Goal: Task Accomplishment & Management: Use online tool/utility

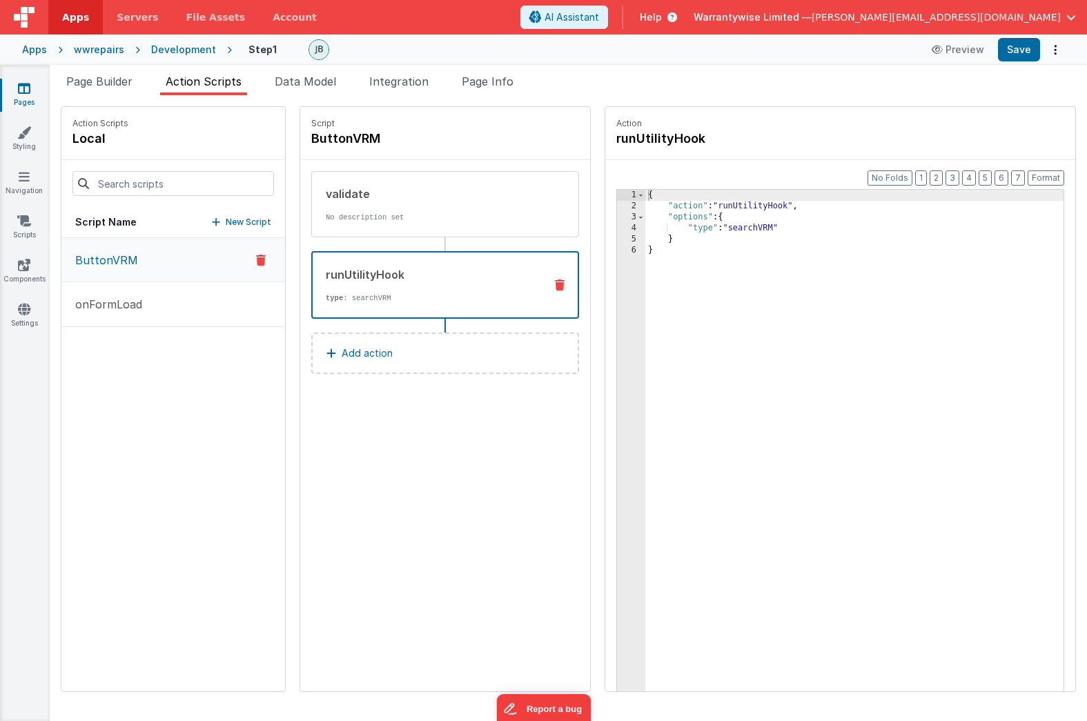
click at [159, 43] on div "Development" at bounding box center [183, 50] width 65 height 14
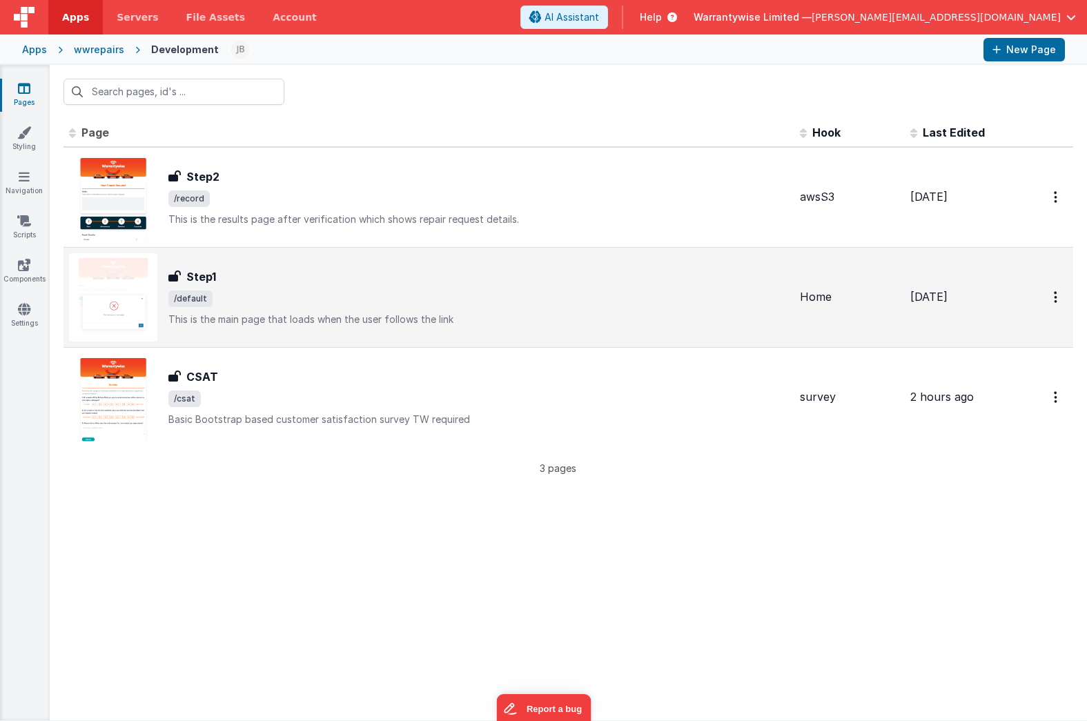
click at [329, 295] on span "/default" at bounding box center [478, 299] width 620 height 17
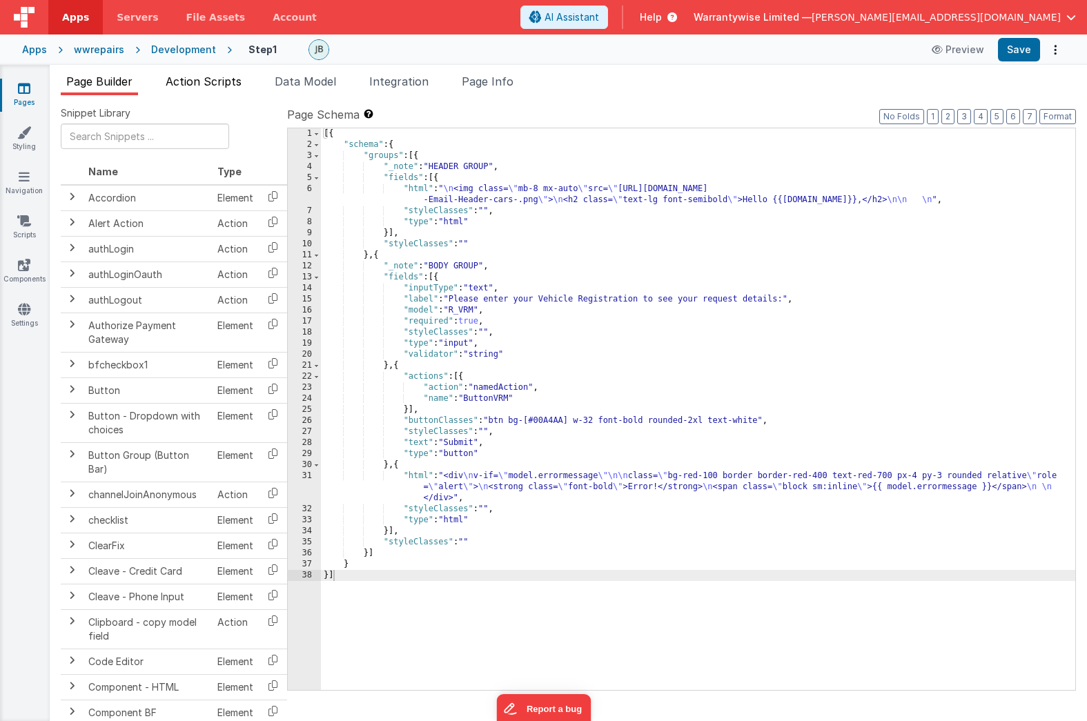
click at [214, 86] on span "Action Scripts" at bounding box center [204, 82] width 76 height 14
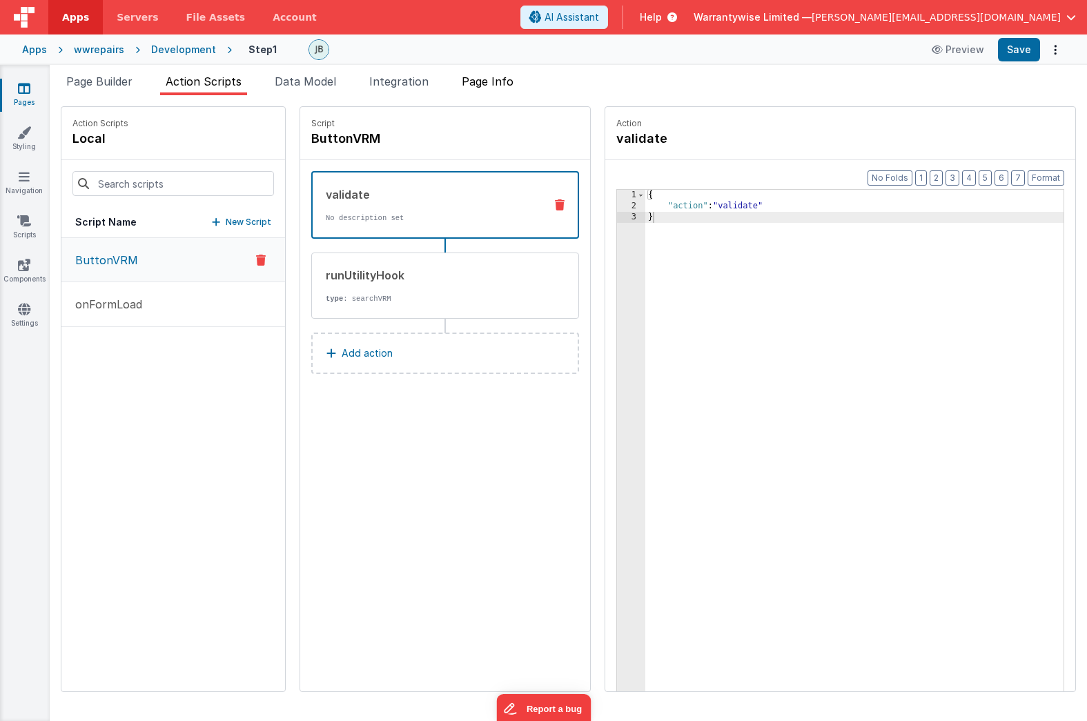
click at [489, 82] on span "Page Info" at bounding box center [488, 82] width 52 height 14
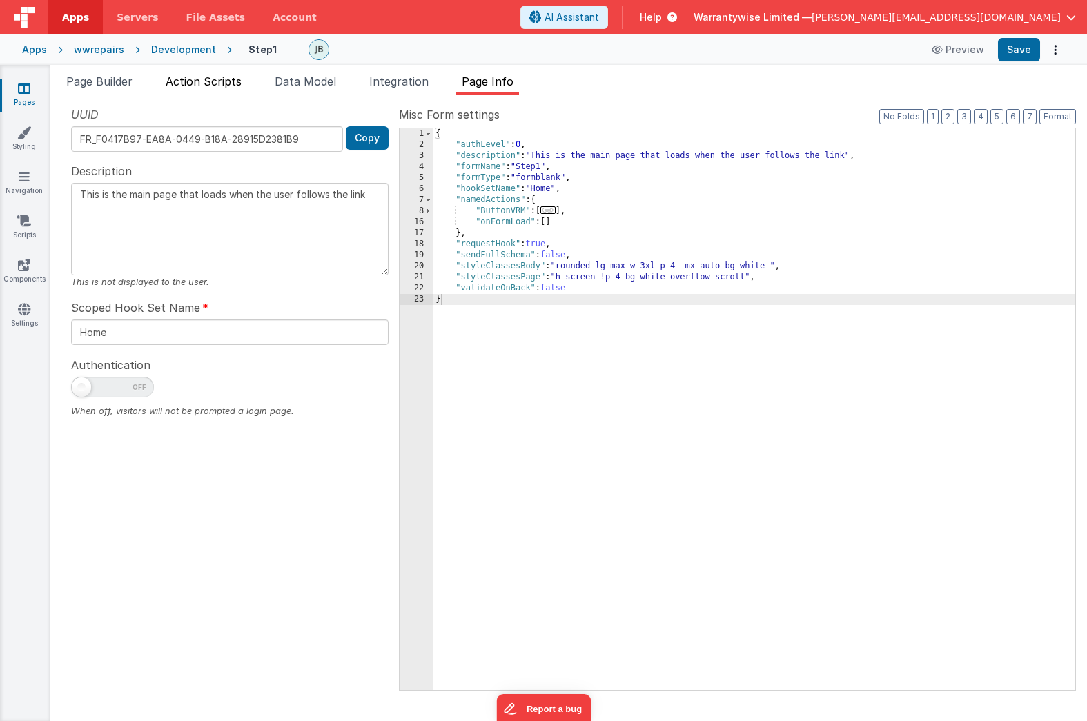
click at [233, 82] on span "Action Scripts" at bounding box center [204, 82] width 76 height 14
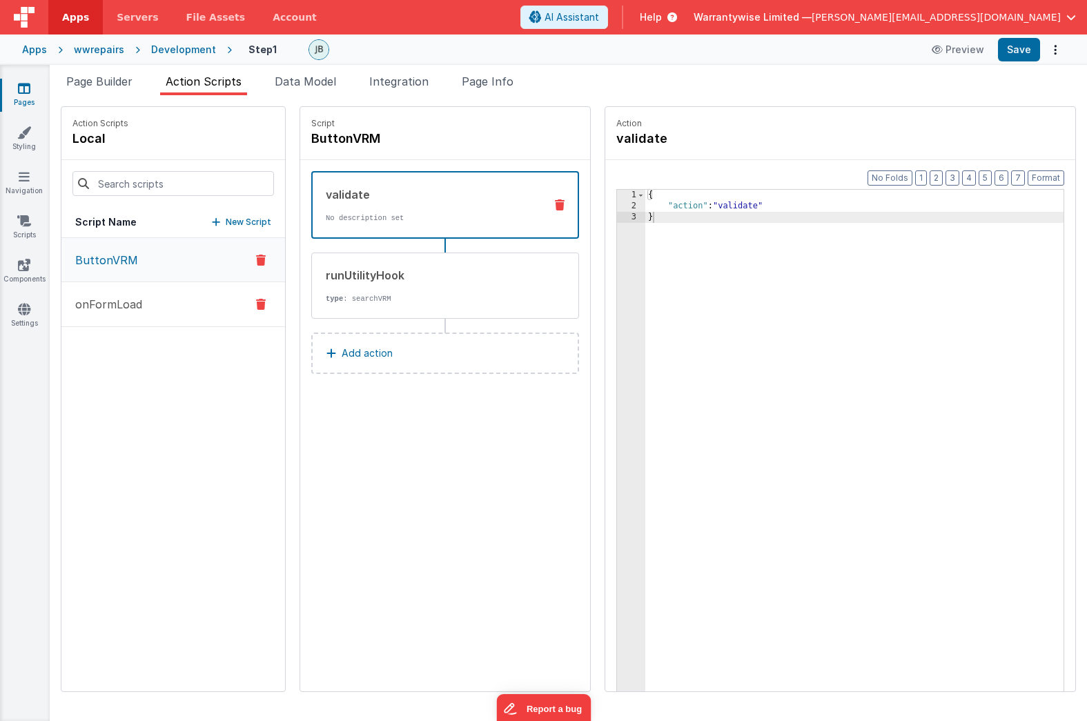
click at [163, 320] on button "onFormLoad" at bounding box center [173, 304] width 224 height 45
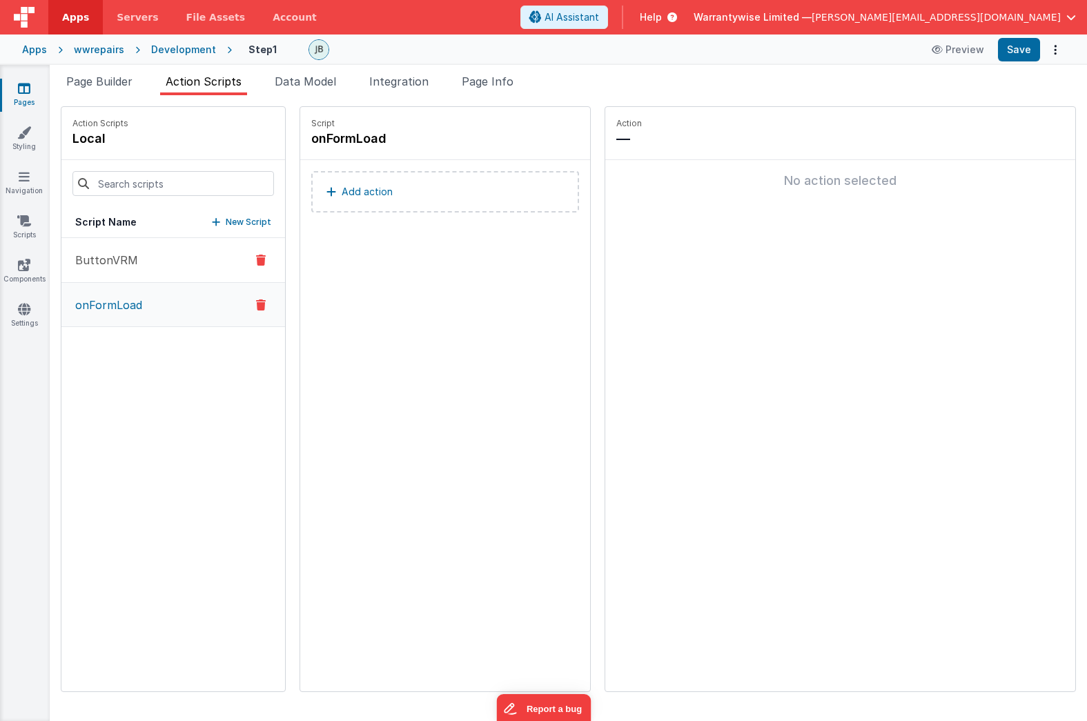
click at [131, 262] on p "ButtonVRM" at bounding box center [102, 260] width 71 height 17
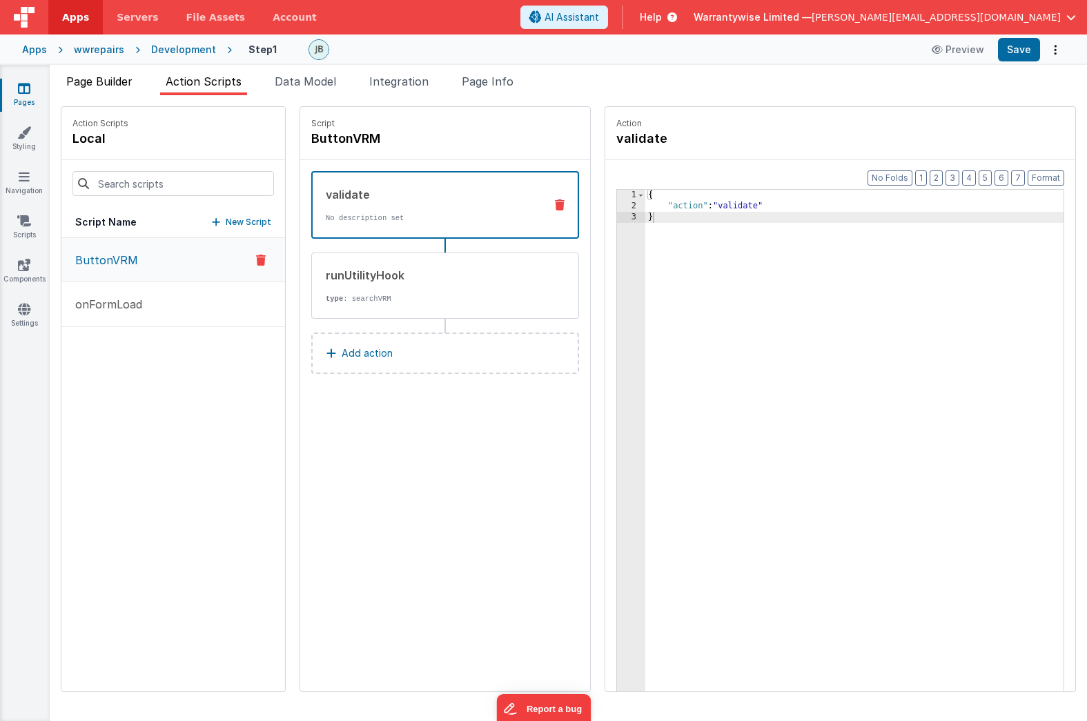
click at [97, 81] on span "Page Builder" at bounding box center [99, 82] width 66 height 14
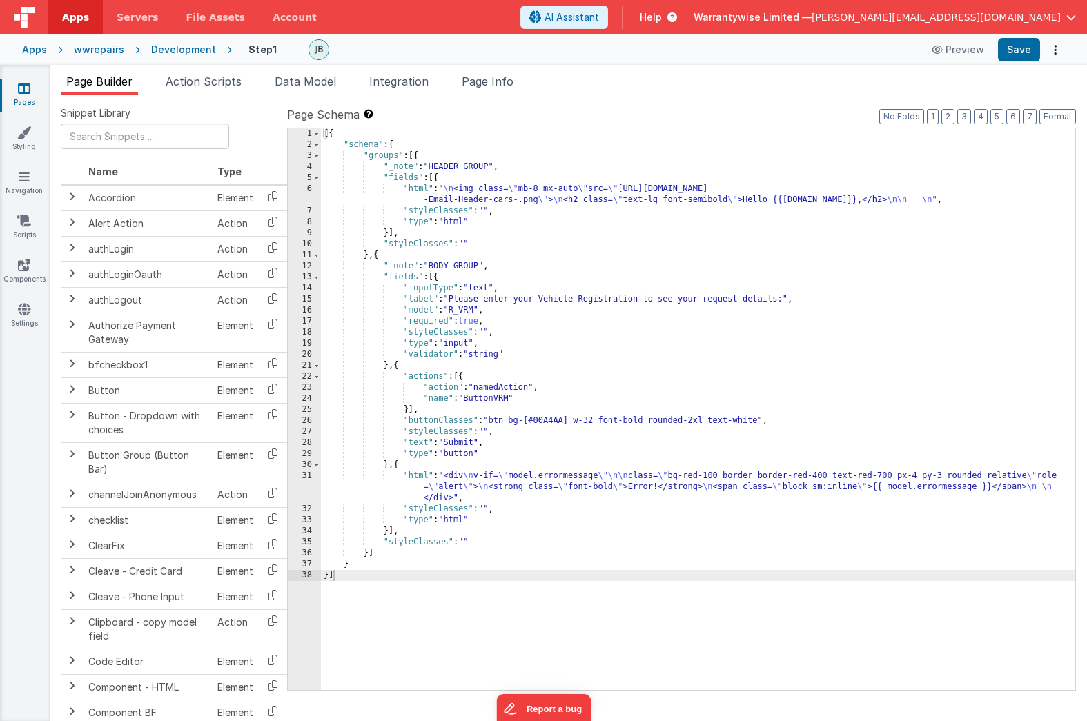
click at [511, 315] on div "[{ "schema" : { "groups" : [{ "_note" : "HEADER GROUP" , "fields" : [{ "html" :…" at bounding box center [698, 420] width 754 height 584
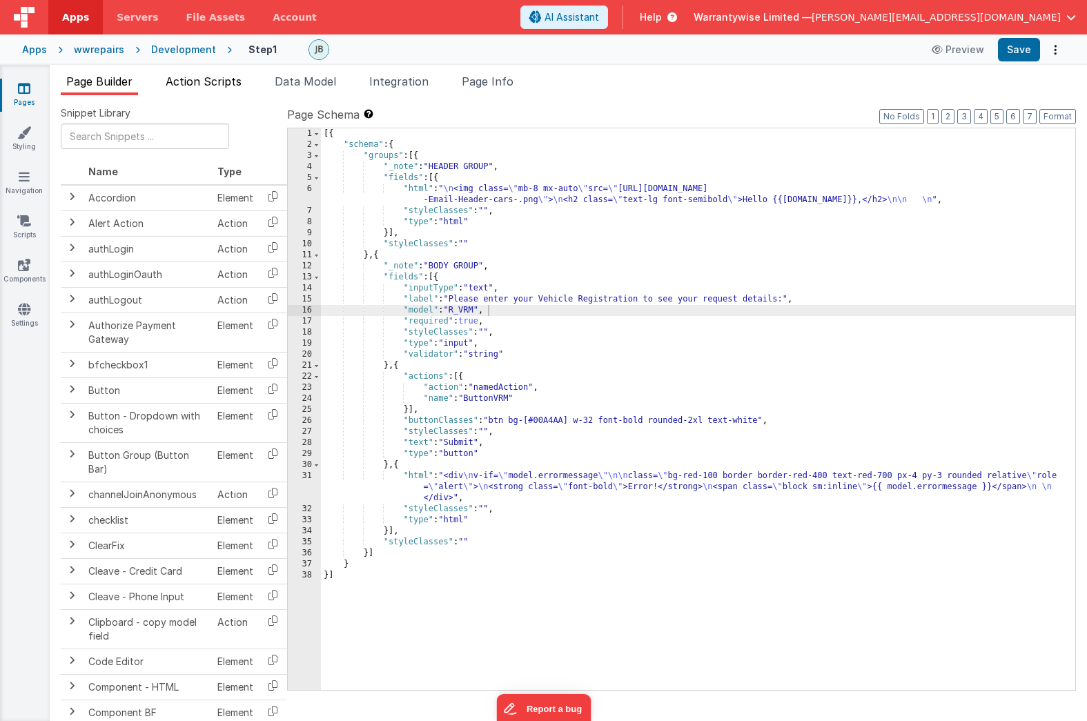
click at [217, 86] on span "Action Scripts" at bounding box center [204, 82] width 76 height 14
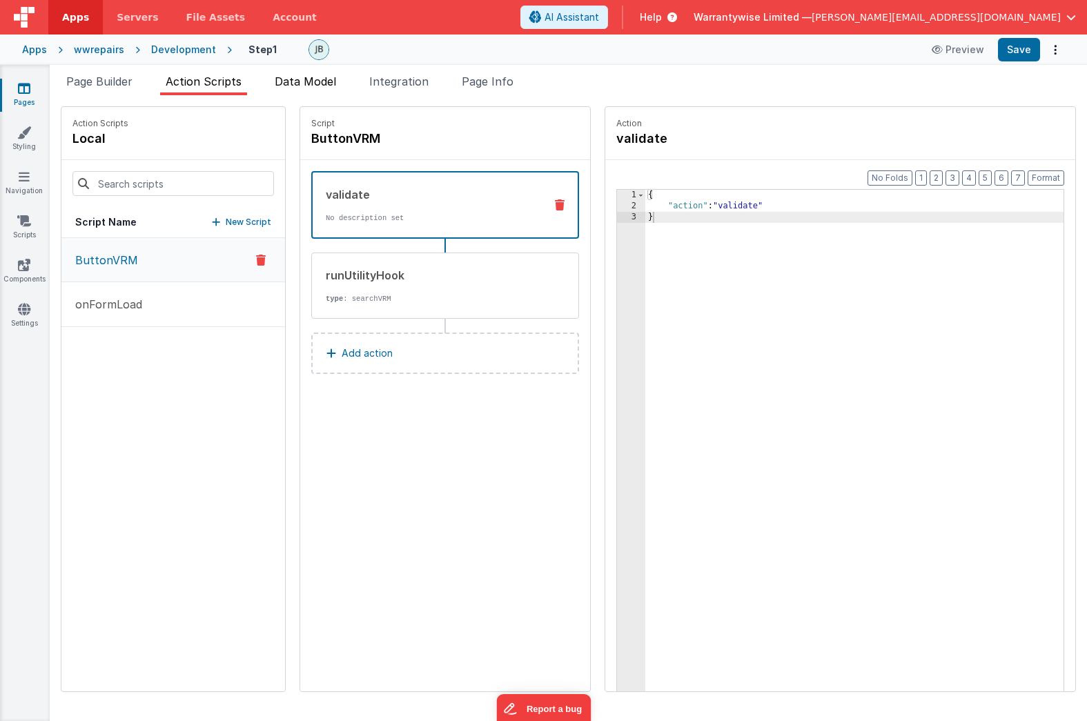
click at [289, 82] on span "Data Model" at bounding box center [305, 82] width 61 height 14
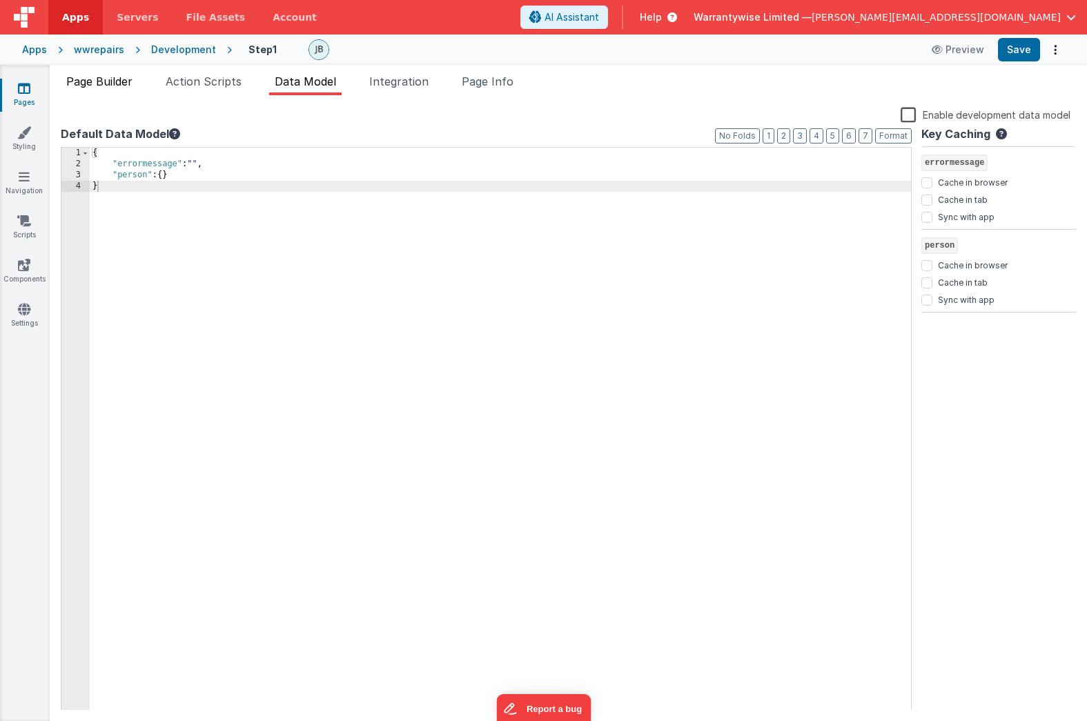
click at [108, 85] on span "Page Builder" at bounding box center [99, 82] width 66 height 14
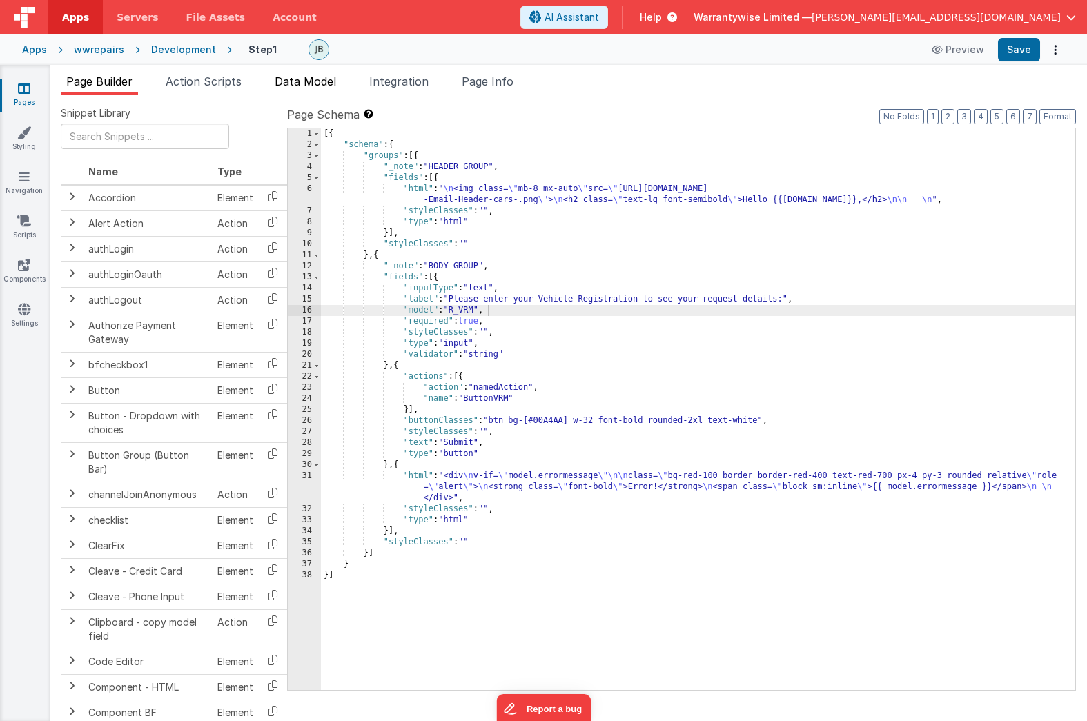
click at [285, 80] on span "Data Model" at bounding box center [305, 82] width 61 height 14
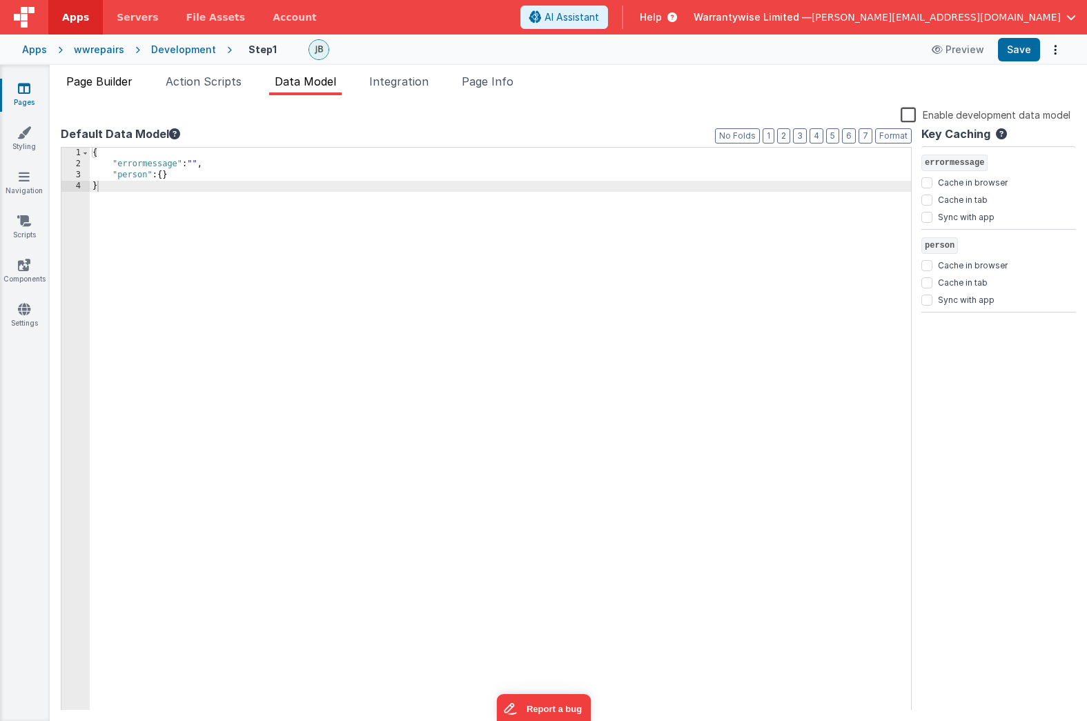
click at [99, 75] on span "Page Builder" at bounding box center [99, 82] width 66 height 14
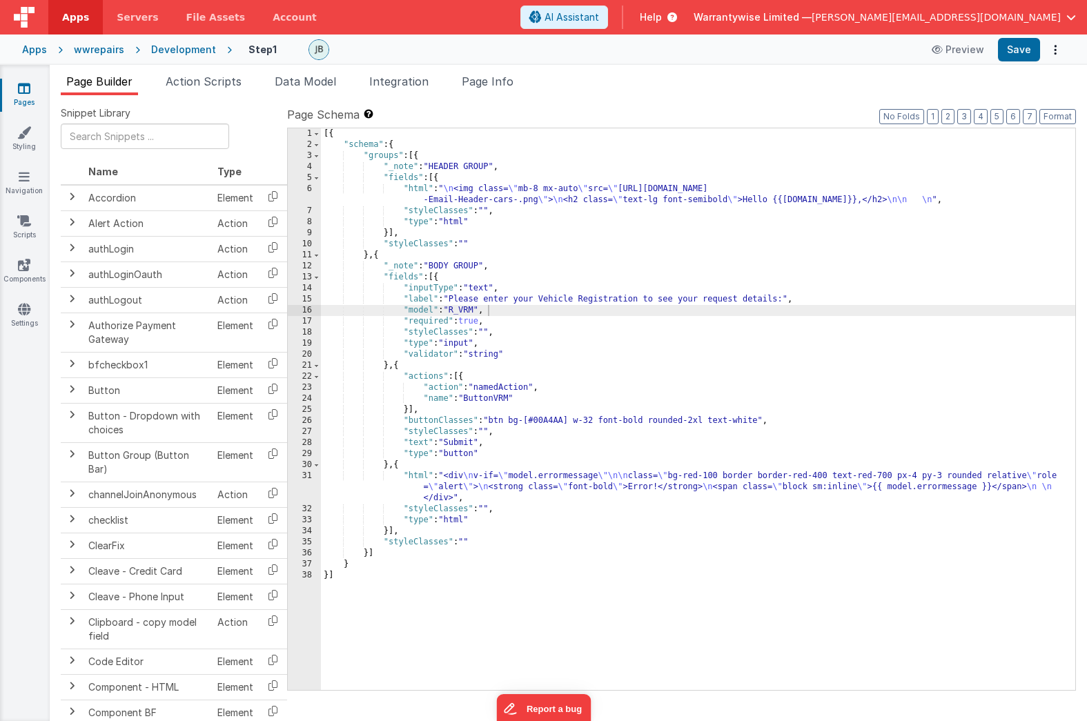
click at [187, 48] on div "Development" at bounding box center [183, 50] width 65 height 14
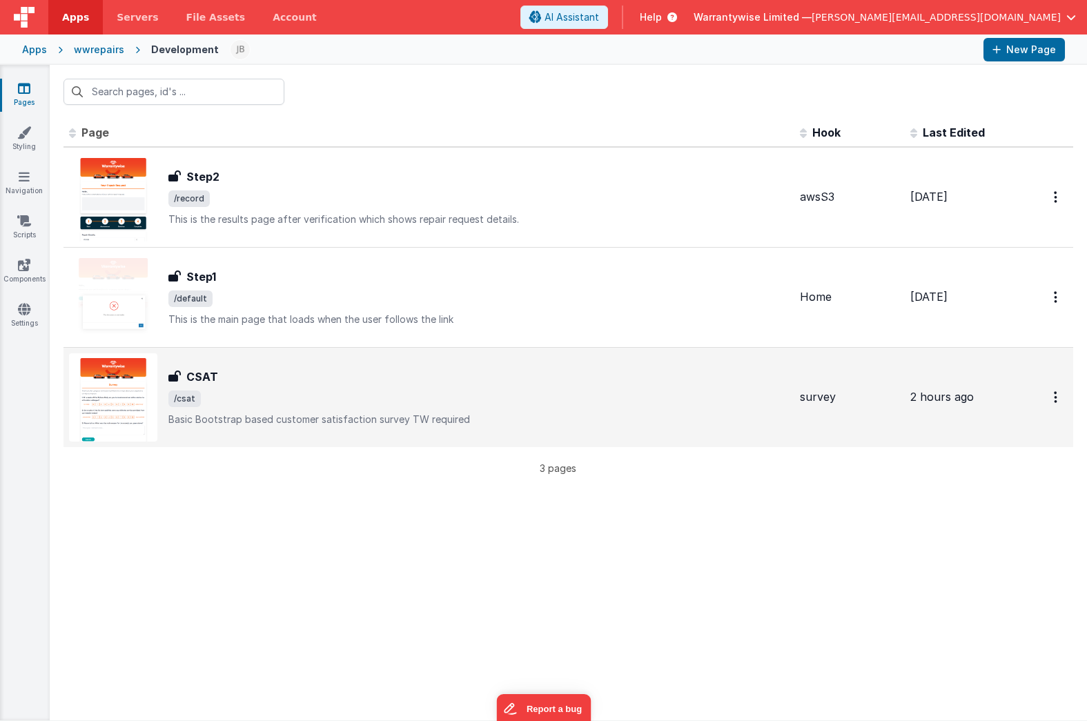
click at [296, 382] on div "CSAT" at bounding box center [478, 377] width 620 height 17
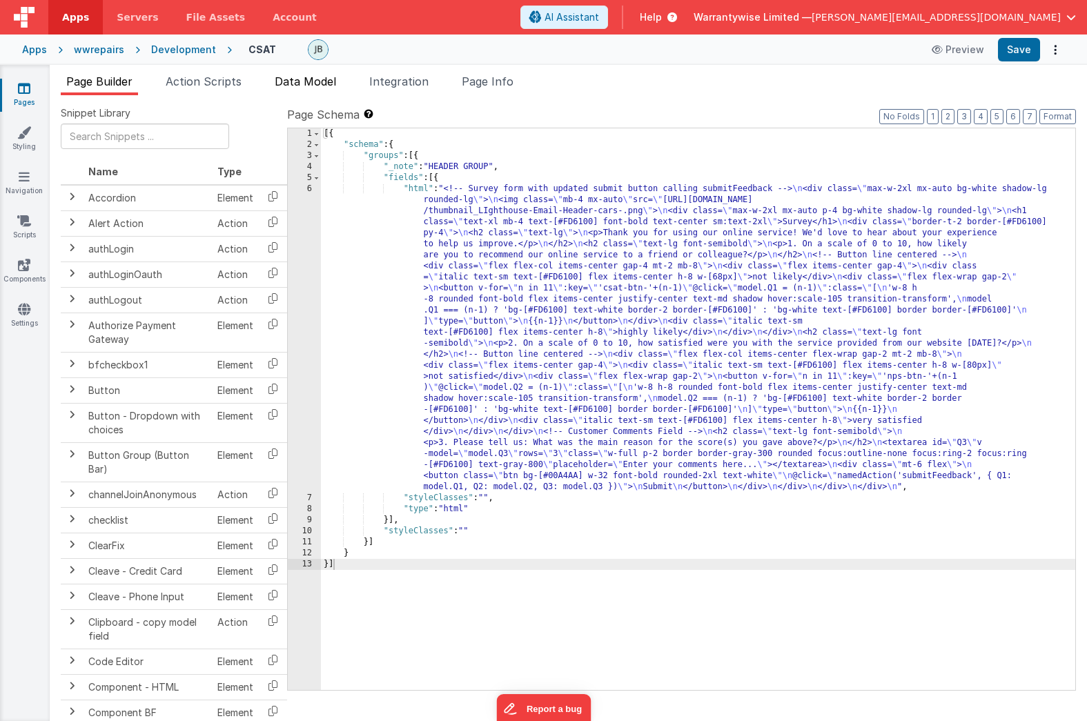
click at [299, 83] on span "Data Model" at bounding box center [305, 82] width 61 height 14
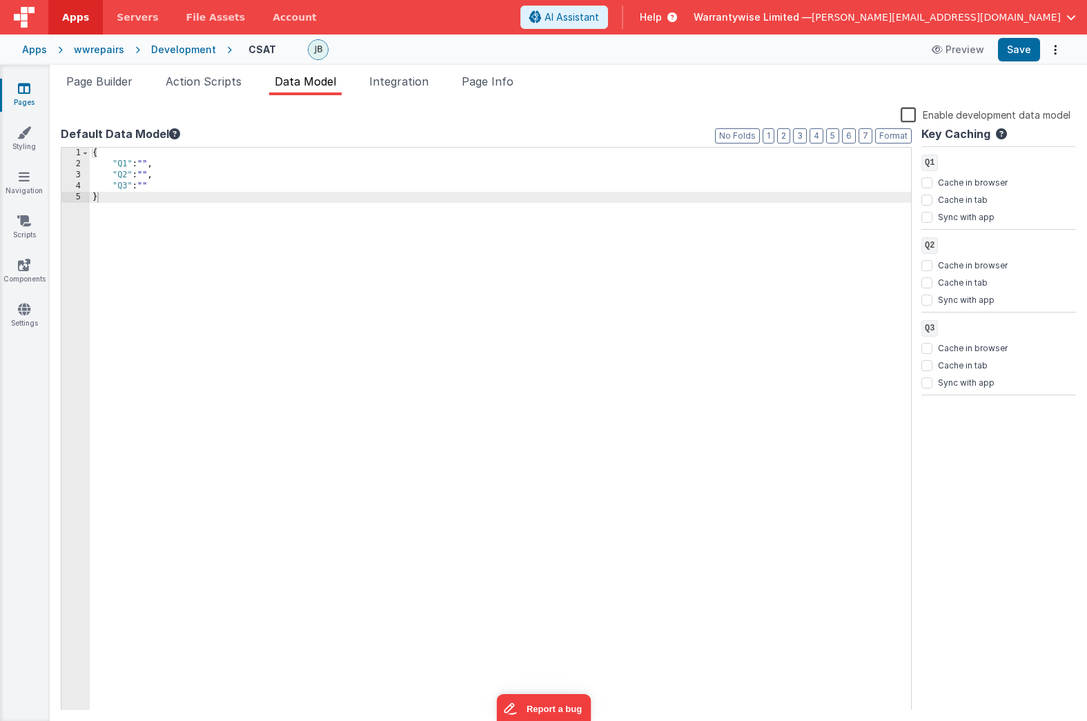
click at [148, 202] on div "{ "Q1" : "" , "Q2" : "" , "Q3" : "" }" at bounding box center [500, 440] width 821 height 585
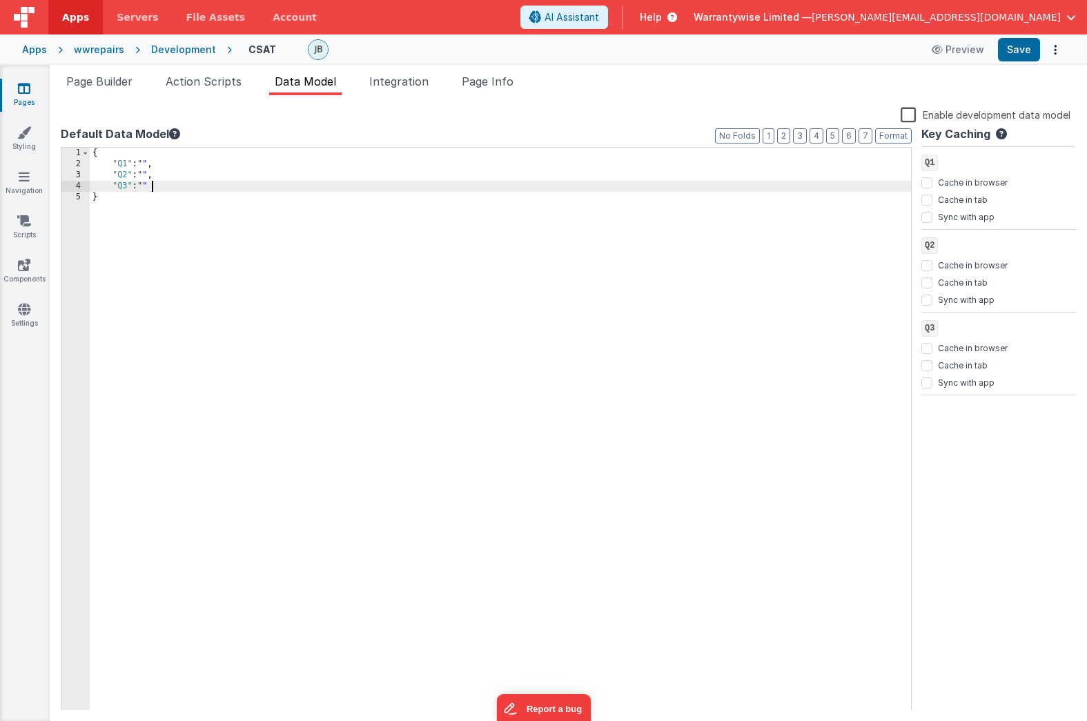
click at [168, 184] on div "{ "Q1" : "" , "Q2" : "" , "Q3" : "" }" at bounding box center [500, 440] width 821 height 585
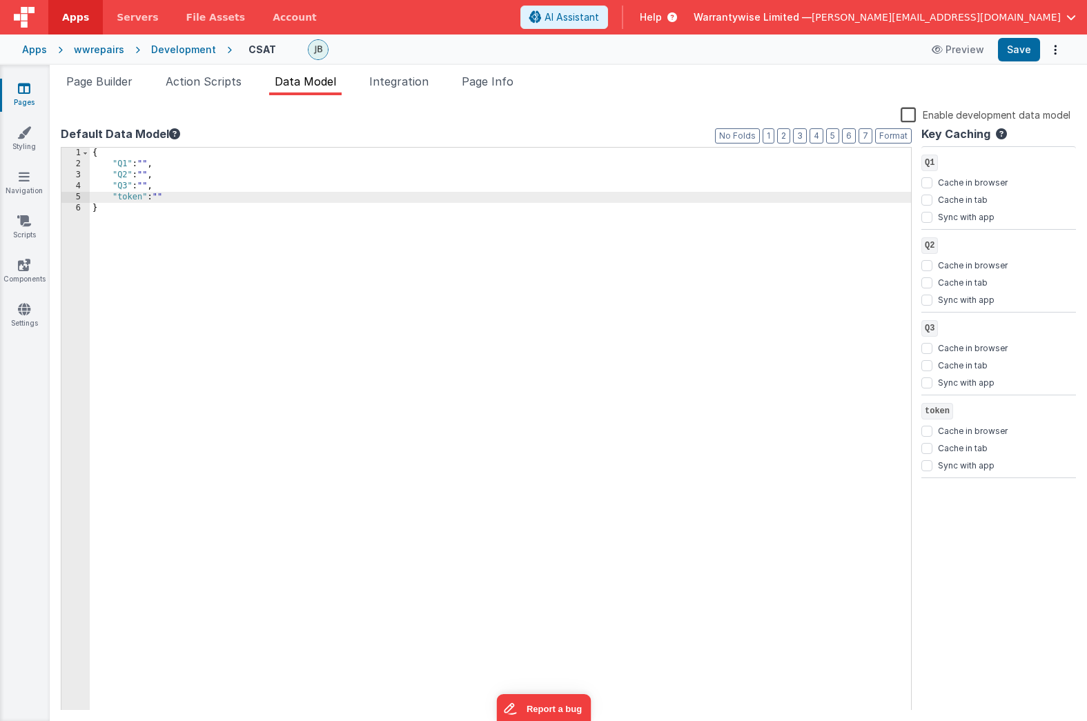
click at [155, 46] on div "Development" at bounding box center [183, 50] width 65 height 14
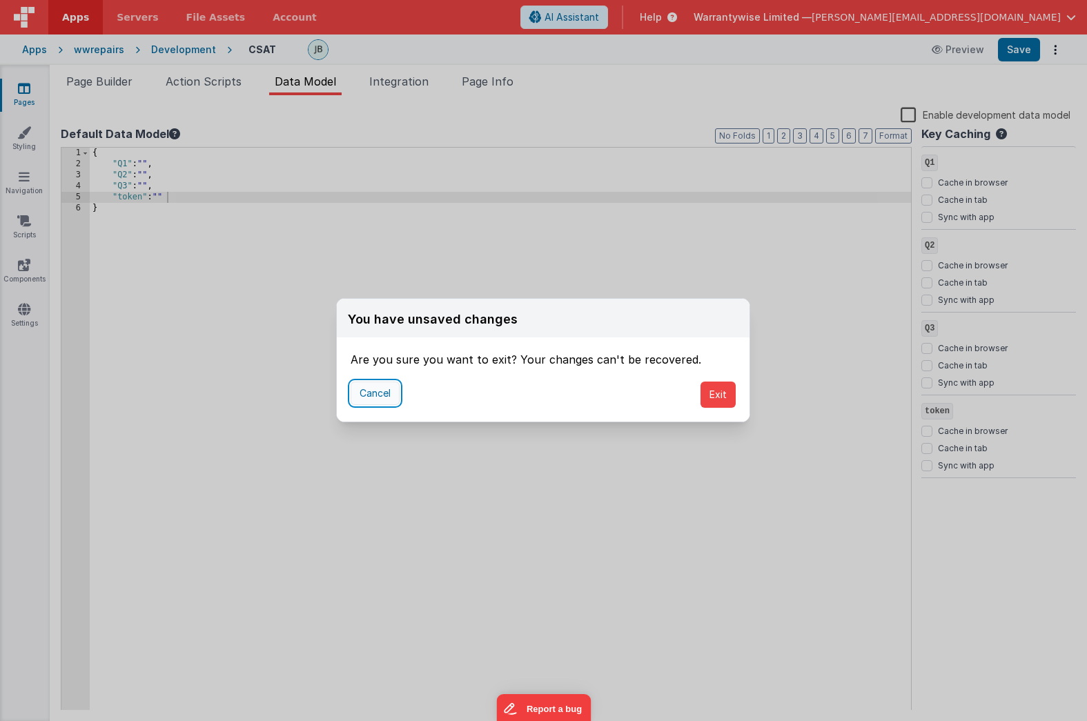
click at [372, 389] on button "Cancel" at bounding box center [375, 393] width 49 height 23
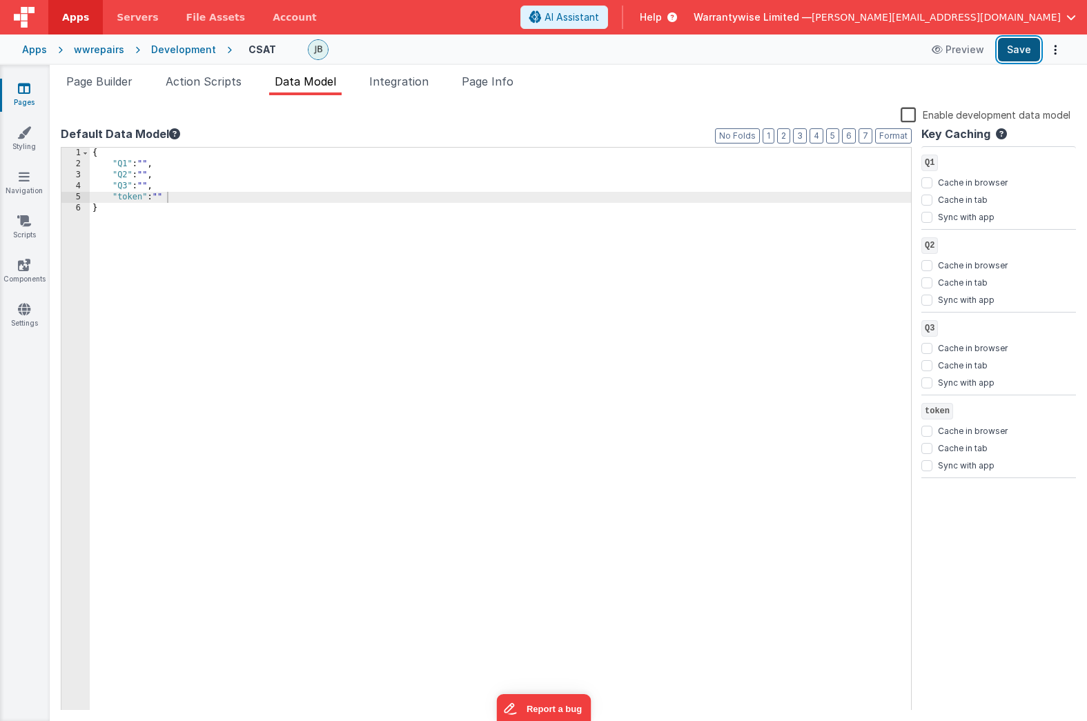
click at [1013, 57] on button "Save" at bounding box center [1019, 49] width 42 height 23
click at [170, 48] on div "Development" at bounding box center [183, 50] width 65 height 14
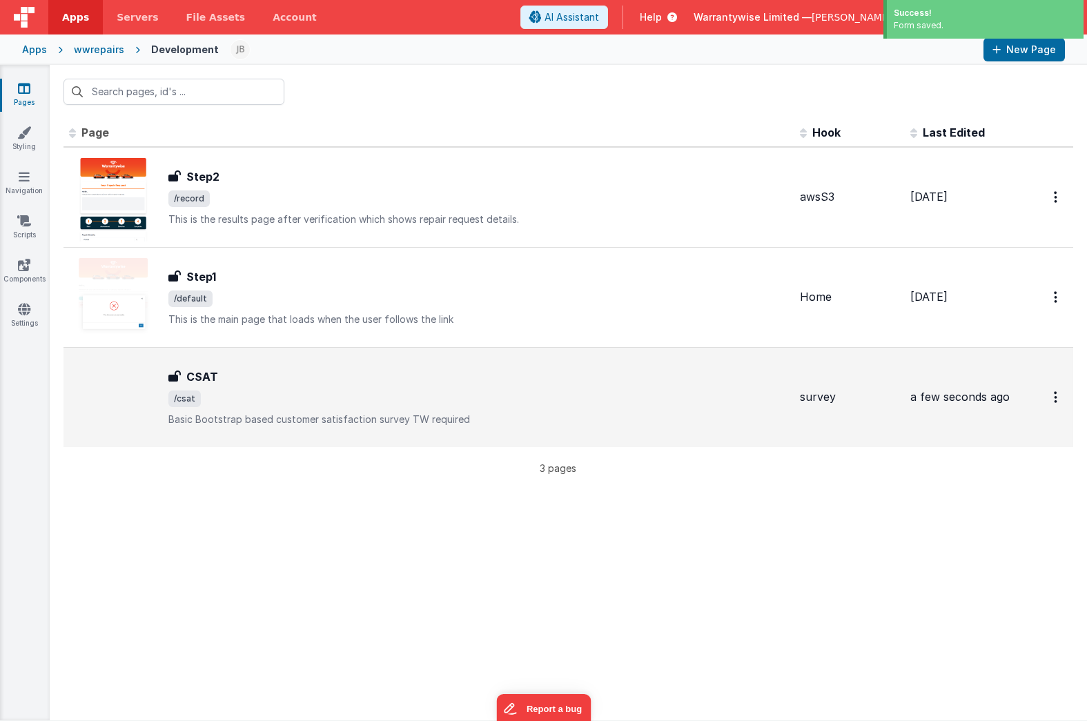
click at [289, 385] on div "CSAT CSAT /csat Basic Bootstrap based customer satisfaction survey TW required" at bounding box center [478, 398] width 620 height 58
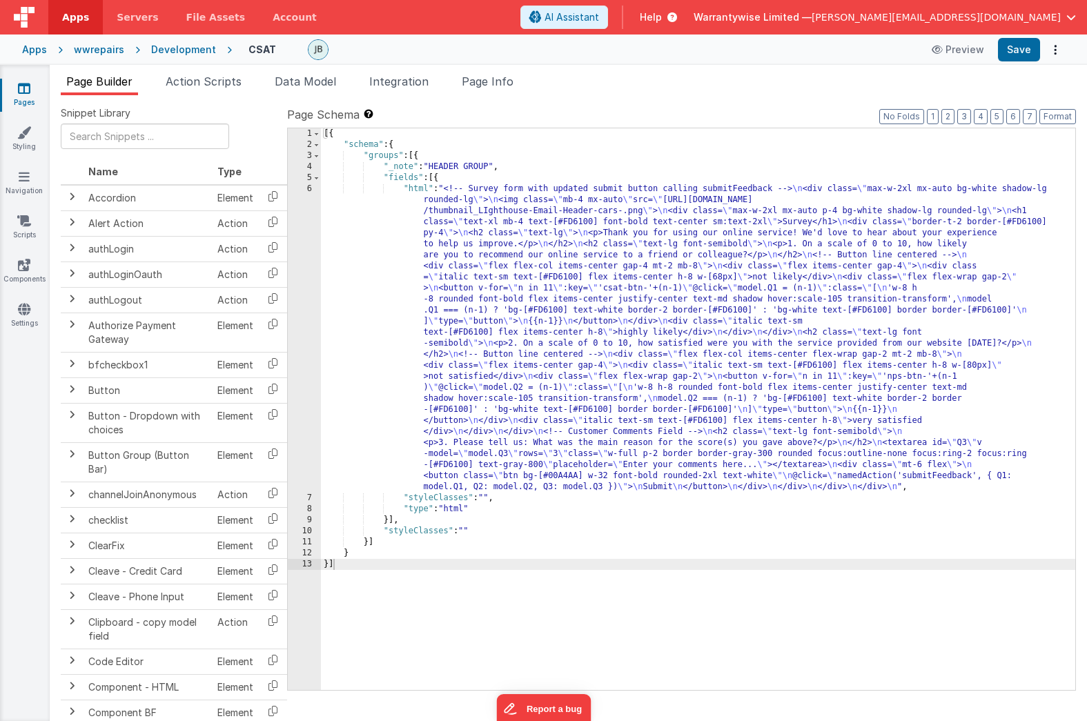
click at [293, 210] on div "6" at bounding box center [304, 338] width 33 height 309
click at [293, 230] on div "6" at bounding box center [304, 338] width 33 height 309
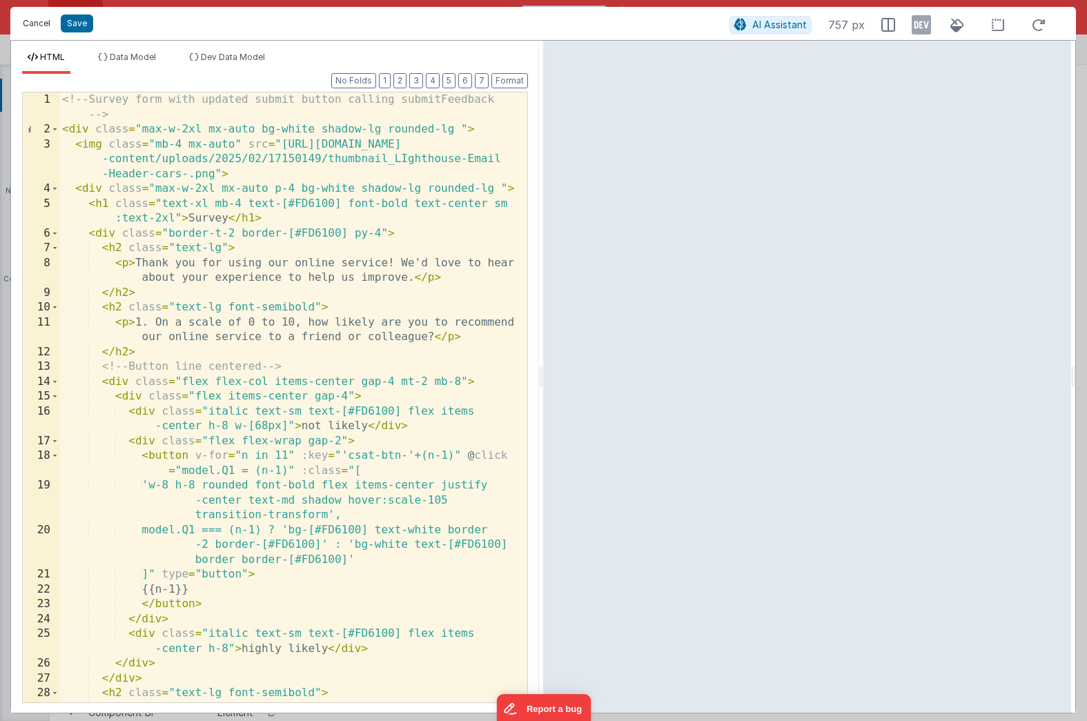
click at [38, 26] on button "Cancel" at bounding box center [36, 23] width 41 height 19
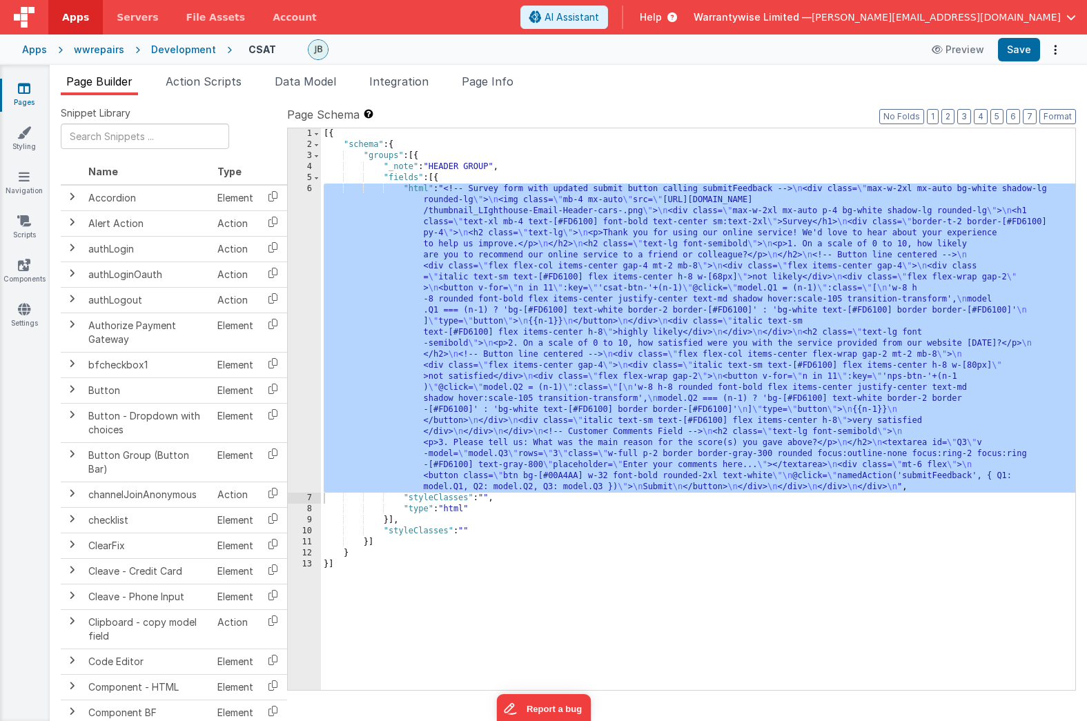
click at [176, 46] on div "Development" at bounding box center [183, 50] width 65 height 14
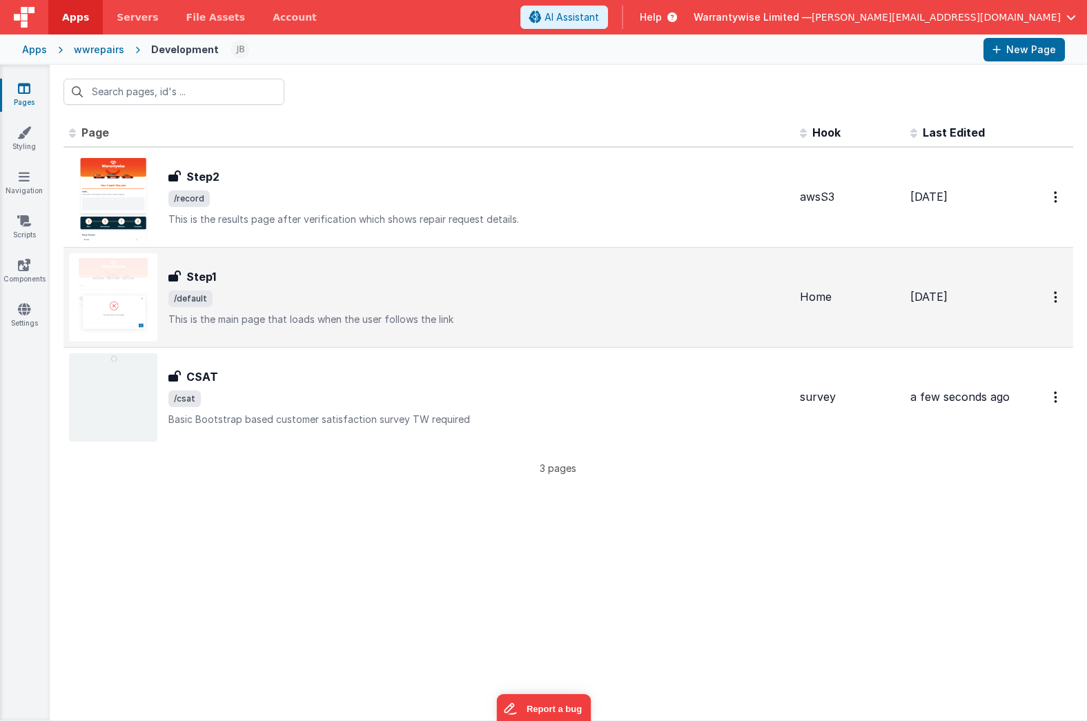
click at [280, 274] on div "Step1" at bounding box center [478, 276] width 620 height 17
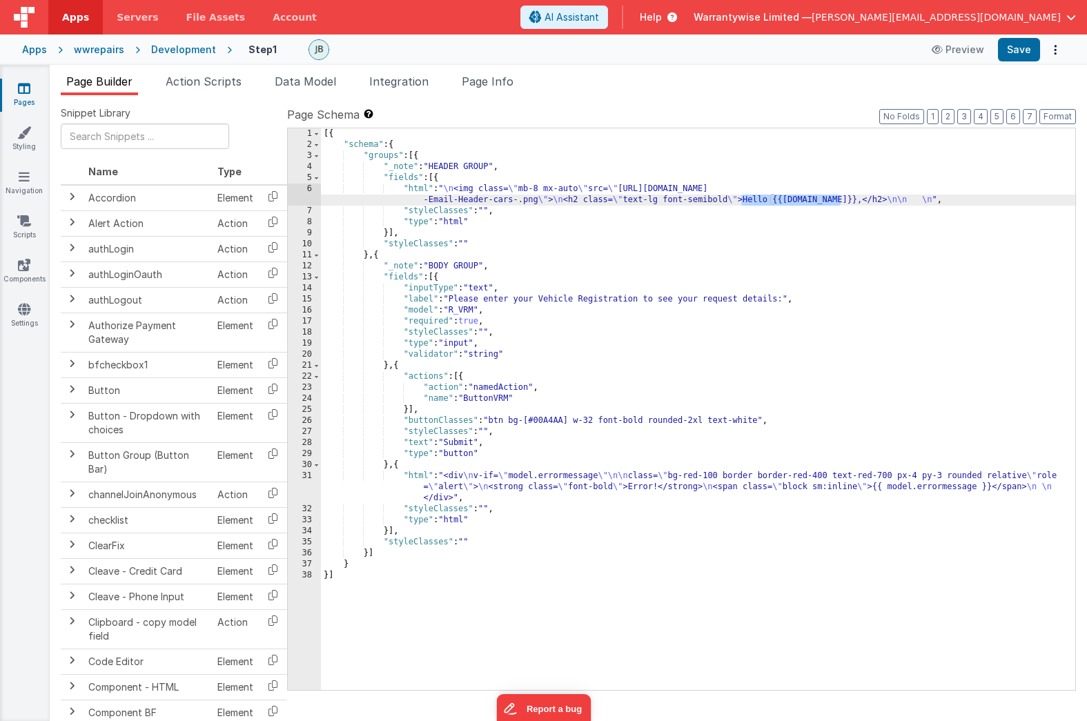
drag, startPoint x: 742, startPoint y: 202, endPoint x: 839, endPoint y: 197, distance: 97.4
click at [839, 197] on div "[{ "schema" : { "groups" : [{ "_note" : "HEADER GROUP" , "fields" : [{ "html" :…" at bounding box center [698, 420] width 754 height 584
click at [468, 193] on div "[{ "schema" : { "groups" : [{ "_note" : "HEADER GROUP" , "fields" : [{ "html" :…" at bounding box center [698, 420] width 754 height 584
click at [293, 190] on div "6" at bounding box center [304, 195] width 33 height 22
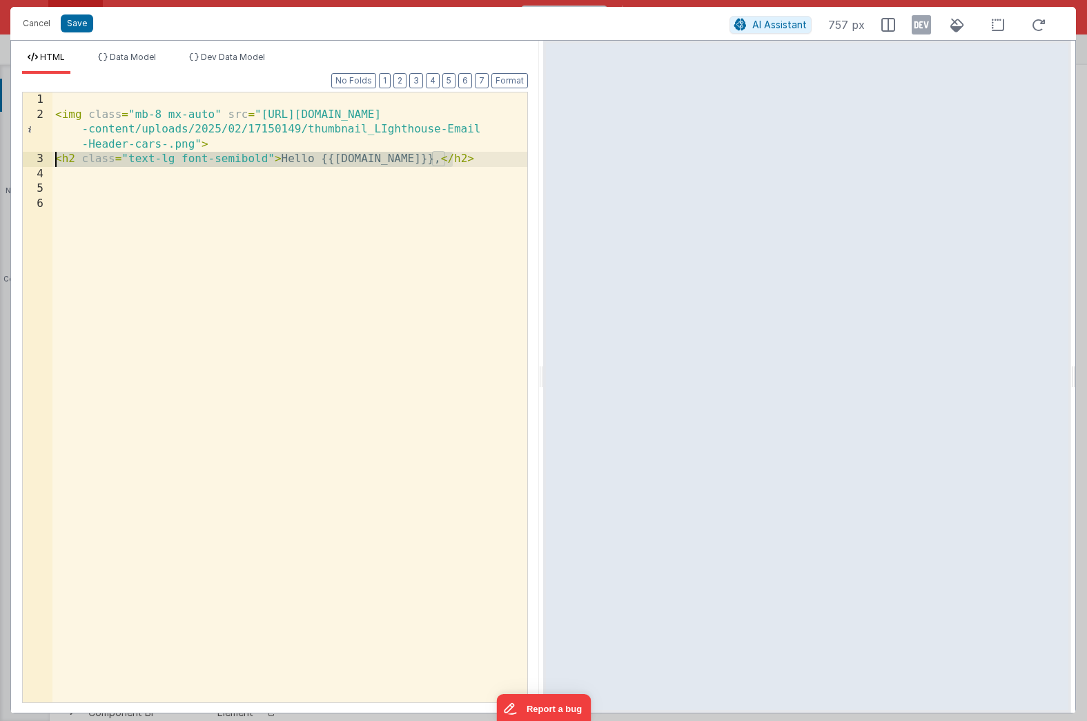
drag, startPoint x: 467, startPoint y: 157, endPoint x: 57, endPoint y: 164, distance: 409.3
click at [57, 164] on div "< img class = "mb-8 mx-auto" src = "[URL][DOMAIN_NAME] -content/uploads/2025/02…" at bounding box center [289, 412] width 475 height 640
click at [37, 23] on button "Cancel" at bounding box center [36, 23] width 41 height 19
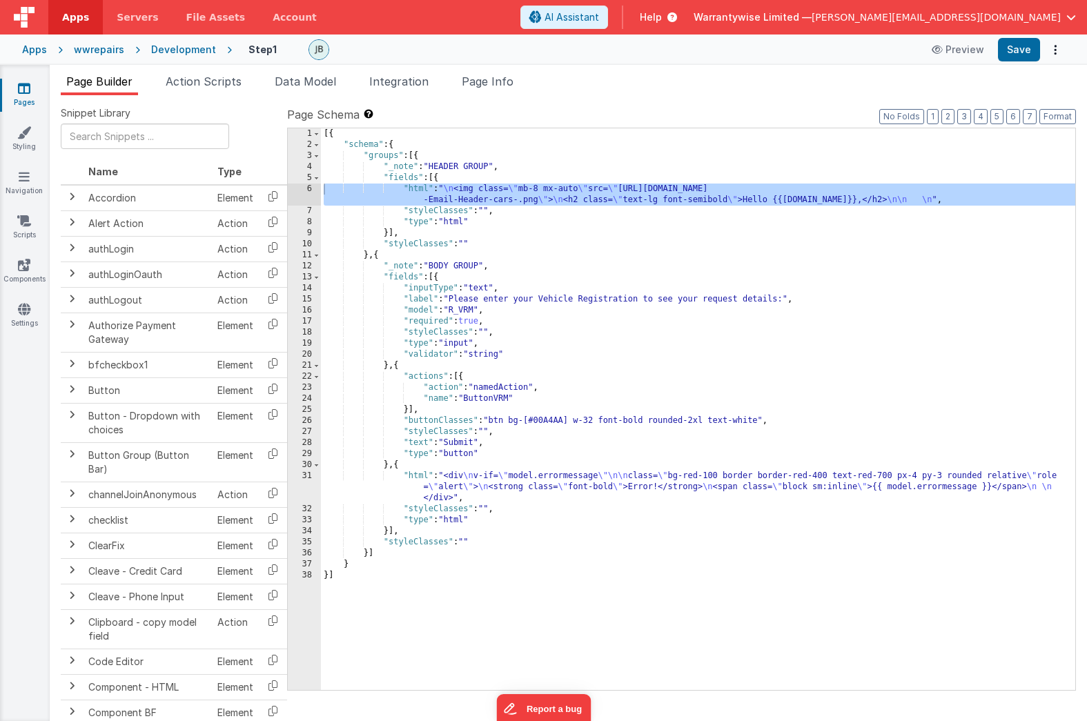
click at [161, 51] on div "Development" at bounding box center [183, 50] width 65 height 14
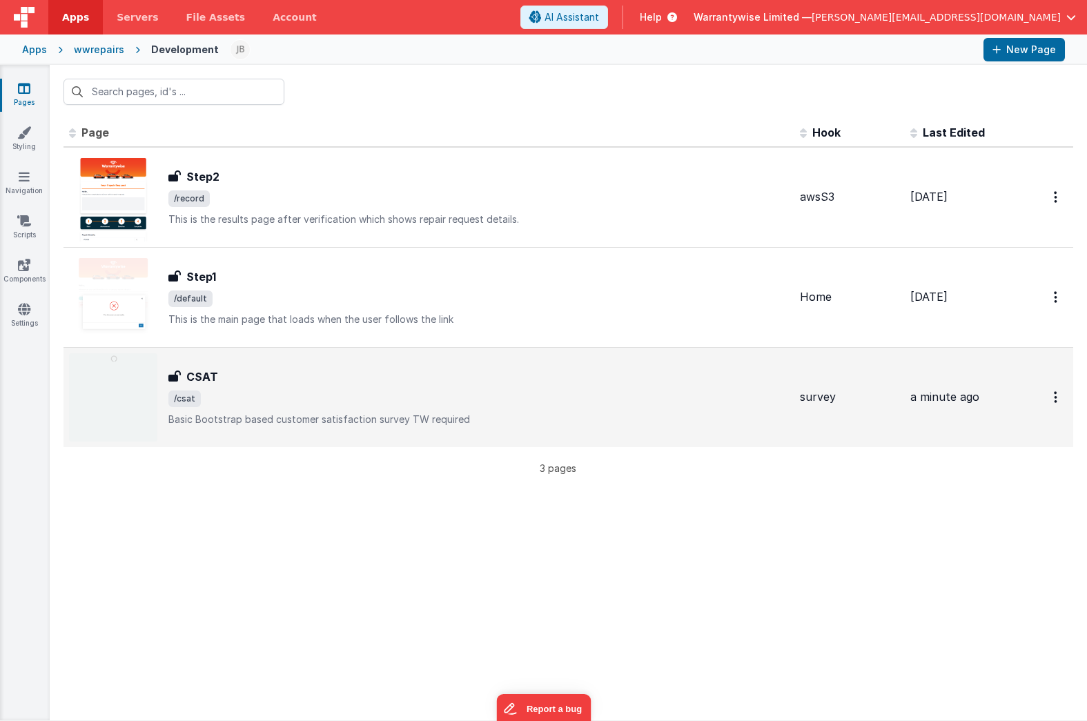
click at [289, 378] on div "CSAT" at bounding box center [478, 377] width 620 height 17
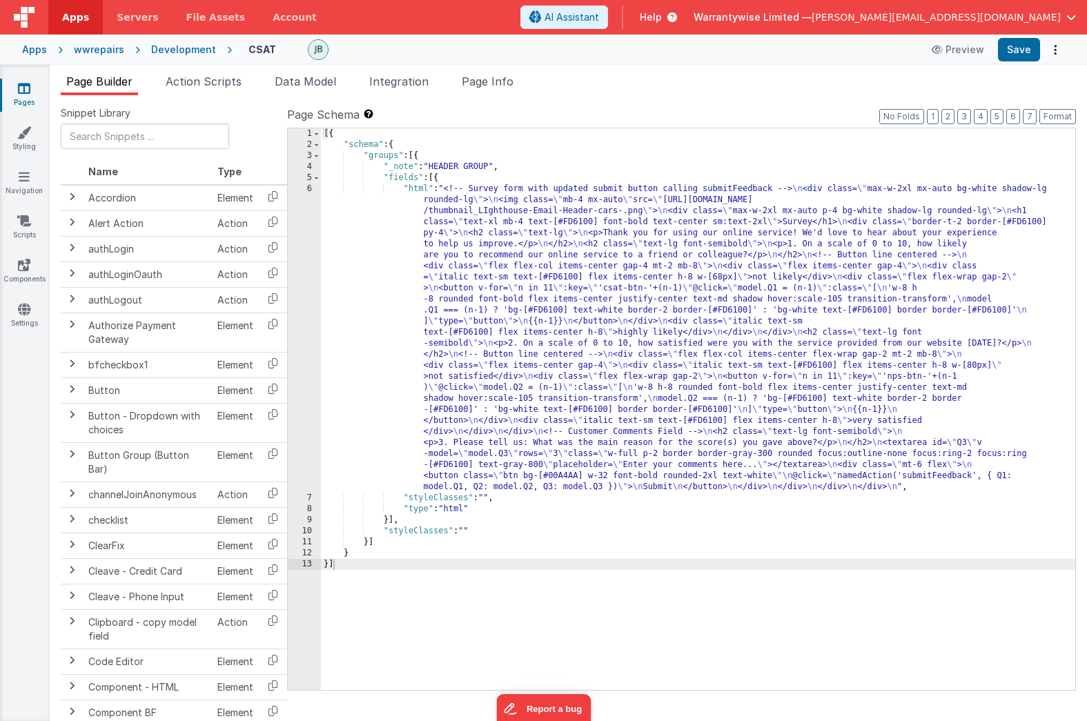
click at [495, 360] on div "[{ "schema" : { "groups" : [{ "_note" : "HEADER GROUP" , "fields" : [{ "html" :…" at bounding box center [698, 420] width 754 height 584
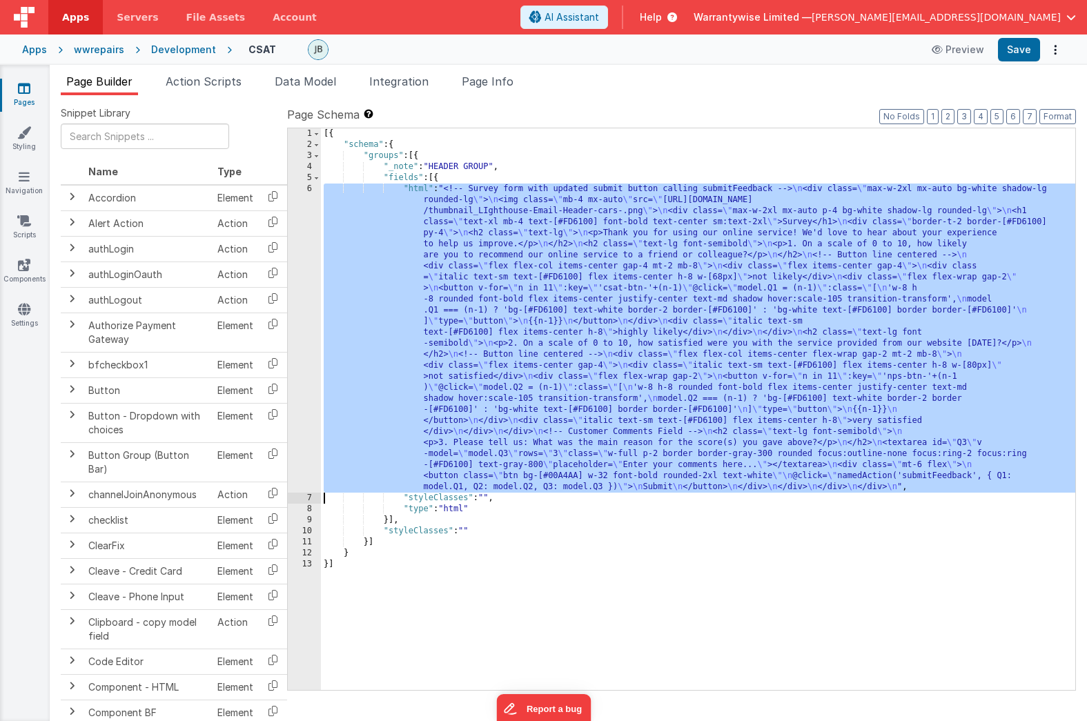
click at [291, 202] on div "6" at bounding box center [304, 338] width 33 height 309
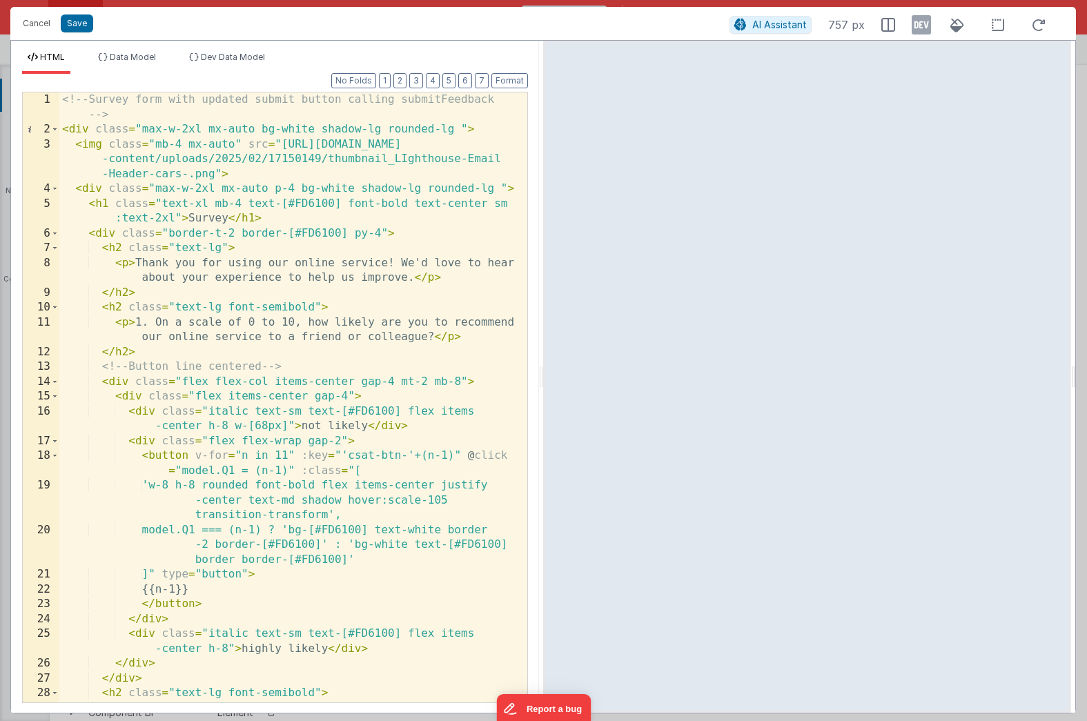
click at [242, 249] on div "<!-- Survey form with updated submit button calling submitFeedback --> < div cl…" at bounding box center [288, 426] width 458 height 669
click at [100, 251] on div "<!-- Survey form with updated submit button calling submitFeedback --> < div cl…" at bounding box center [288, 426] width 458 height 669
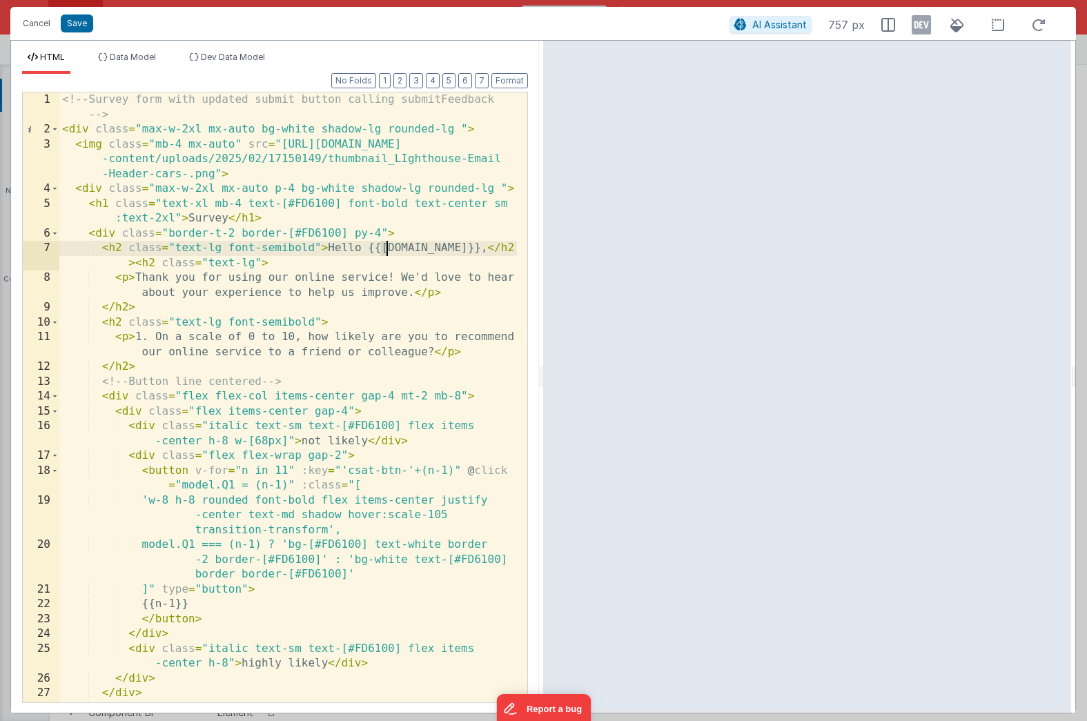
drag, startPoint x: 380, startPoint y: 250, endPoint x: 387, endPoint y: 251, distance: 6.9
click at [387, 251] on div "<!-- Survey form with updated submit button calling submitFeedback --> < div cl…" at bounding box center [288, 426] width 458 height 669
click at [414, 253] on div "<!-- Survey form with updated submit button calling submitFeedback --> < div cl…" at bounding box center [288, 426] width 458 height 669
drag, startPoint x: 422, startPoint y: 250, endPoint x: 446, endPoint y: 248, distance: 24.2
click at [446, 248] on div "<!-- Survey form with updated submit button calling submitFeedback --> < div cl…" at bounding box center [288, 426] width 458 height 669
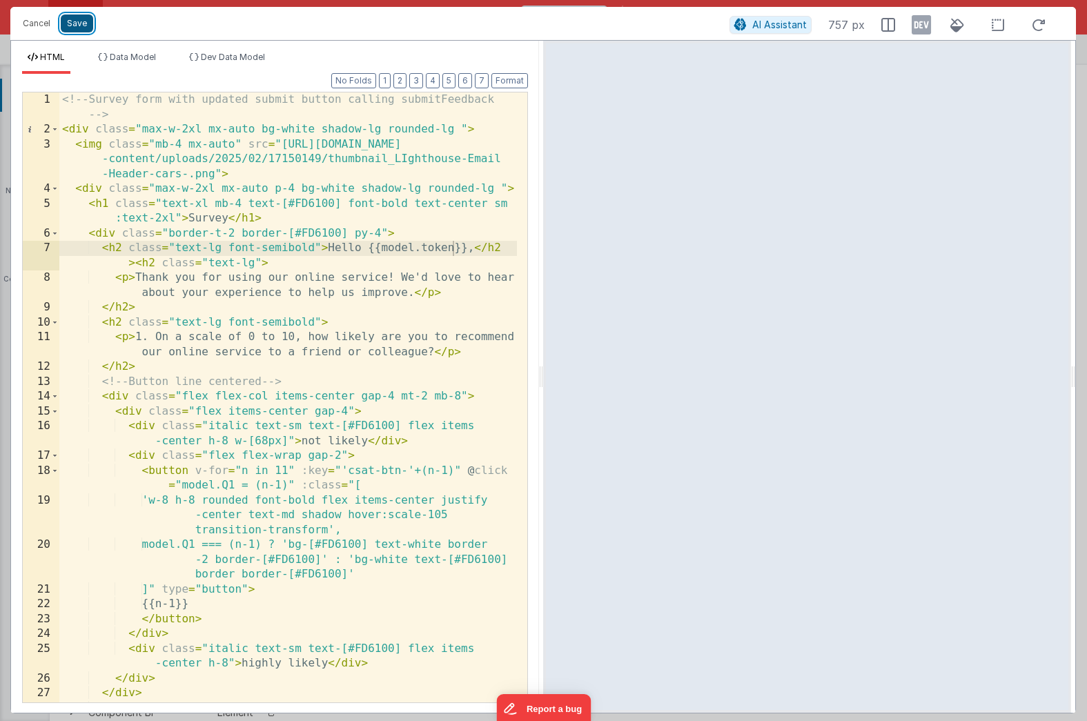
click at [70, 23] on button "Save" at bounding box center [77, 23] width 32 height 18
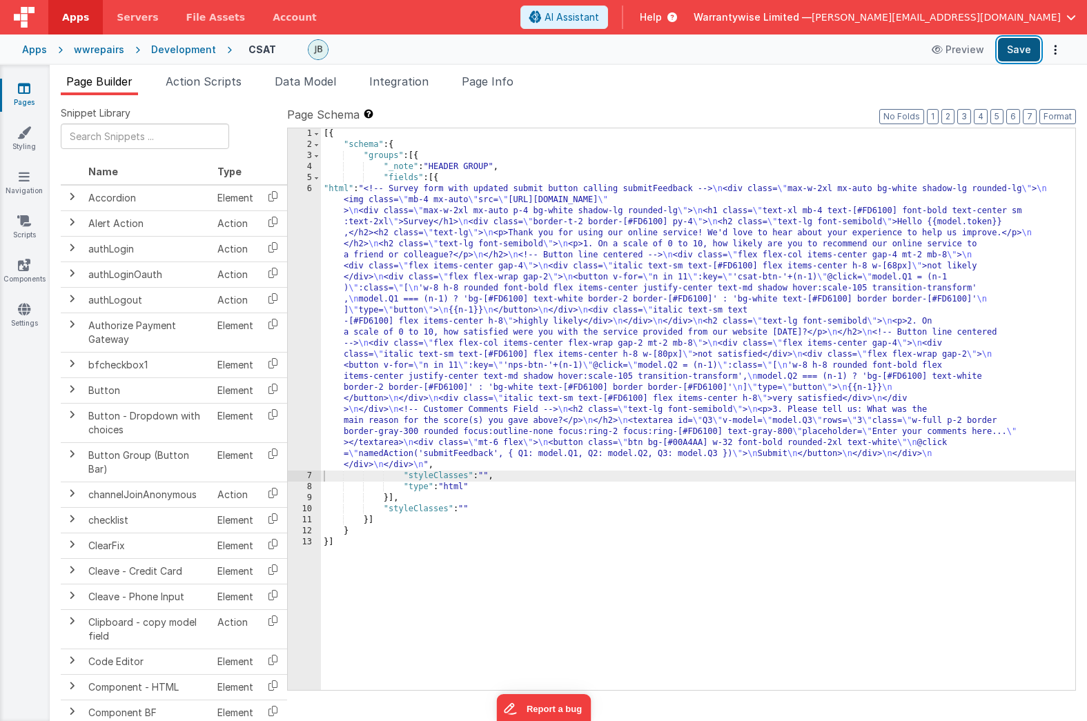
click at [1015, 58] on button "Save" at bounding box center [1019, 49] width 42 height 23
click at [391, 246] on div "[{ "schema" : { "groups" : [{ "_note" : "HEADER GROUP" , "fields" : [{ "html" :…" at bounding box center [698, 420] width 754 height 584
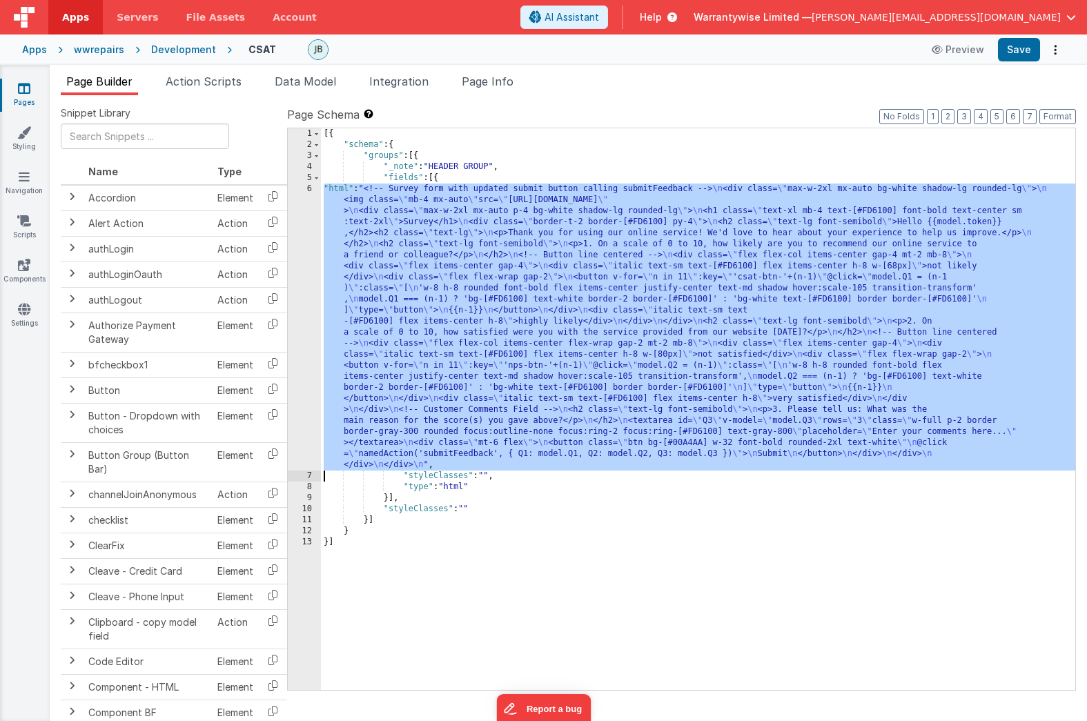
click at [292, 195] on div "6" at bounding box center [304, 327] width 33 height 287
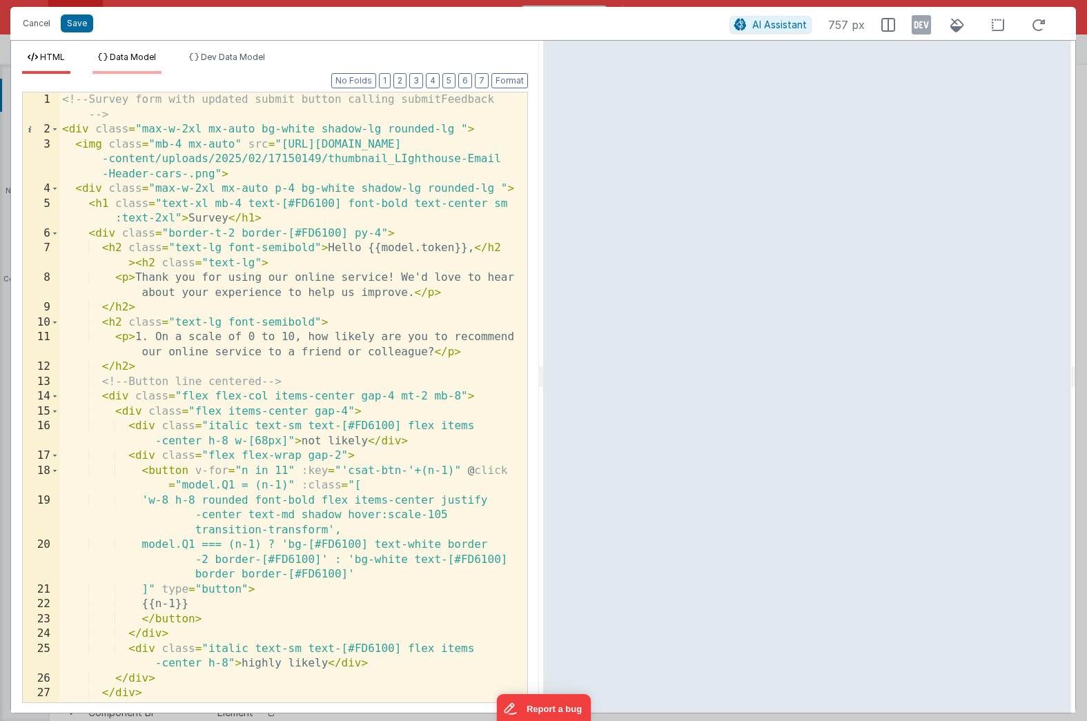
click at [120, 52] on span "Data Model" at bounding box center [133, 57] width 46 height 10
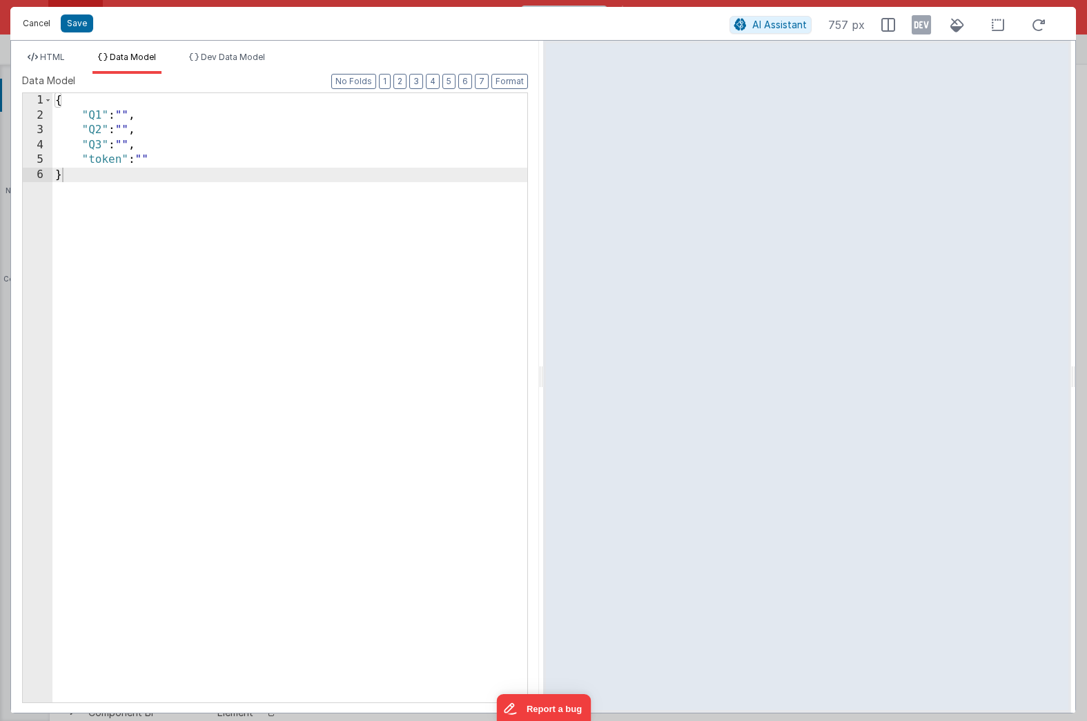
click at [30, 22] on button "Cancel" at bounding box center [36, 23] width 41 height 19
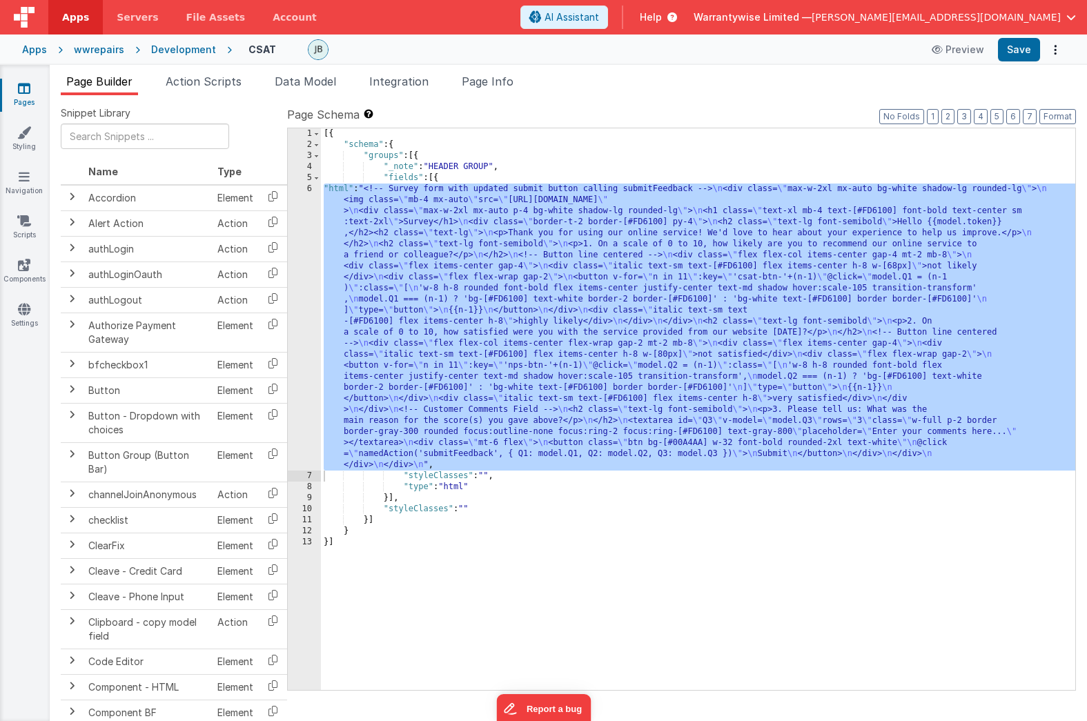
click at [92, 51] on div "wwrepairs" at bounding box center [99, 50] width 50 height 14
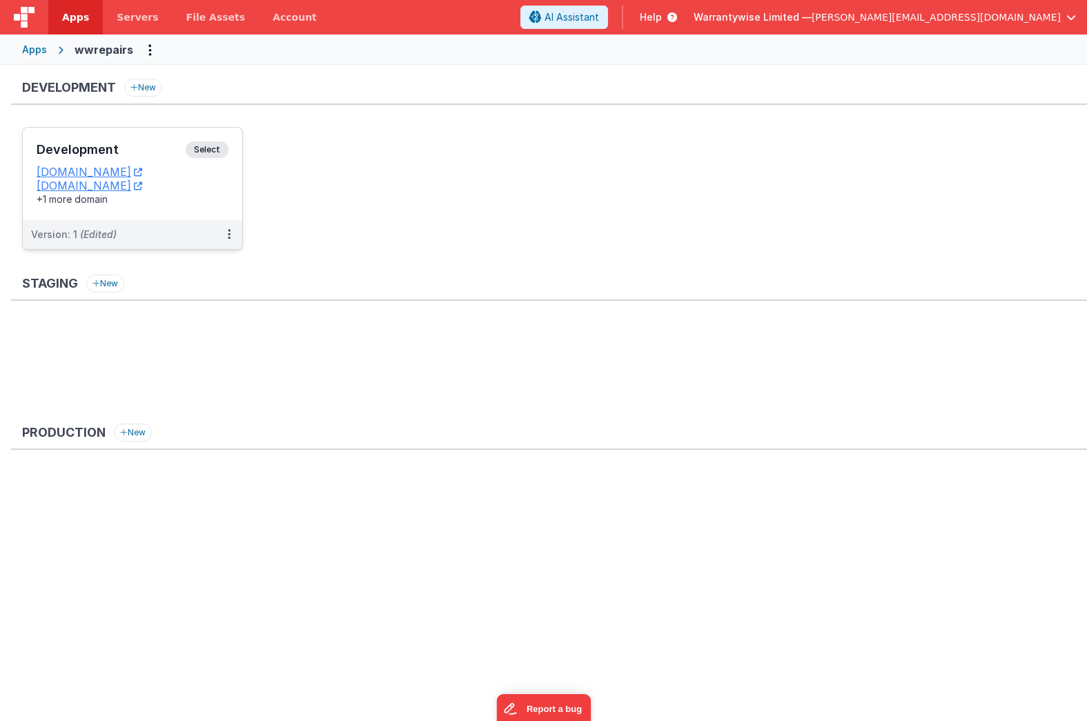
click at [119, 151] on h3 "Development" at bounding box center [111, 150] width 149 height 14
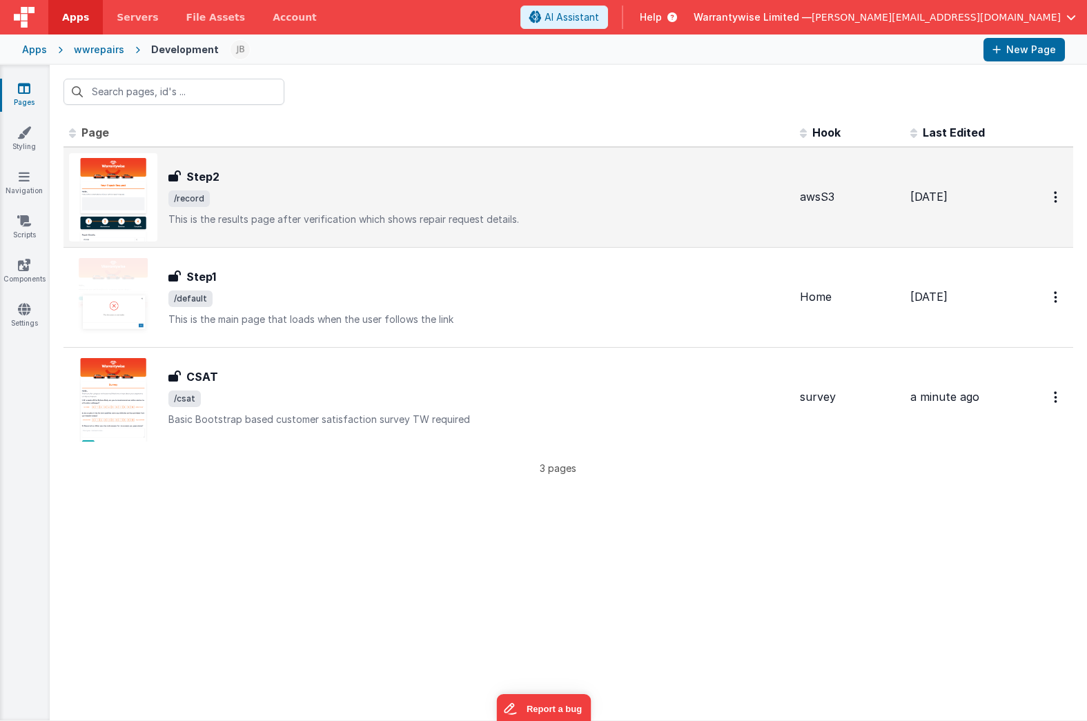
click at [304, 227] on div "Step2 Step2 /record This is the results page after verification which shows rep…" at bounding box center [429, 197] width 720 height 88
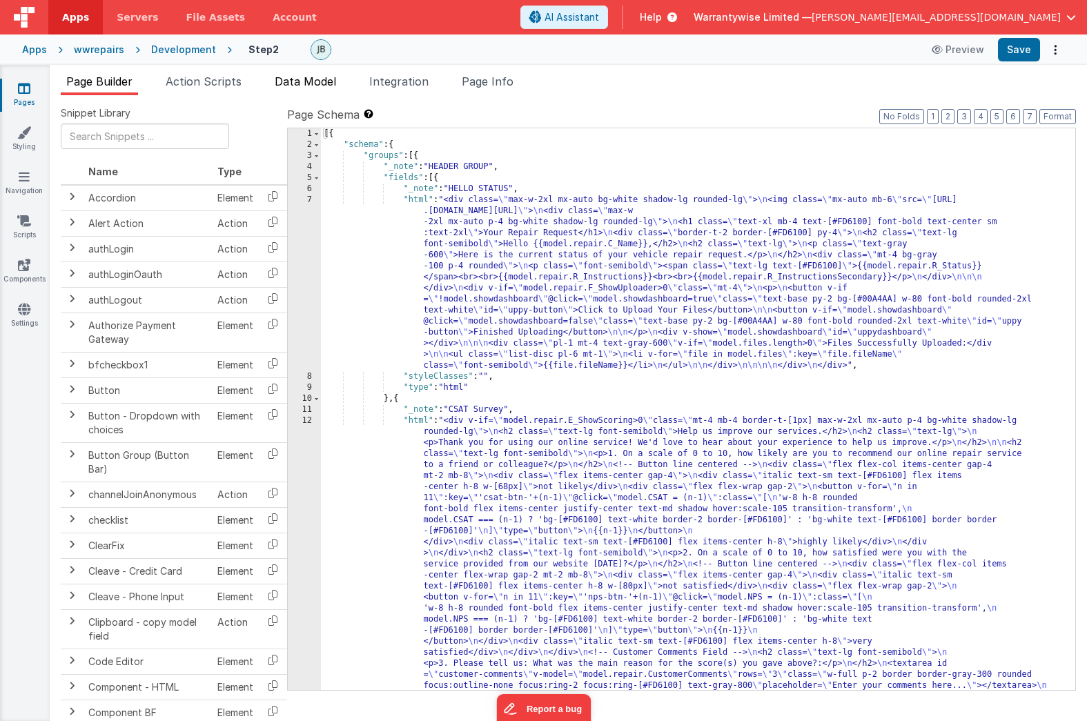
click at [313, 88] on span "Data Model" at bounding box center [305, 82] width 61 height 14
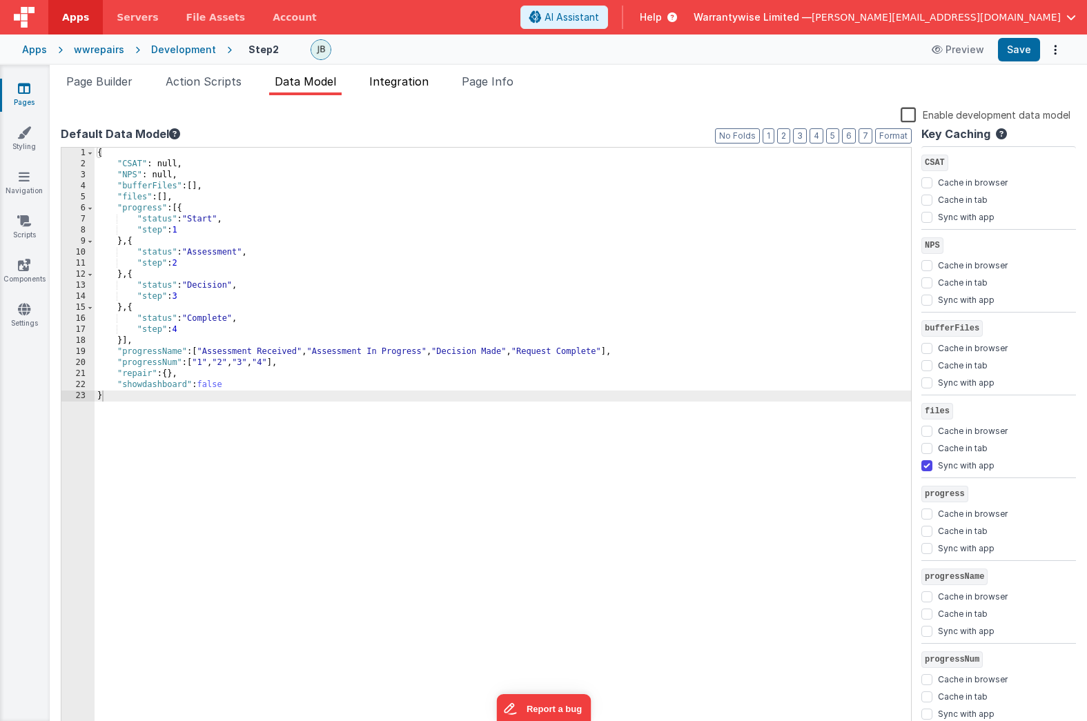
click at [403, 84] on span "Integration" at bounding box center [398, 82] width 59 height 14
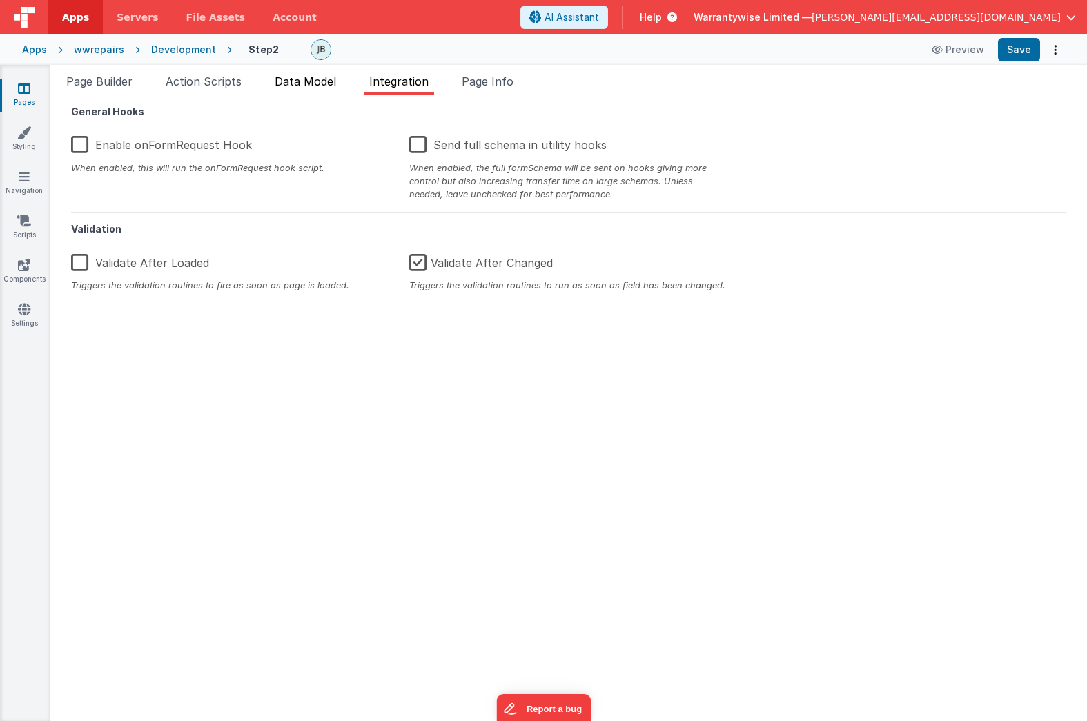
click at [308, 81] on span "Data Model" at bounding box center [305, 82] width 61 height 14
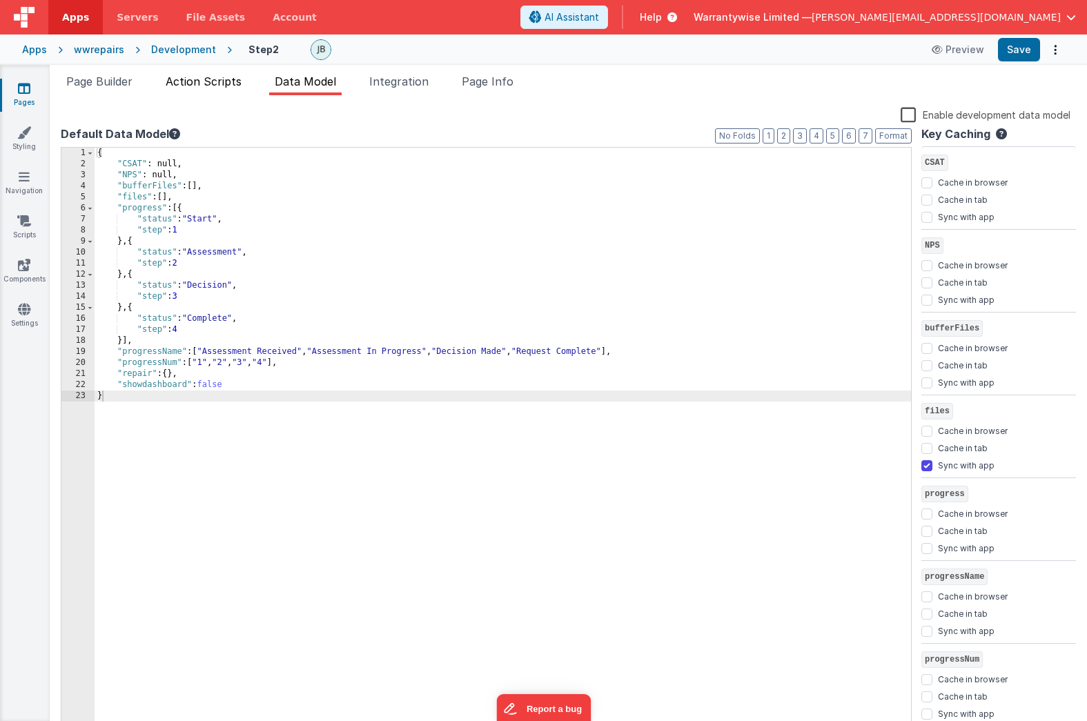
click at [195, 79] on span "Action Scripts" at bounding box center [204, 82] width 76 height 14
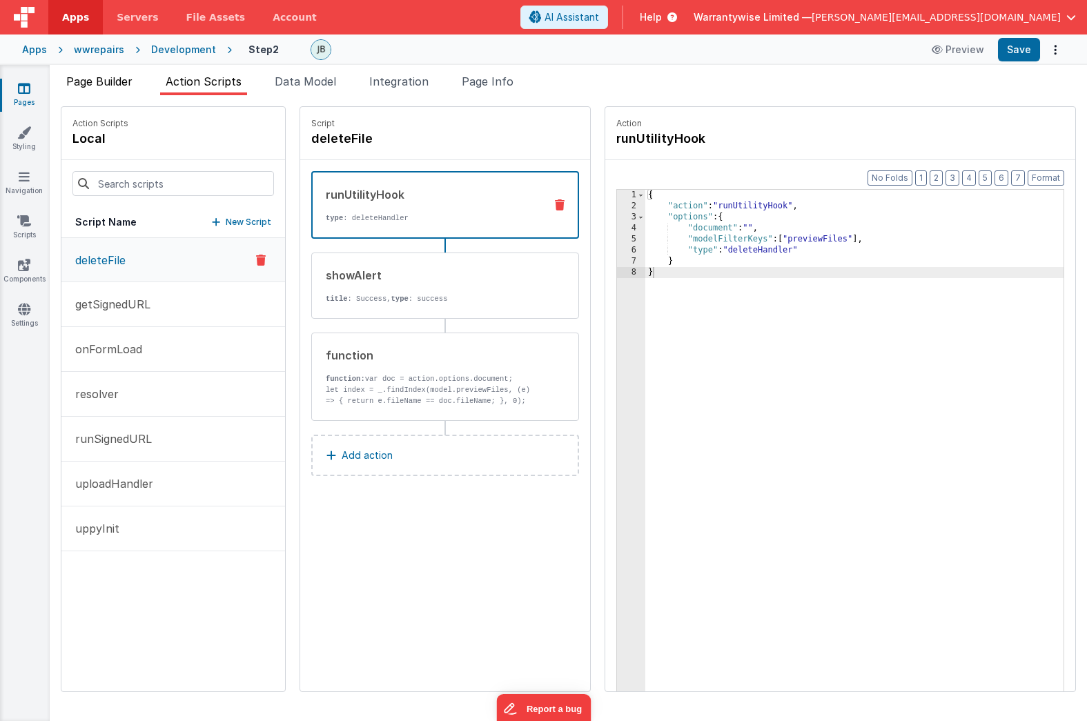
click at [112, 83] on span "Page Builder" at bounding box center [99, 82] width 66 height 14
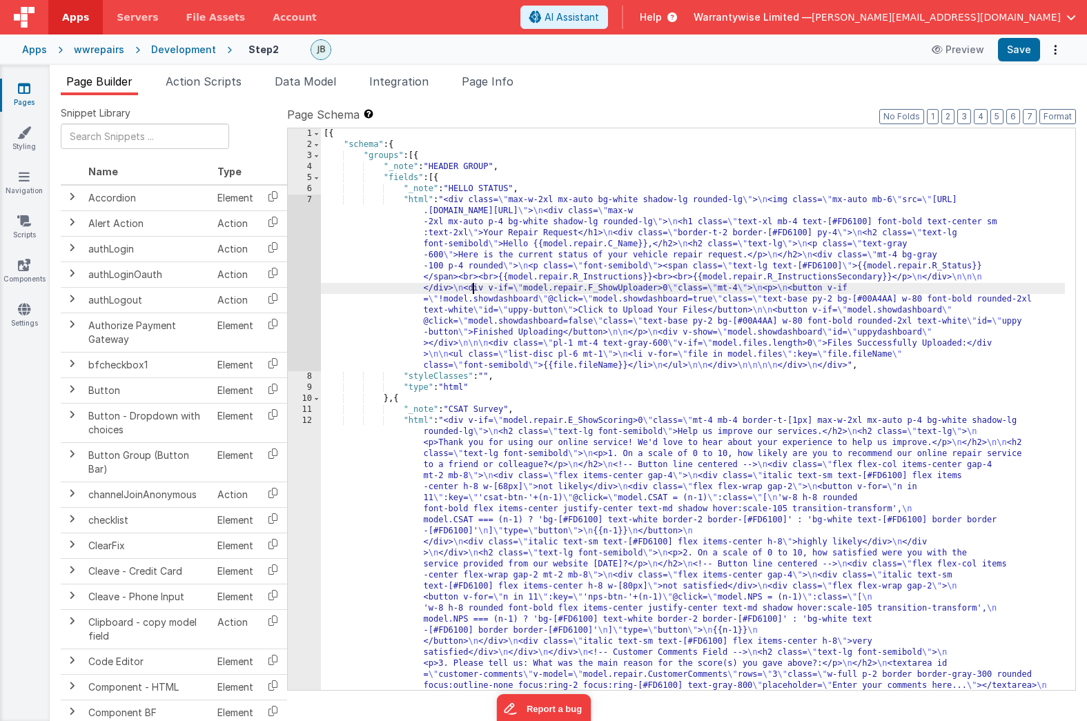
click at [475, 286] on div "[{ "schema" : { "groups" : [{ "_note" : "HEADER GROUP" , "fields" : [{ "_note" …" at bounding box center [693, 569] width 744 height 882
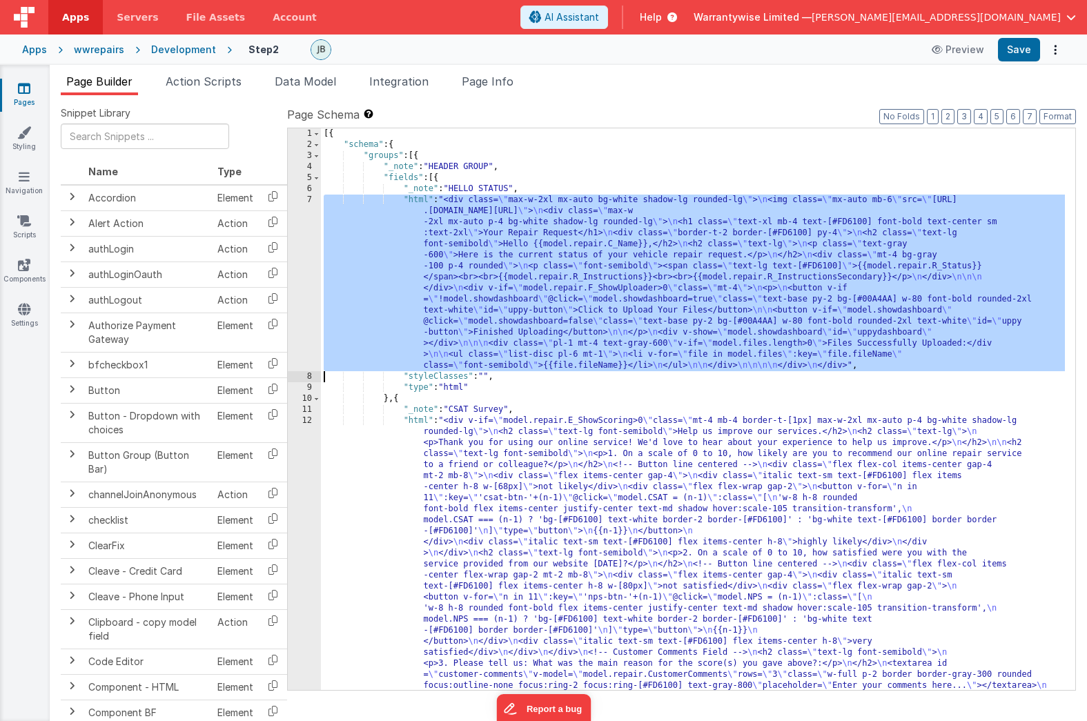
click at [292, 217] on div "7" at bounding box center [304, 283] width 33 height 177
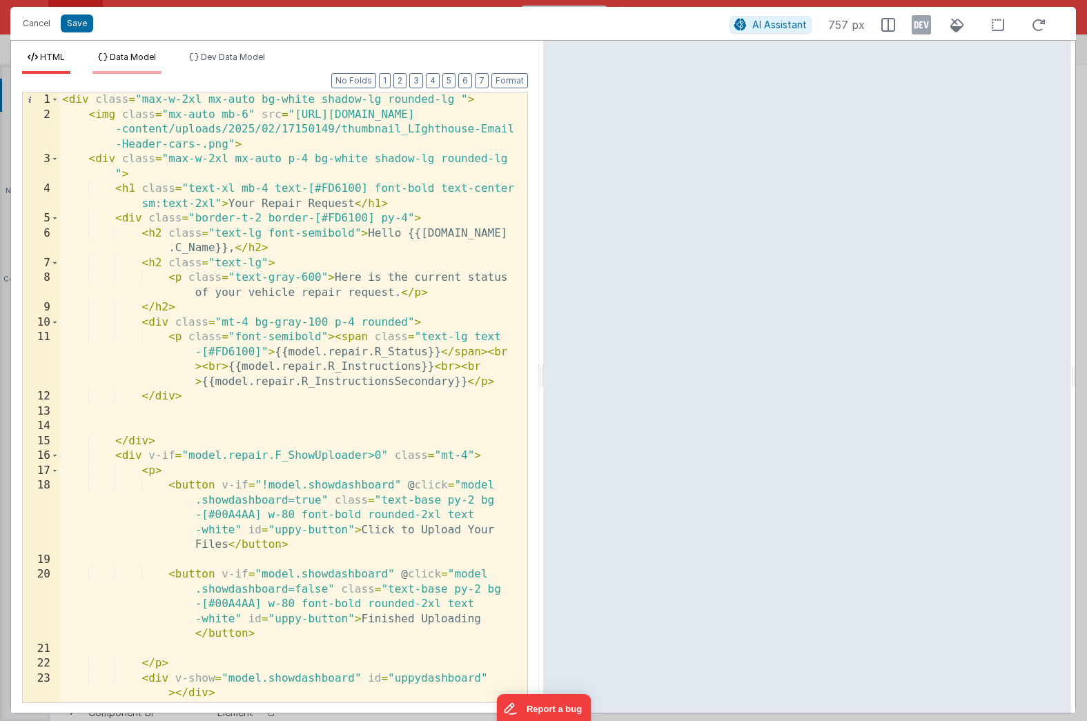
click at [158, 59] on li "Data Model" at bounding box center [126, 63] width 69 height 22
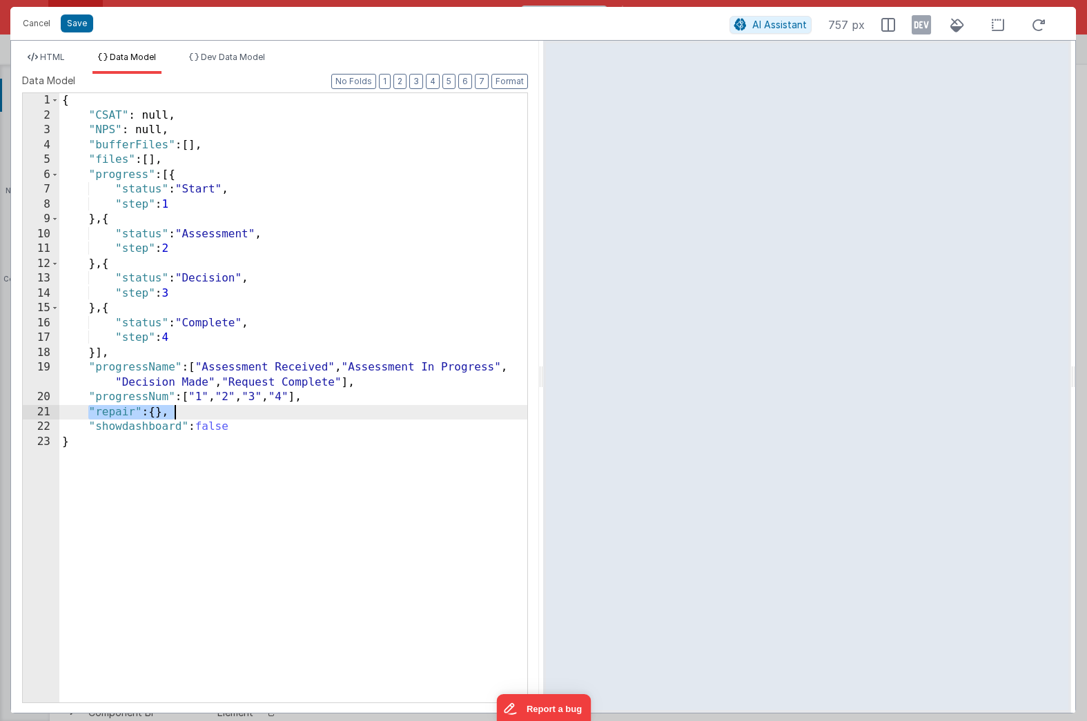
drag, startPoint x: 89, startPoint y: 411, endPoint x: 173, endPoint y: 410, distance: 84.2
click at [173, 410] on div "{ "CSAT" : null, "NPS" : null, "bufferFiles" : [ ] , "files" : [ ] , "progress"…" at bounding box center [293, 412] width 468 height 639
click at [40, 23] on button "Cancel" at bounding box center [36, 23] width 41 height 19
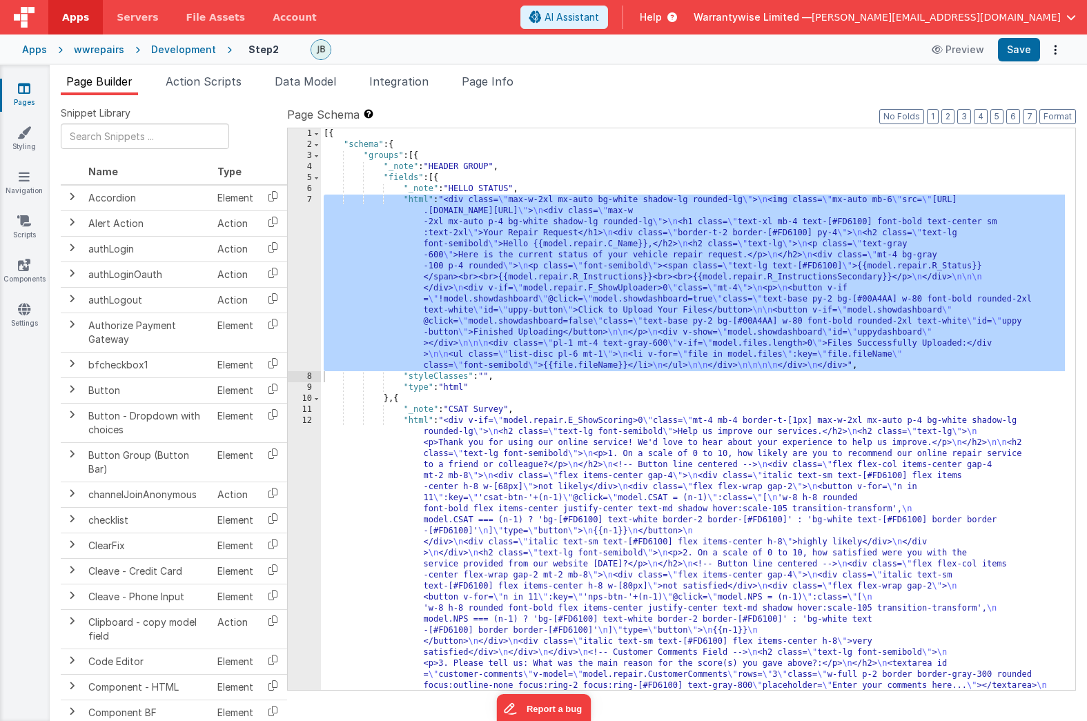
click at [170, 48] on div "Development" at bounding box center [183, 50] width 65 height 14
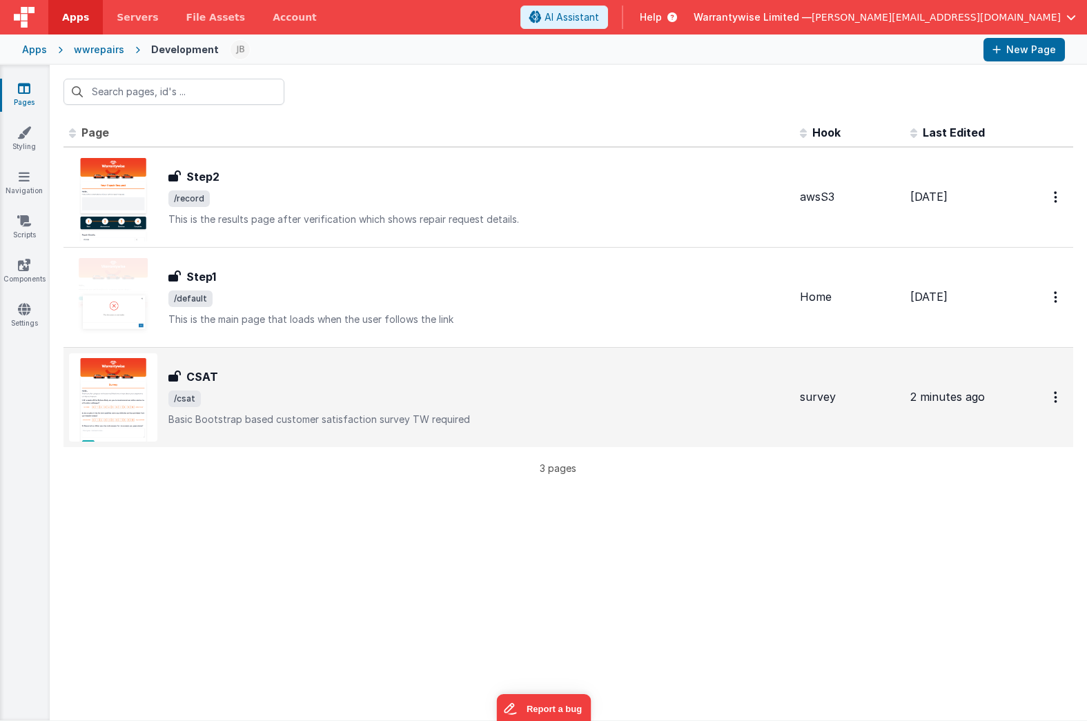
click at [289, 384] on div "CSAT" at bounding box center [478, 377] width 620 height 17
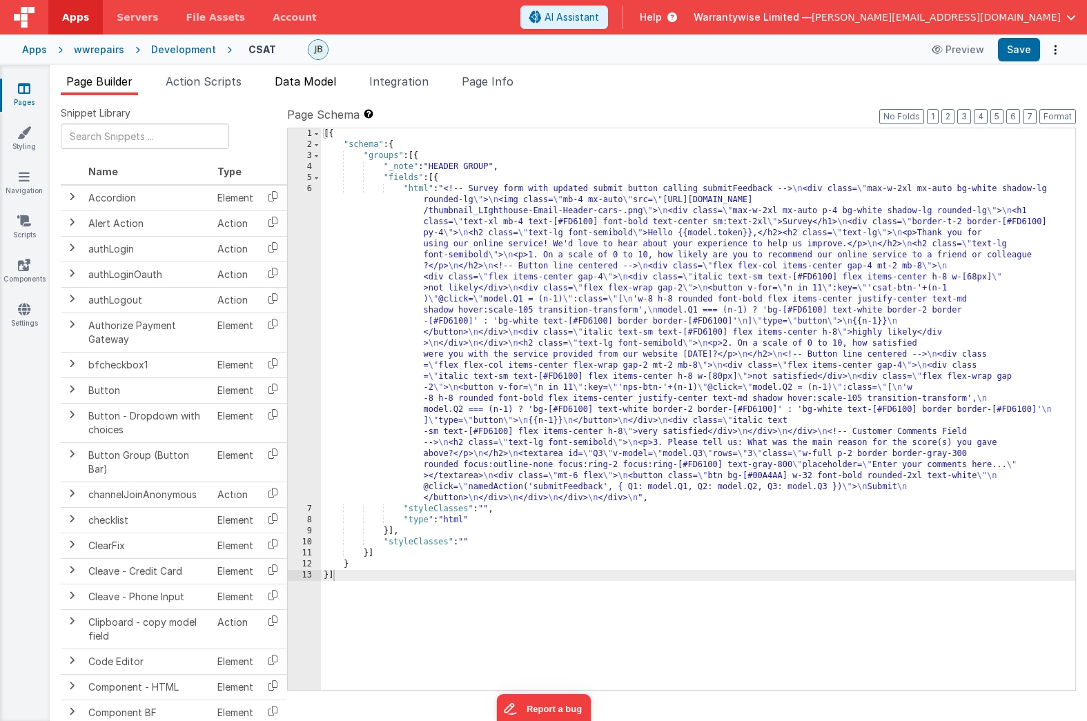
click at [310, 86] on span "Data Model" at bounding box center [305, 82] width 61 height 14
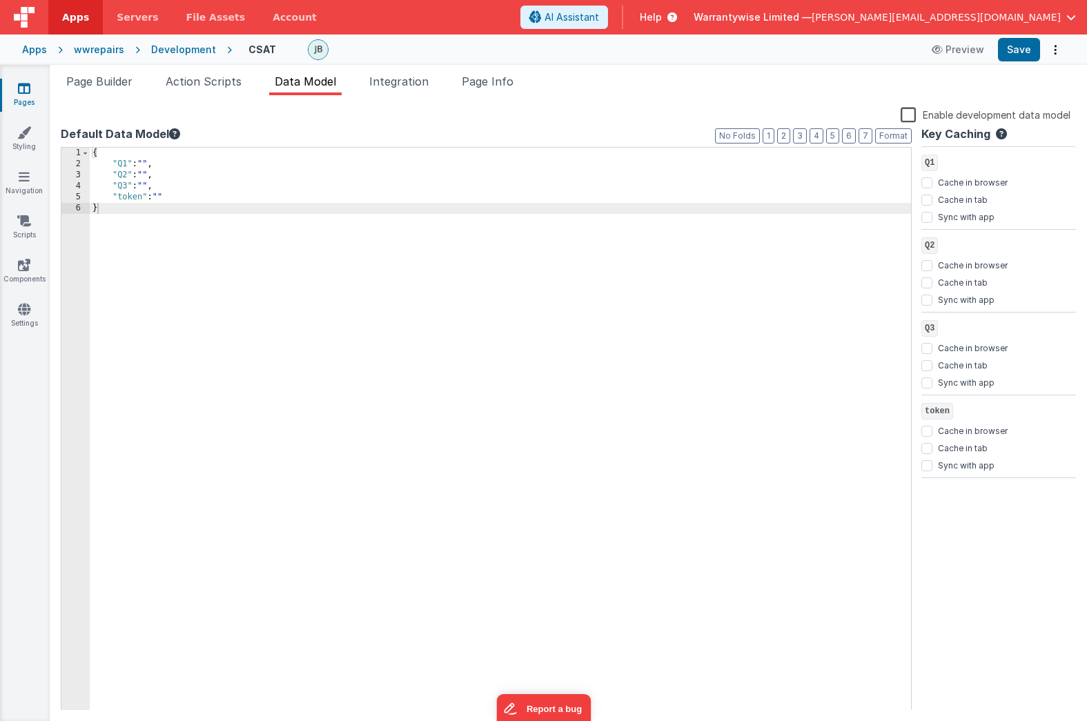
click at [174, 198] on div "{ "Q1" : "" , "Q2" : "" , "Q3" : "" , "token" : "" }" at bounding box center [500, 440] width 821 height 585
click at [138, 208] on div "{ "Q1" : "" , "Q2" : "" , "Q3" : "" , "token" : "" "repair" : { } , }" at bounding box center [500, 440] width 821 height 585
click at [180, 204] on div "{ "Q1" : "" , "Q2" : "" , "Q3" : "" , "token" : "" "token" : { } , }" at bounding box center [500, 440] width 821 height 585
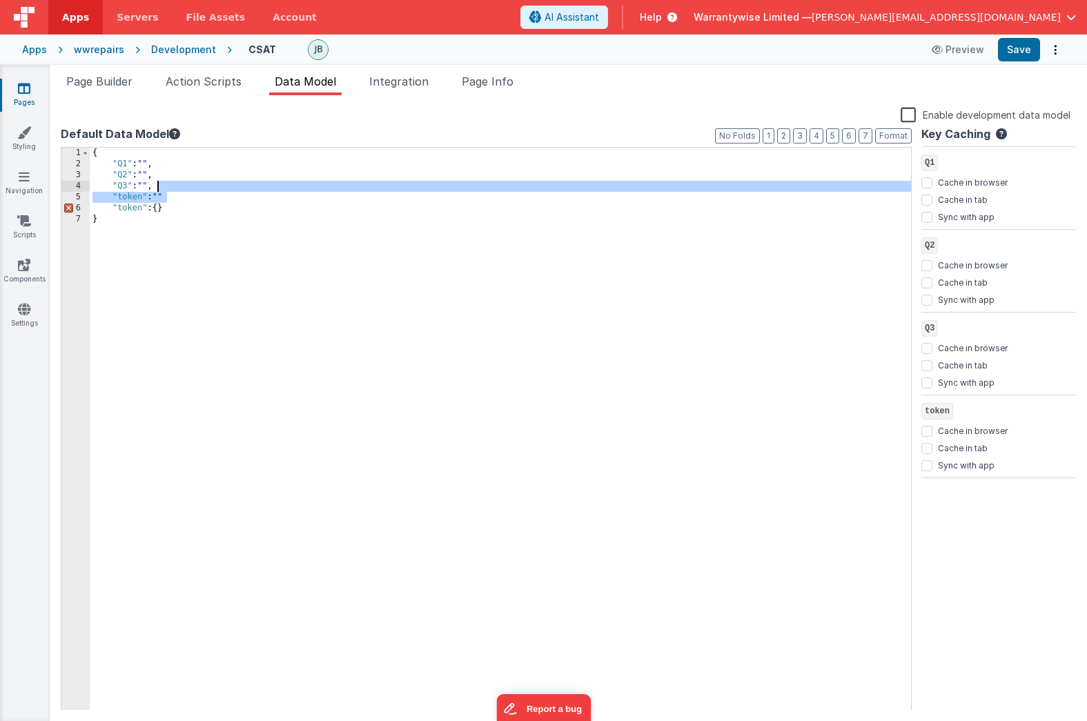
drag, startPoint x: 173, startPoint y: 196, endPoint x: 176, endPoint y: 188, distance: 8.7
click at [176, 188] on div "{ "Q1" : "" , "Q2" : "" , "Q3" : "" , "token" : "" "token" : { } }" at bounding box center [500, 440] width 821 height 585
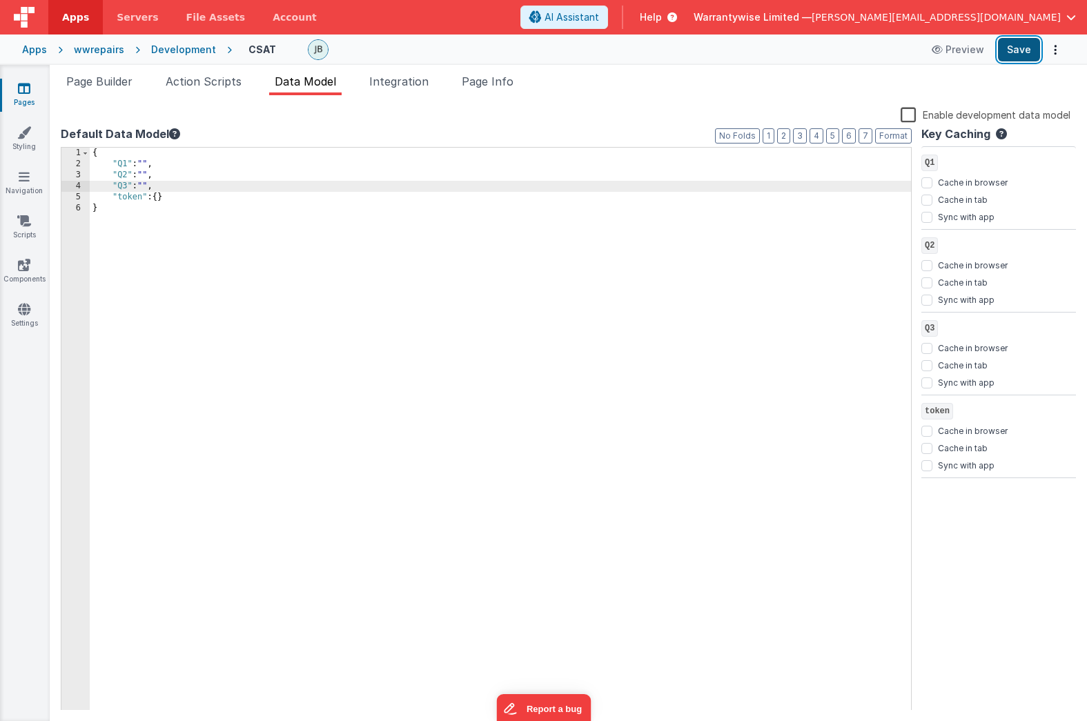
click at [1021, 50] on button "Save" at bounding box center [1019, 49] width 42 height 23
click at [1019, 48] on button "Save" at bounding box center [1019, 49] width 42 height 23
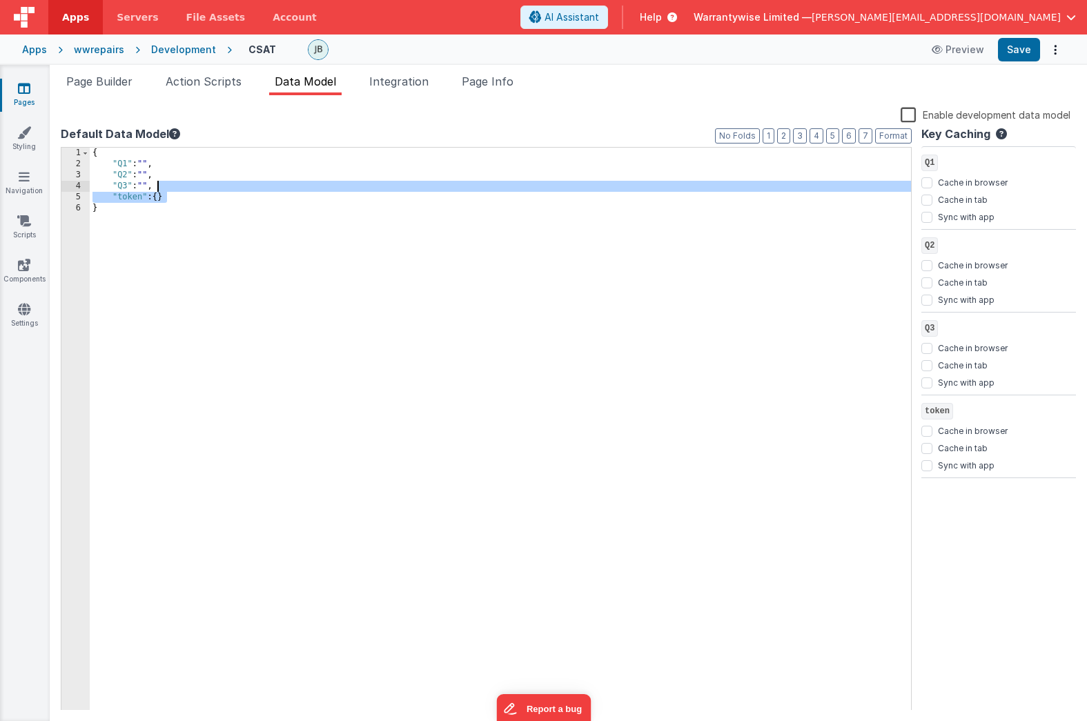
drag, startPoint x: 175, startPoint y: 197, endPoint x: 176, endPoint y: 187, distance: 9.7
click at [176, 187] on div "{ "Q1" : "" , "Q2" : "" , "Q3" : "" , "token" : { } }" at bounding box center [500, 440] width 821 height 585
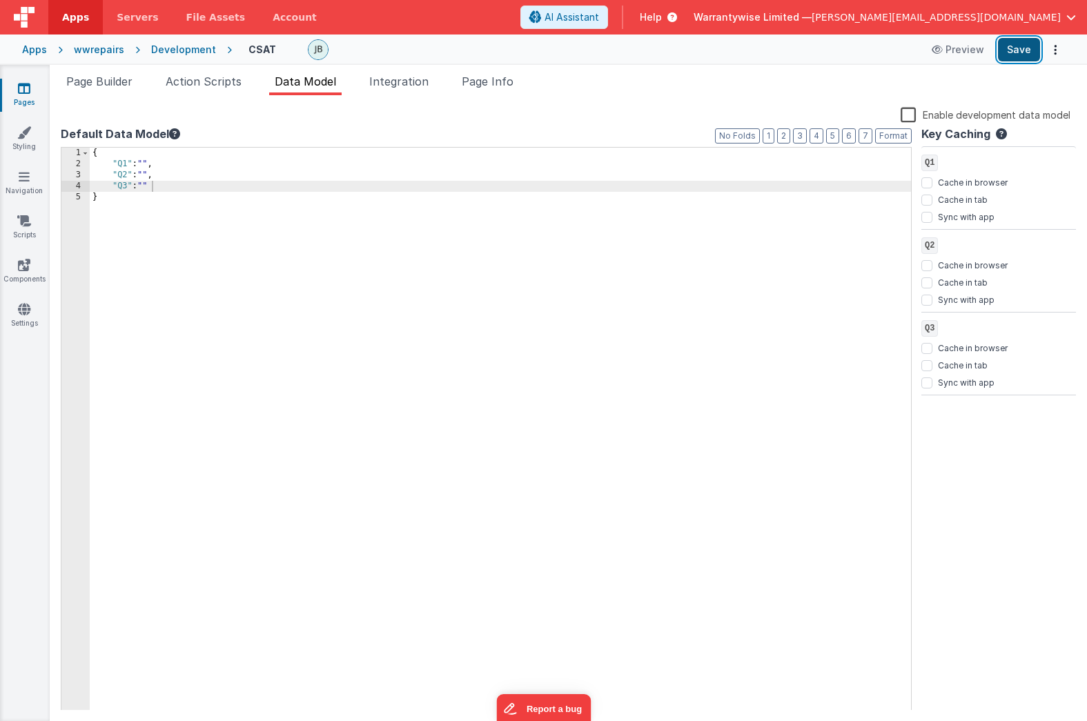
click at [1017, 50] on button "Save" at bounding box center [1019, 49] width 42 height 23
click at [110, 78] on span "Page Builder" at bounding box center [99, 82] width 66 height 14
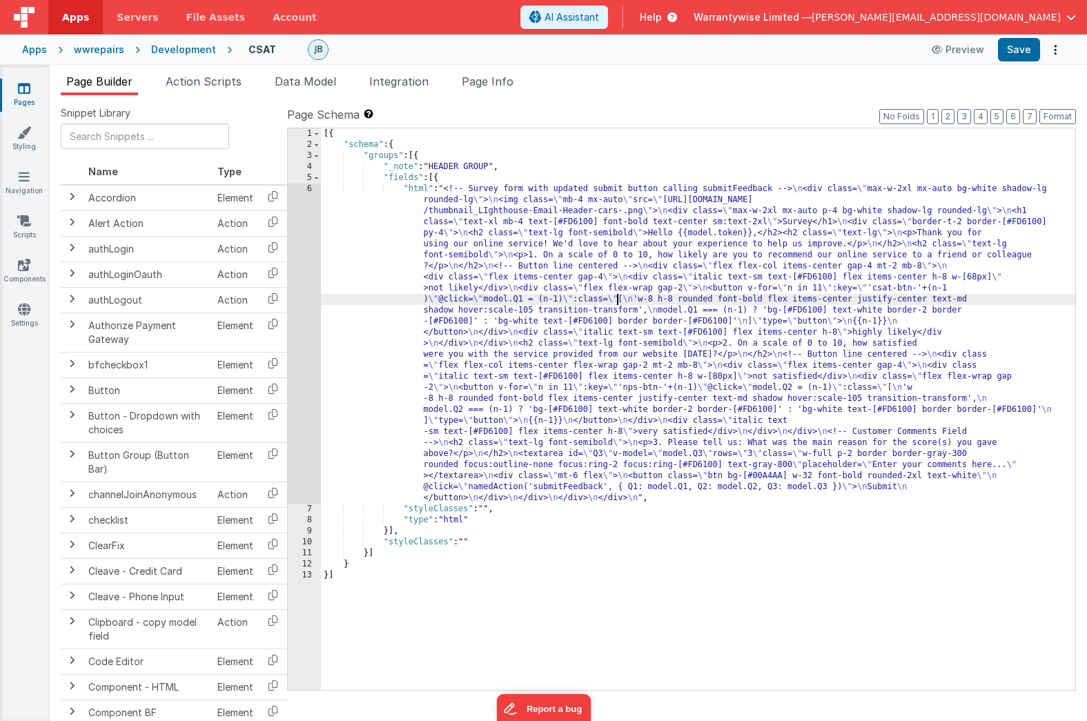
click at [615, 300] on div "[{ "schema" : { "groups" : [{ "_note" : "HEADER GROUP" , "fields" : [{ "html" :…" at bounding box center [698, 420] width 754 height 584
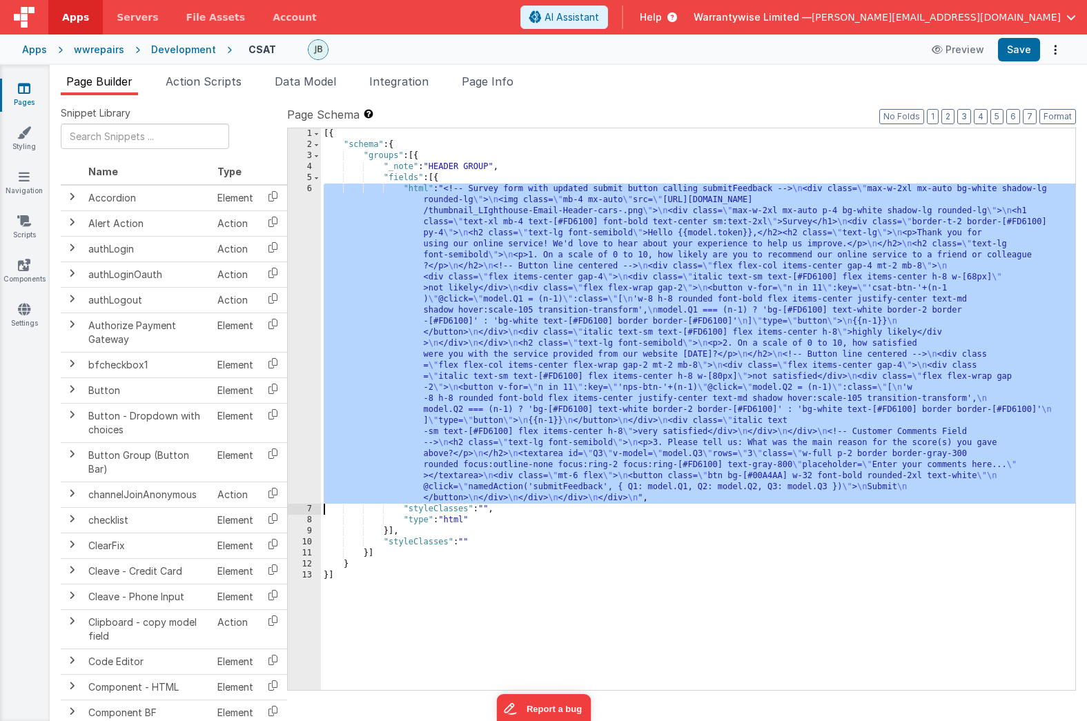
click at [295, 201] on div "6" at bounding box center [304, 344] width 33 height 320
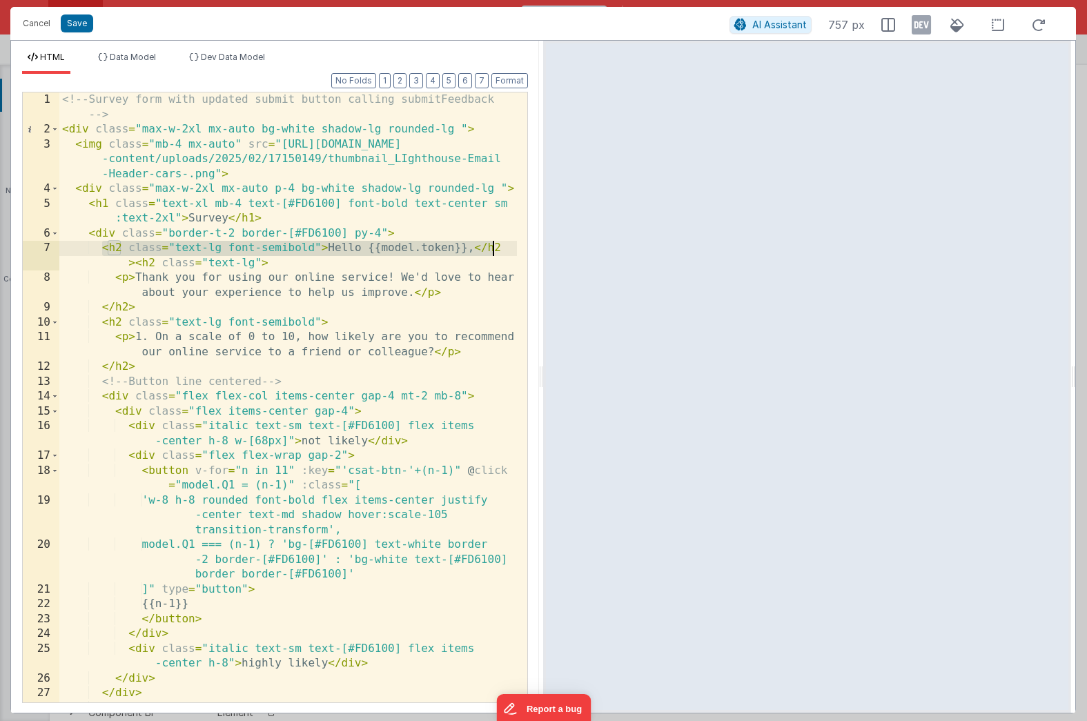
drag, startPoint x: 104, startPoint y: 248, endPoint x: 503, endPoint y: 247, distance: 399.6
click at [503, 247] on div "<!-- Survey form with updated submit button calling submitFeedback --> < div cl…" at bounding box center [288, 426] width 458 height 669
drag, startPoint x: 1075, startPoint y: 295, endPoint x: 1231, endPoint y: 299, distance: 156.0
click at [1086, 299] on html "Cancel Save AI Assistant 757 px HTML Data Model Dev Data Model Format 7 6 5 4 3…" at bounding box center [543, 360] width 1087 height 721
click at [280, 262] on div "<!-- Survey form with updated submit button calling submitFeedback --> < div cl…" at bounding box center [288, 426] width 458 height 669
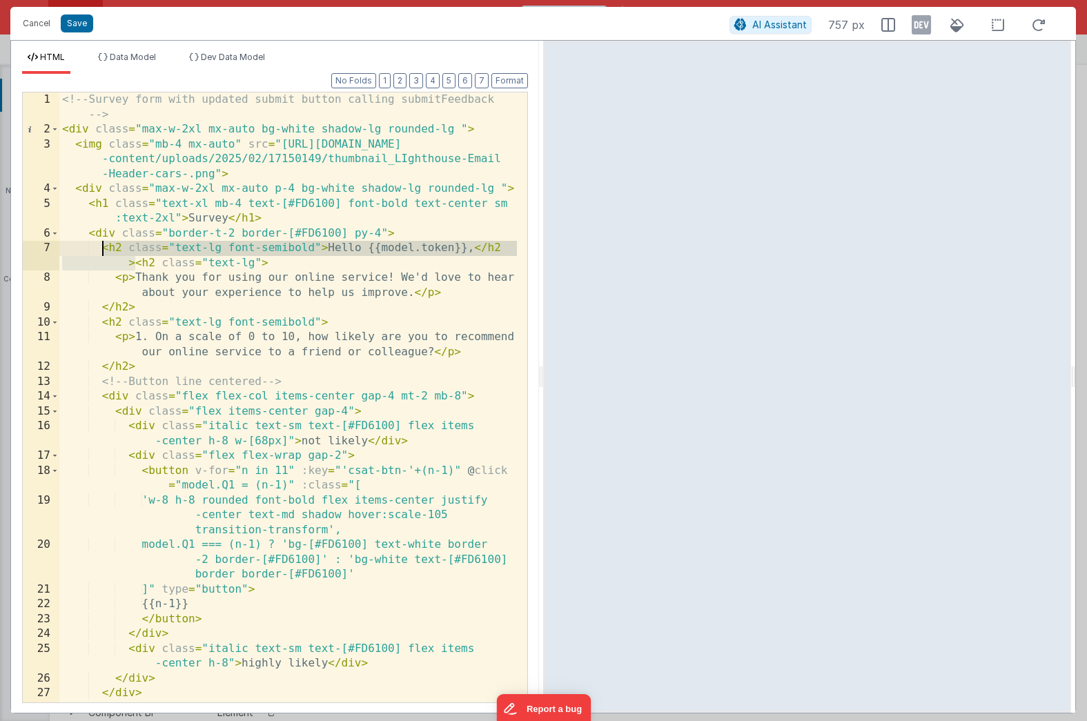
drag, startPoint x: 135, startPoint y: 264, endPoint x: 101, endPoint y: 252, distance: 36.4
click at [101, 252] on div "<!-- Survey form with updated submit button calling submitFeedback --> < div cl…" at bounding box center [288, 426] width 458 height 669
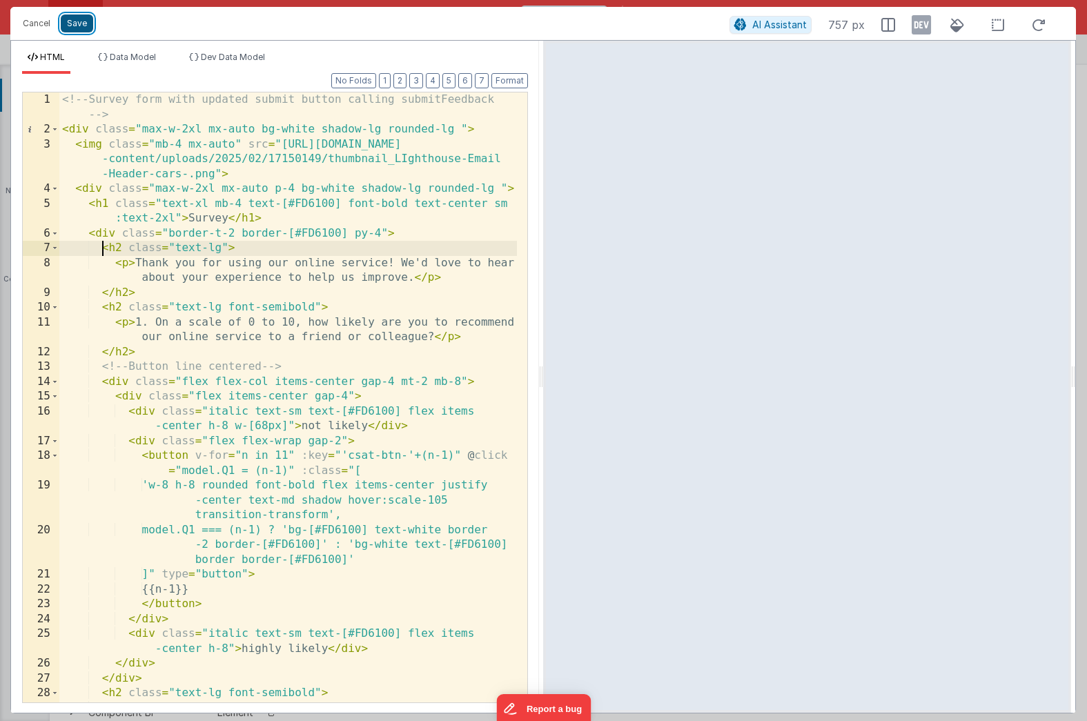
click at [75, 28] on button "Save" at bounding box center [77, 23] width 32 height 18
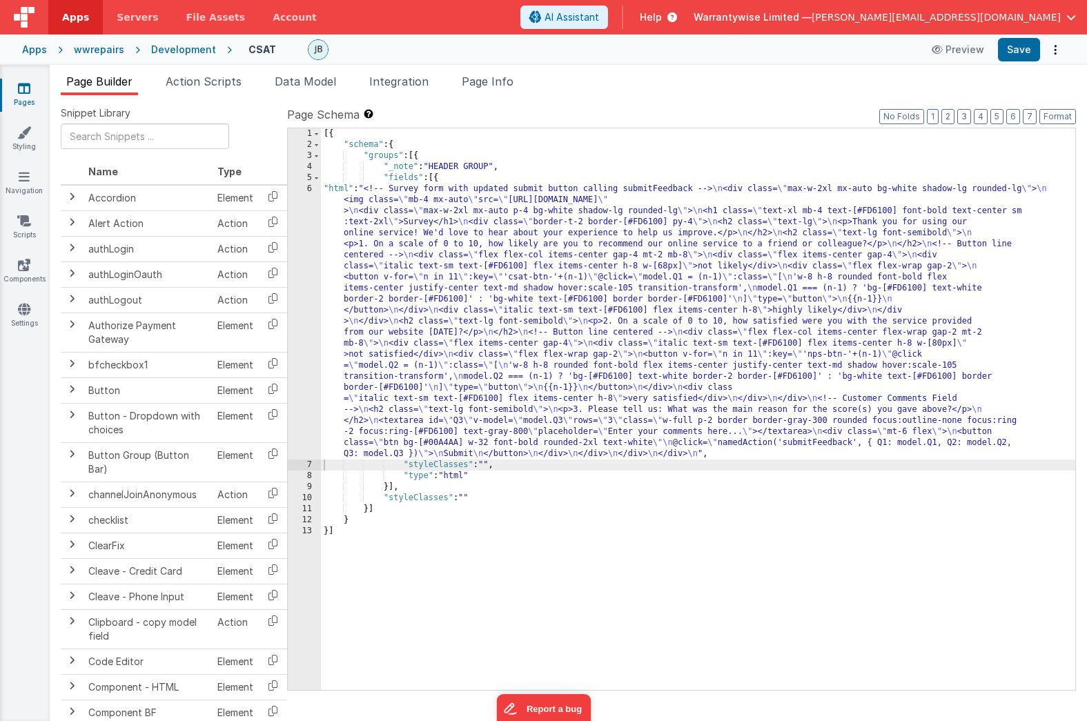
click at [187, 50] on div "Development" at bounding box center [183, 50] width 65 height 14
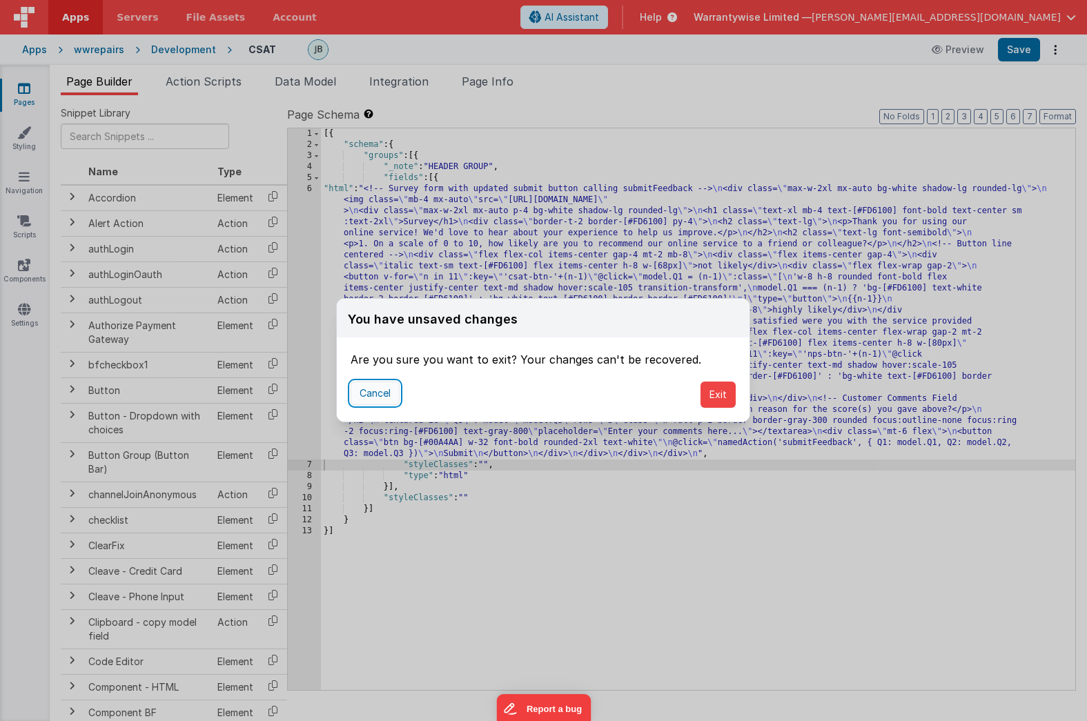
click at [382, 395] on button "Cancel" at bounding box center [375, 393] width 49 height 23
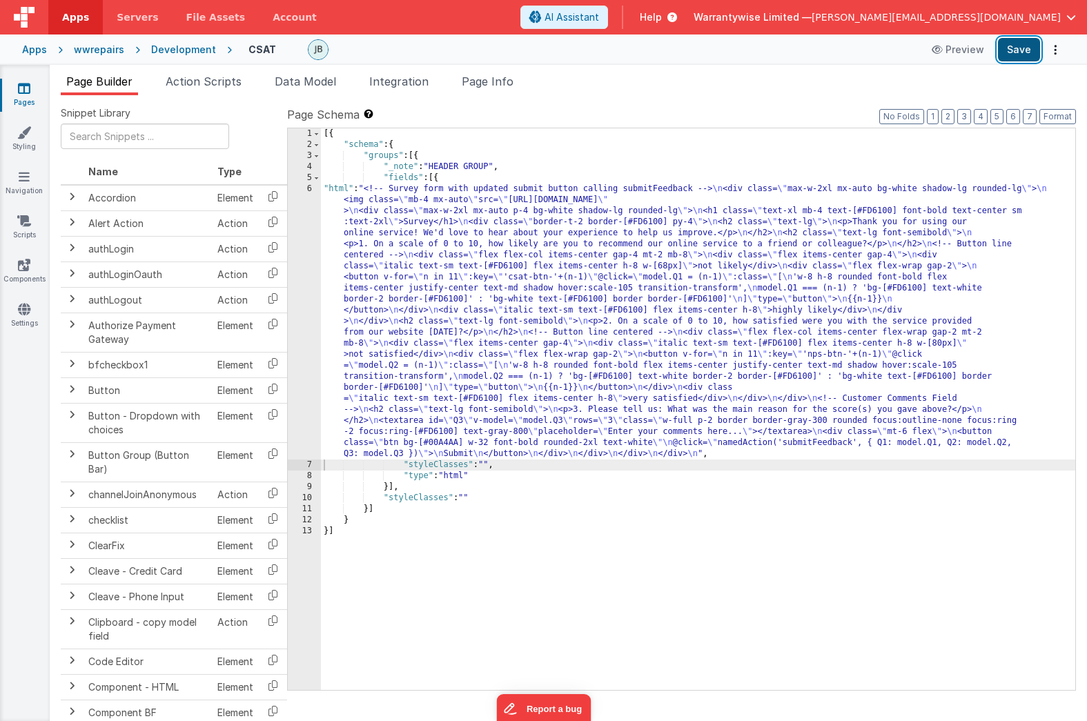
click at [1021, 45] on button "Save" at bounding box center [1019, 49] width 42 height 23
click at [180, 48] on div "Development" at bounding box center [183, 50] width 65 height 14
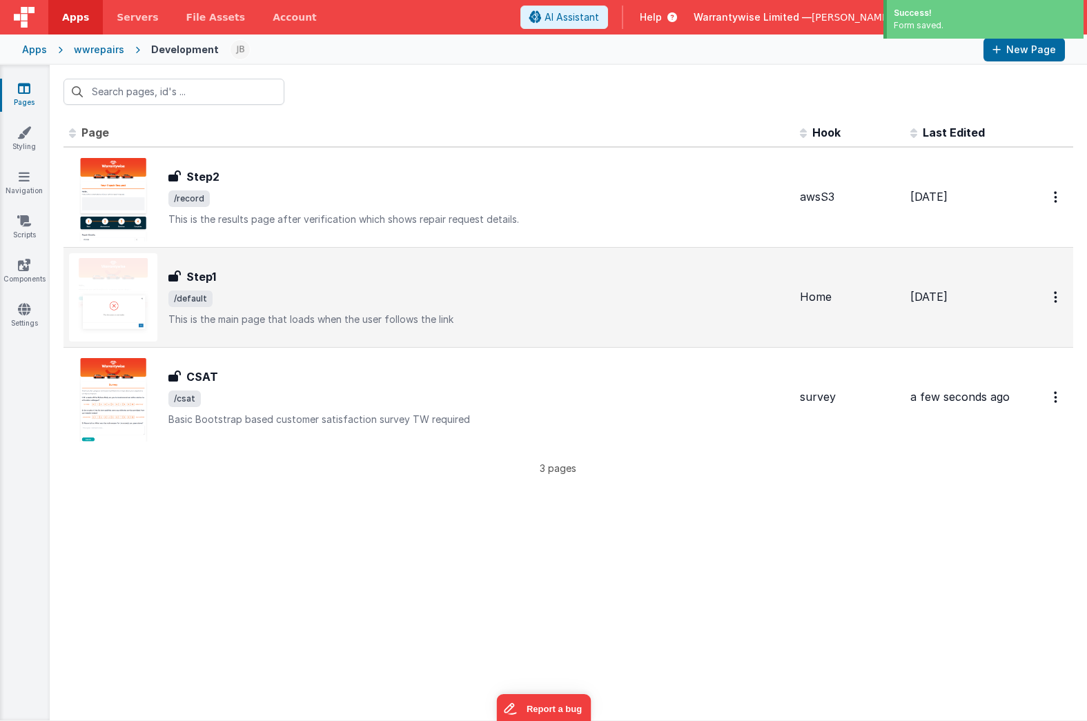
click at [251, 286] on div "Step1 Step1 /default This is the main page that loads when the user follows the…" at bounding box center [478, 297] width 620 height 58
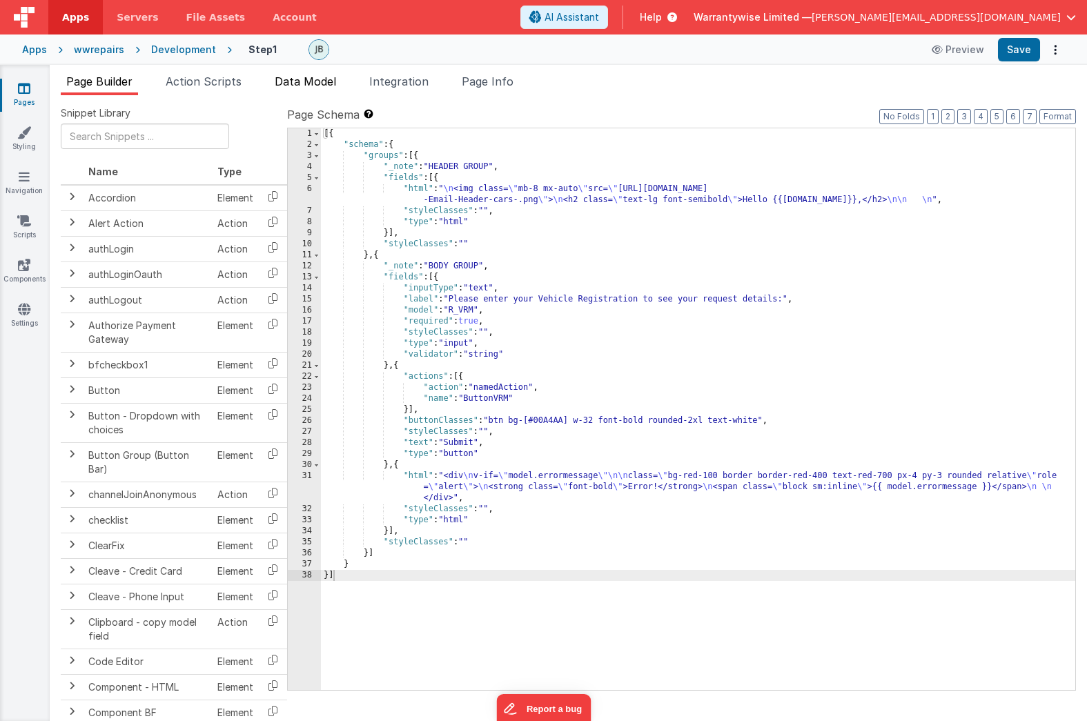
click at [293, 77] on span "Data Model" at bounding box center [305, 82] width 61 height 14
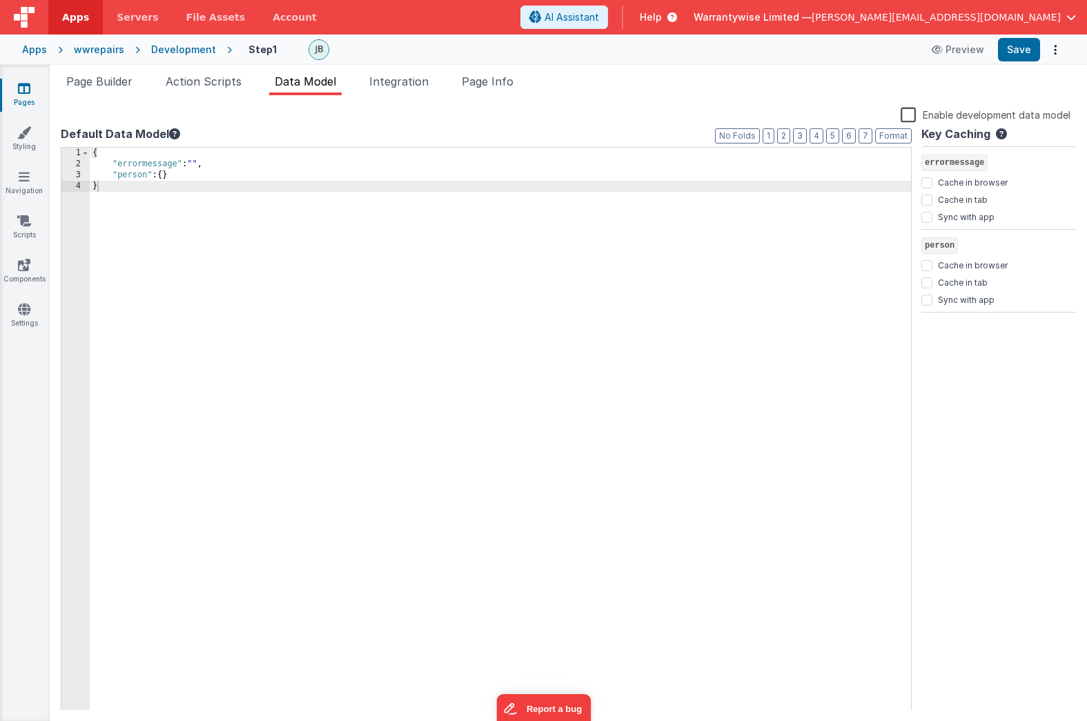
click at [188, 50] on div "Development" at bounding box center [183, 50] width 65 height 14
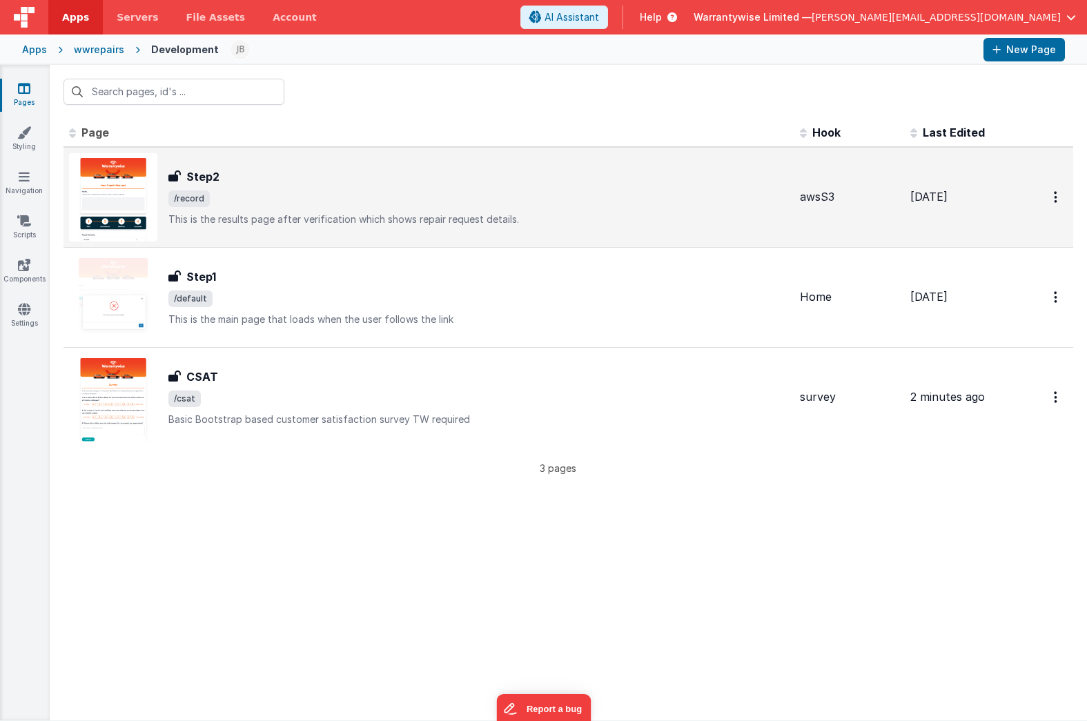
click at [253, 184] on div "Step2" at bounding box center [478, 176] width 620 height 17
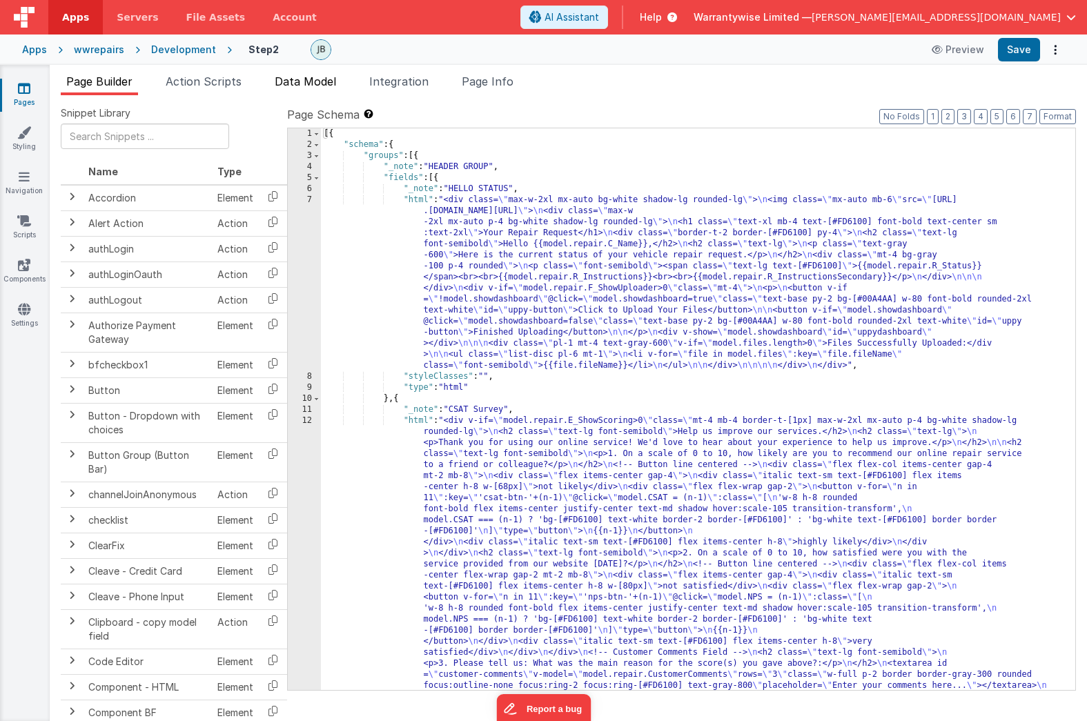
click at [306, 86] on span "Data Model" at bounding box center [305, 82] width 61 height 14
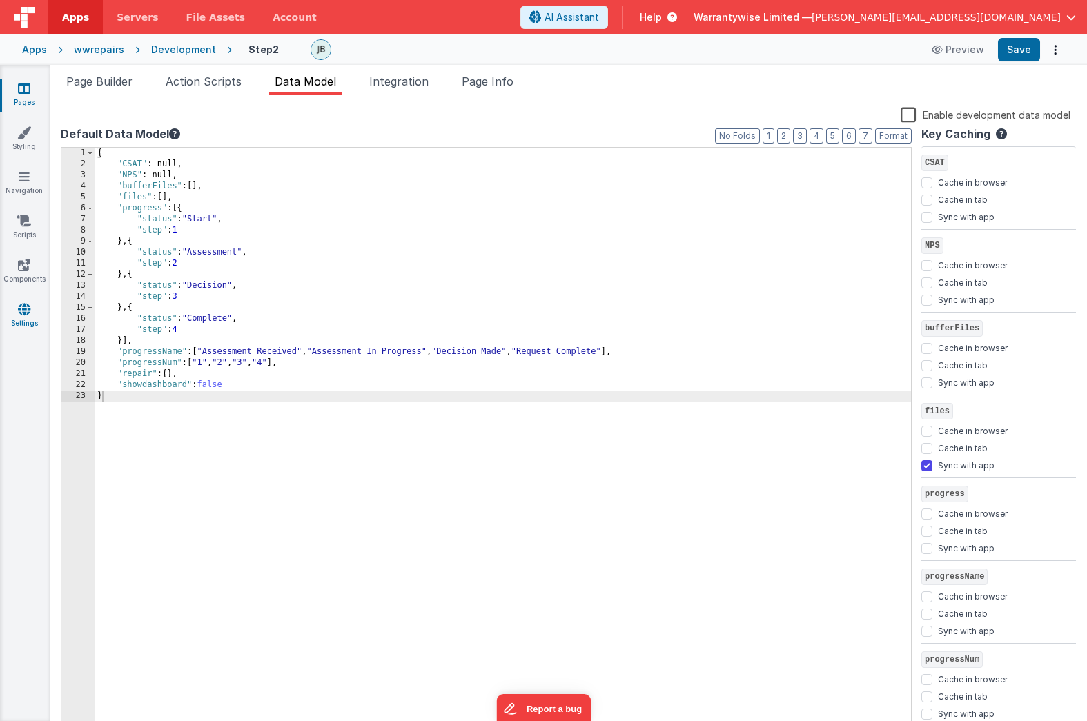
click at [18, 308] on icon at bounding box center [24, 309] width 12 height 14
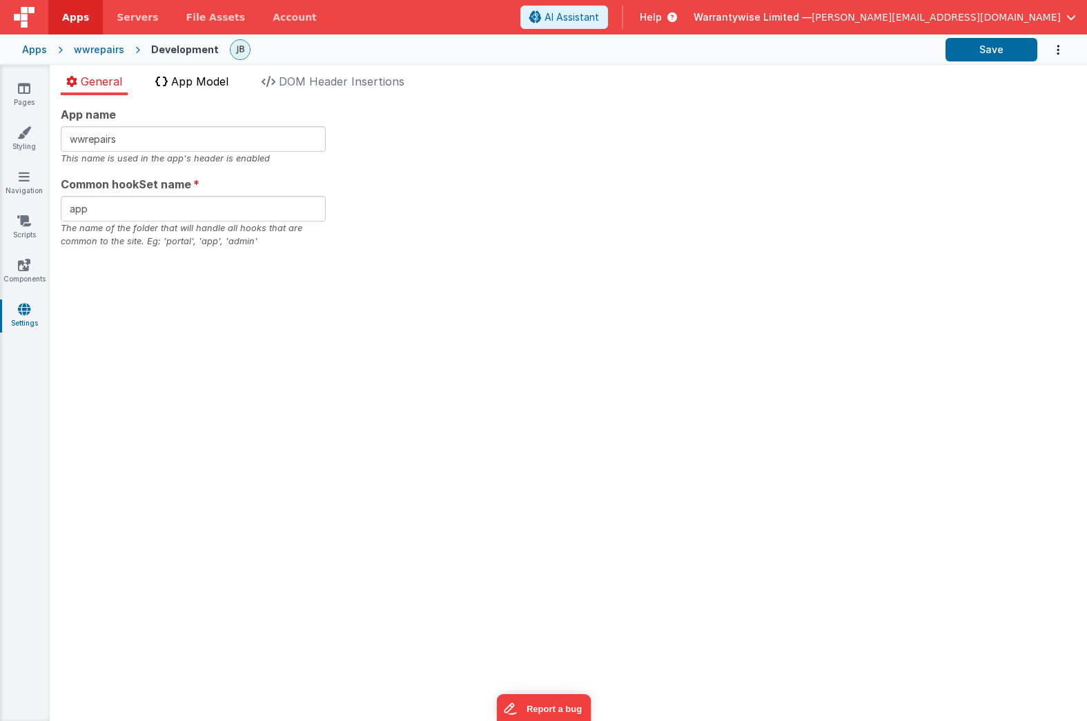
click at [198, 81] on span "App Model" at bounding box center [199, 82] width 57 height 14
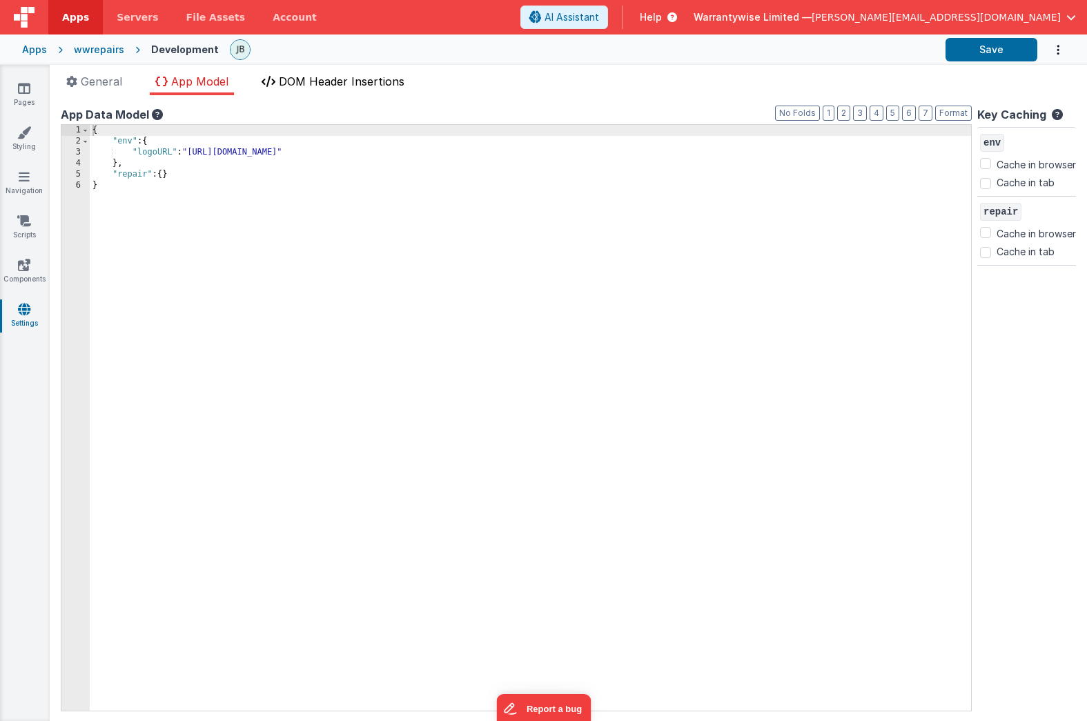
click at [325, 81] on span "DOM Header Insertions" at bounding box center [342, 82] width 126 height 14
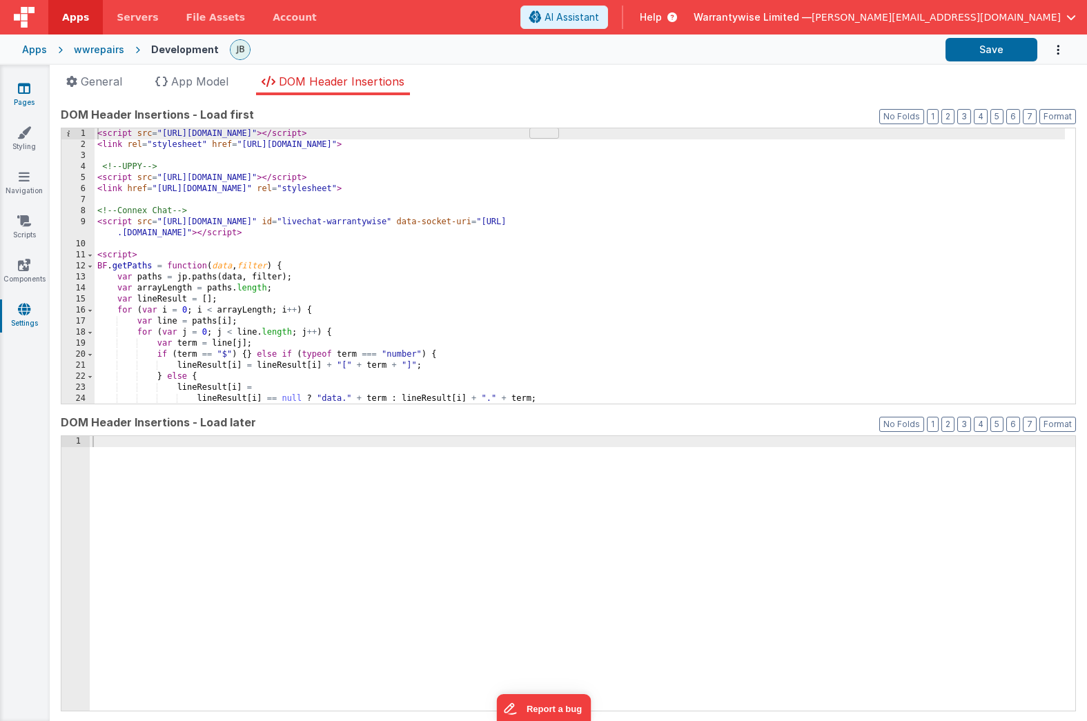
click at [33, 100] on link "Pages" at bounding box center [24, 95] width 50 height 28
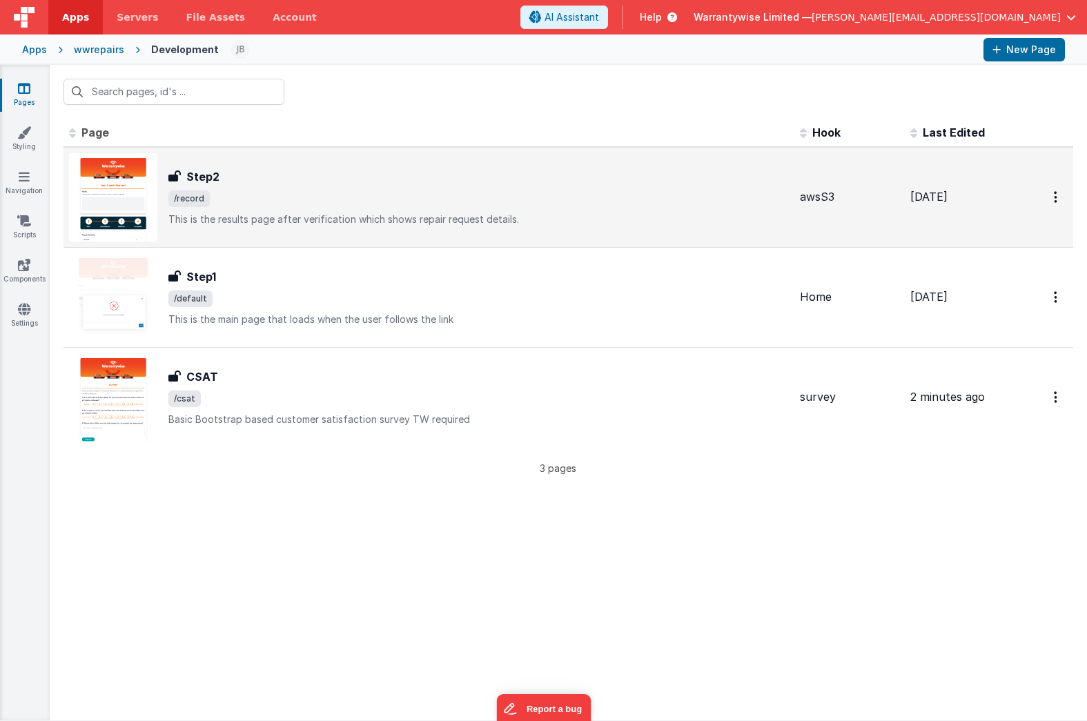
click at [319, 177] on div "Step2" at bounding box center [478, 176] width 620 height 17
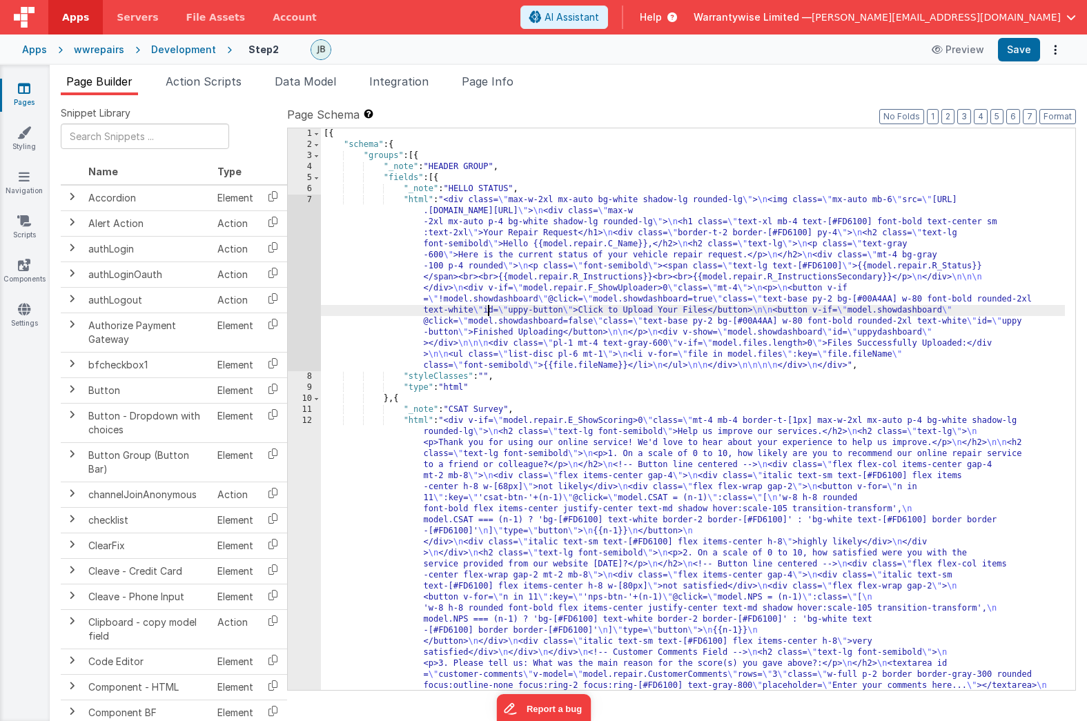
click at [489, 310] on div "[{ "schema" : { "groups" : [{ "_note" : "HEADER GROUP" , "fields" : [{ "_note" …" at bounding box center [693, 569] width 744 height 882
click at [295, 205] on div "7" at bounding box center [304, 283] width 33 height 177
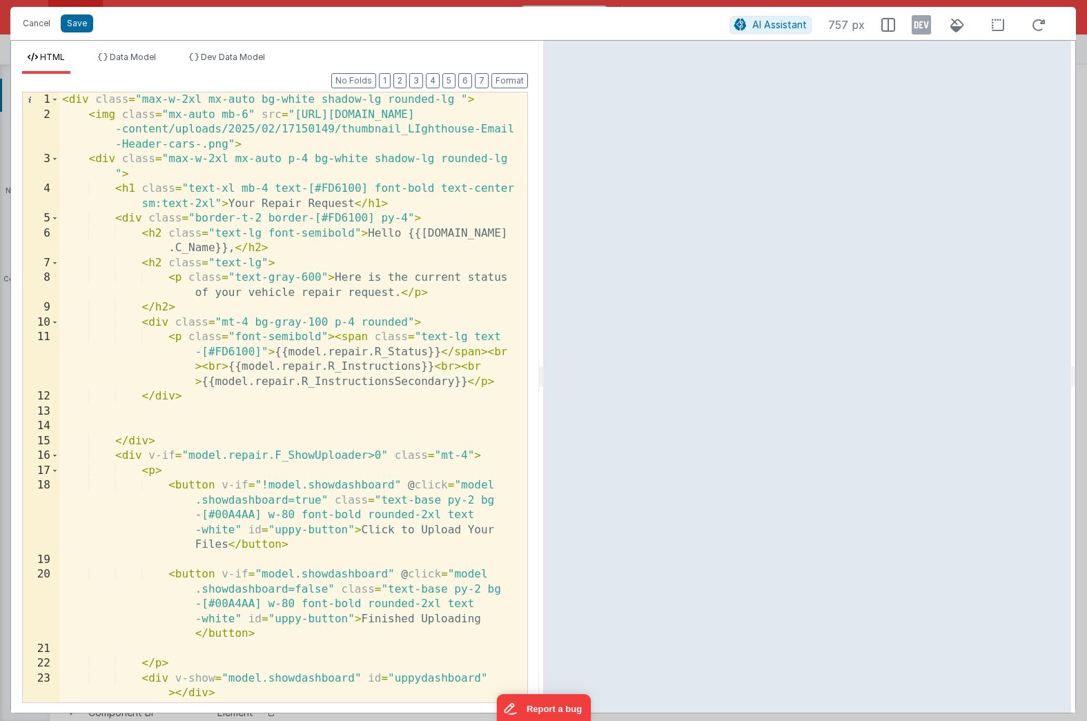
click at [232, 50] on div "HTML Data Model Dev Data Model Format 7 6 5 4 3 2 1 No Folds 1 2 3 4 5 6 7 8 9 …" at bounding box center [275, 377] width 528 height 672
click at [230, 56] on span "Dev Data Model" at bounding box center [233, 57] width 64 height 10
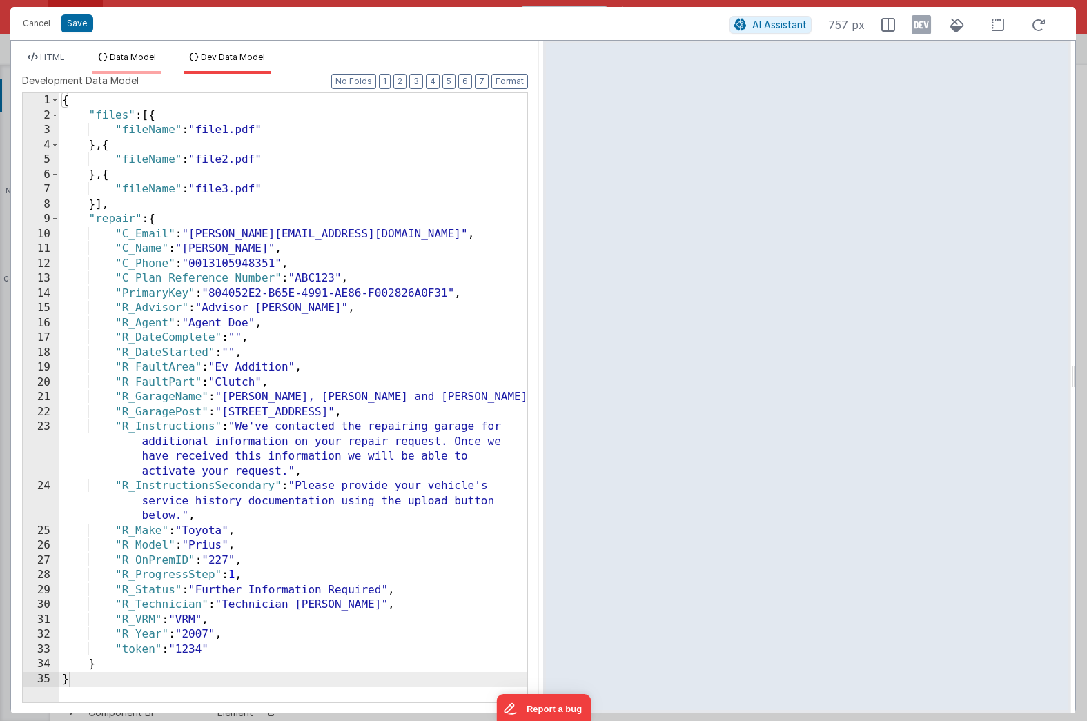
click at [131, 59] on span "Data Model" at bounding box center [133, 57] width 46 height 10
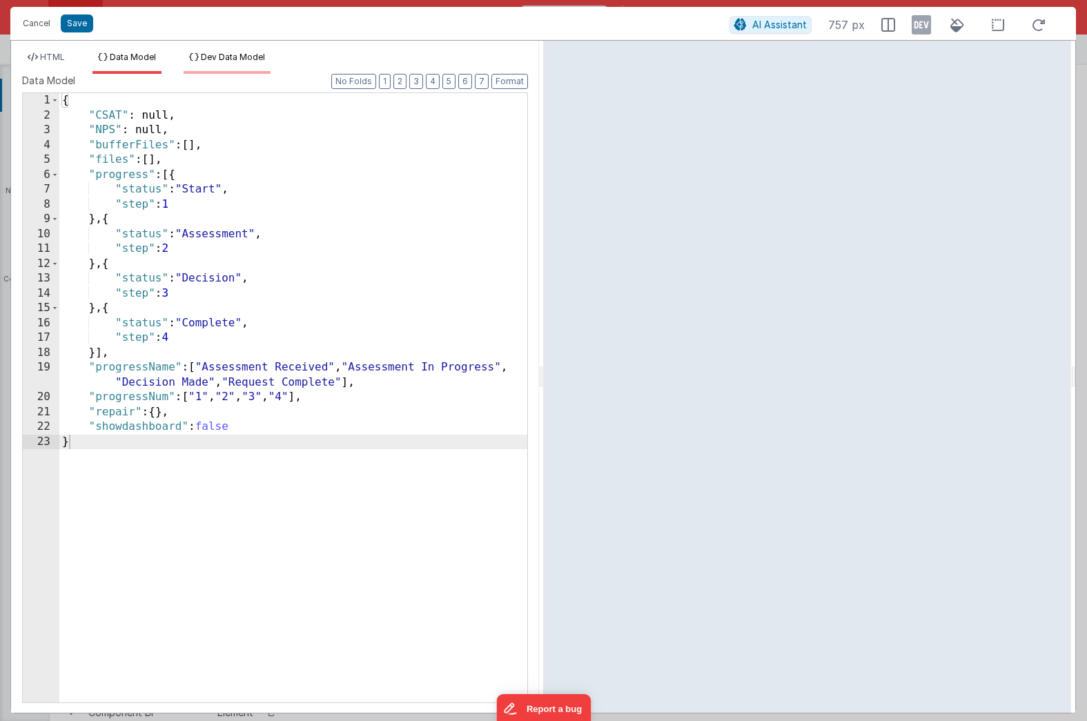
click at [231, 60] on span "Dev Data Model" at bounding box center [233, 57] width 64 height 10
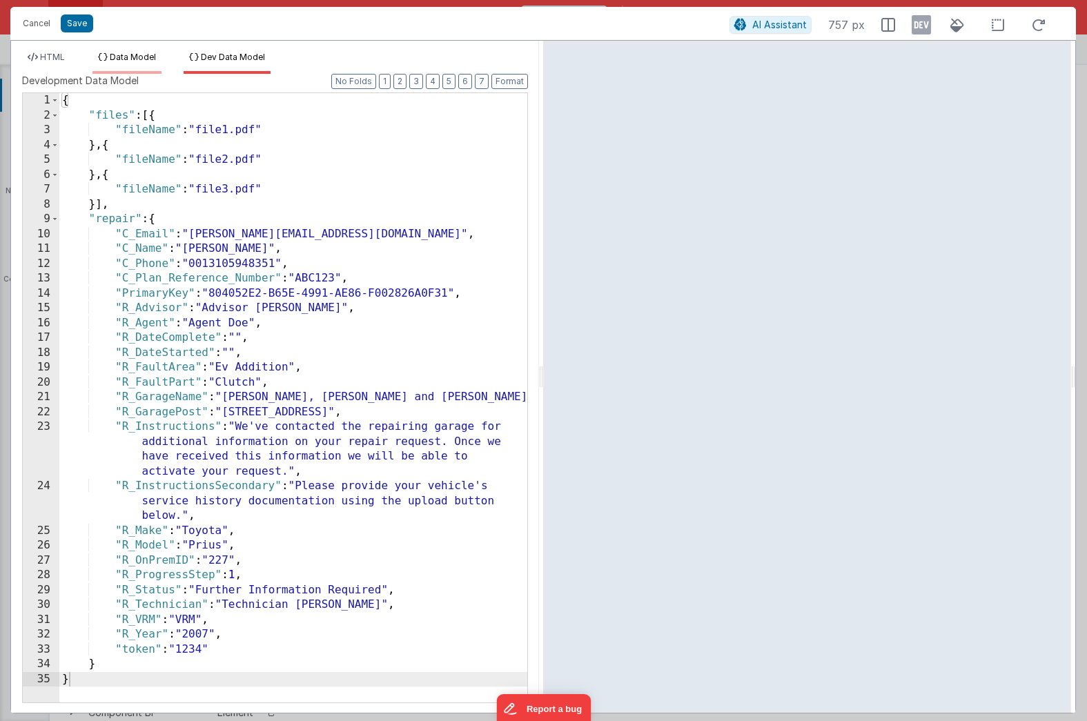
click at [151, 62] on li "Data Model" at bounding box center [126, 63] width 69 height 22
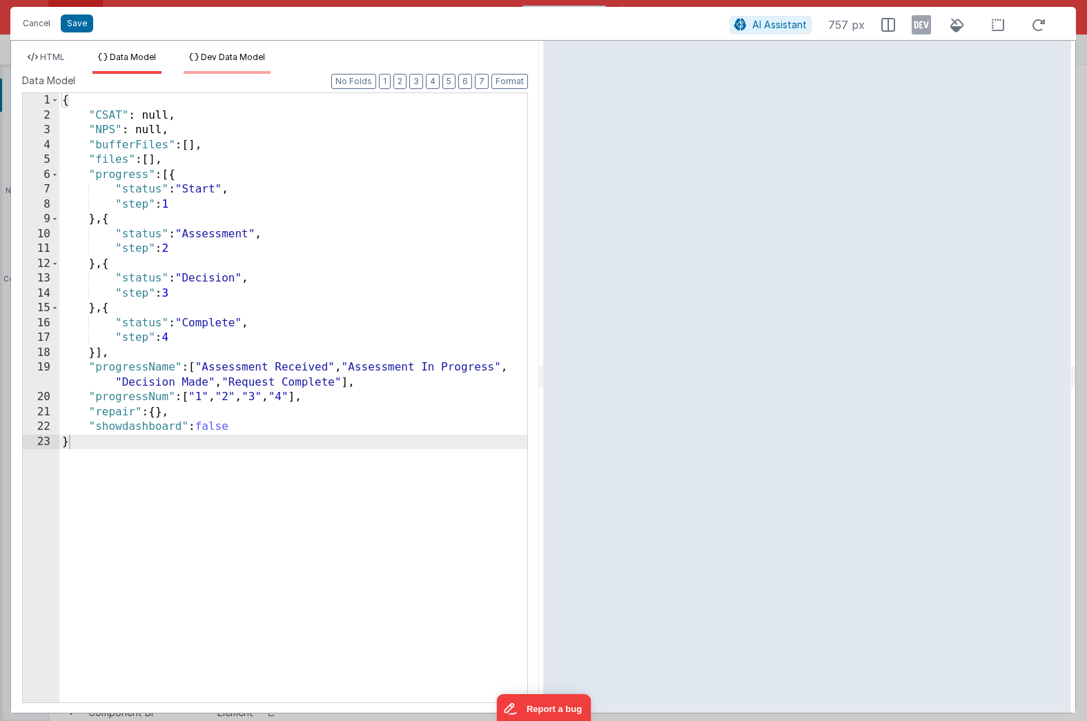
click at [224, 56] on span "Dev Data Model" at bounding box center [233, 57] width 64 height 10
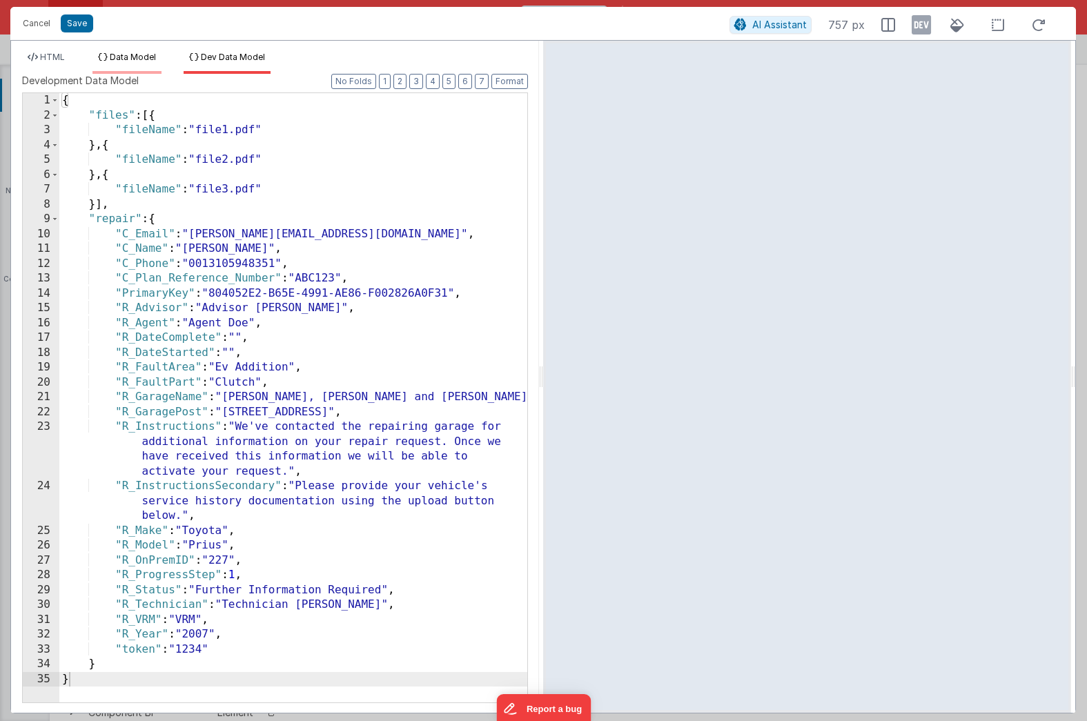
click at [128, 57] on span "Data Model" at bounding box center [133, 57] width 46 height 10
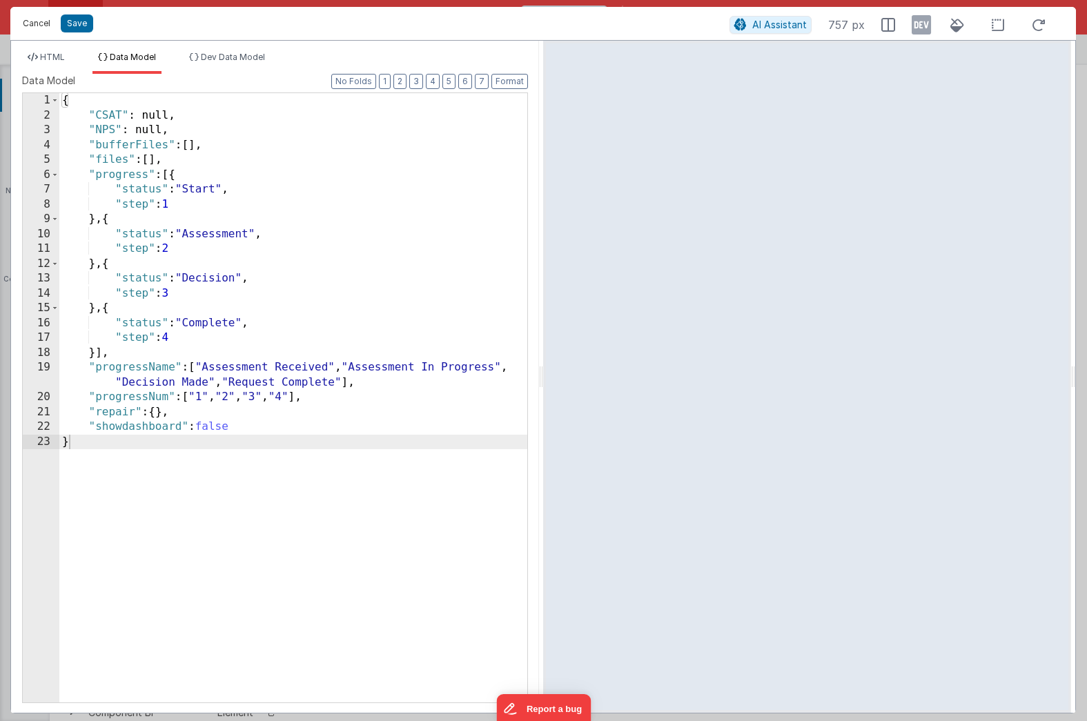
click at [33, 26] on button "Cancel" at bounding box center [36, 23] width 41 height 19
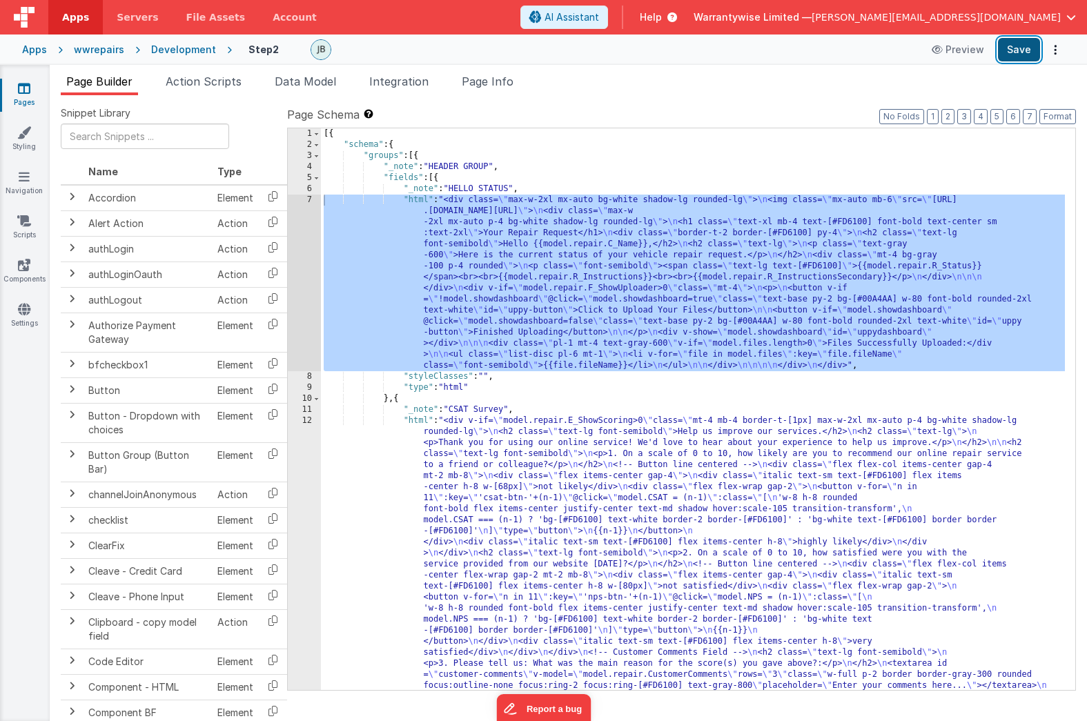
click at [1033, 50] on button "Save" at bounding box center [1019, 49] width 42 height 23
click at [159, 52] on div "Development" at bounding box center [183, 50] width 65 height 14
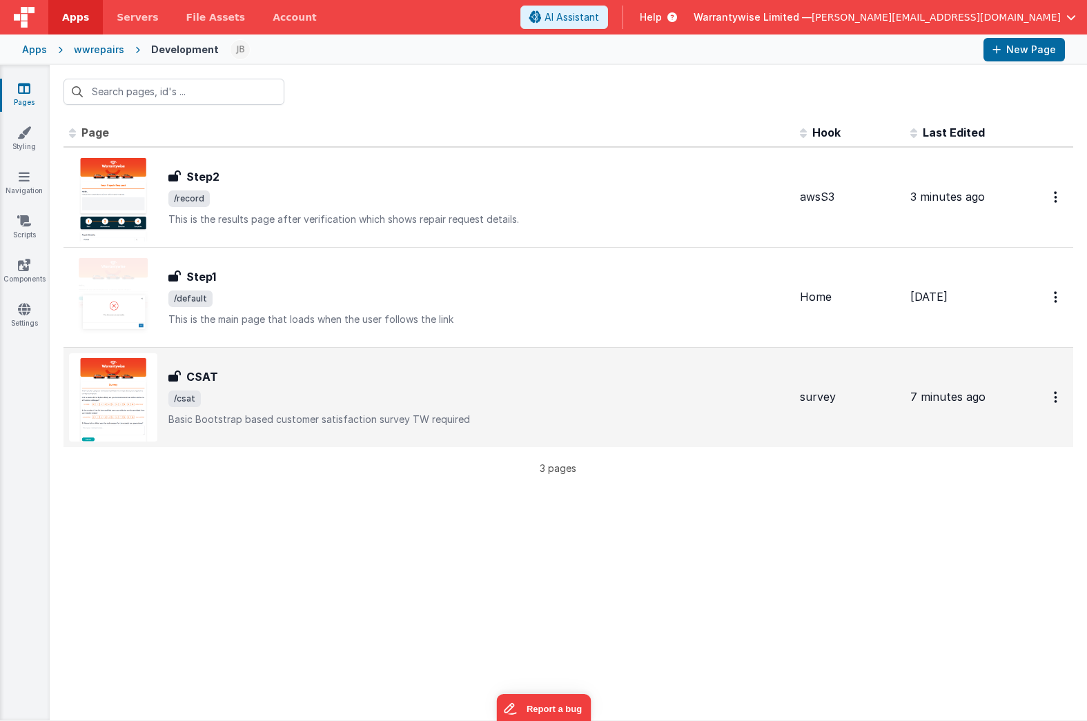
click at [245, 381] on div "CSAT" at bounding box center [478, 377] width 620 height 17
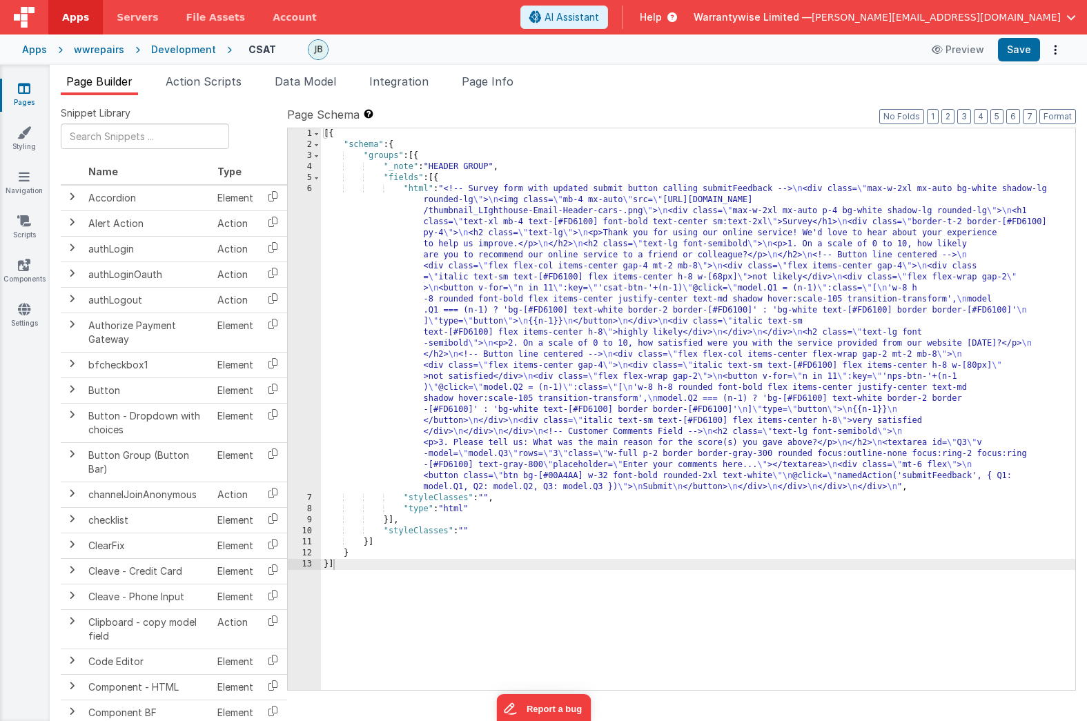
click at [170, 46] on div "Development" at bounding box center [183, 50] width 65 height 14
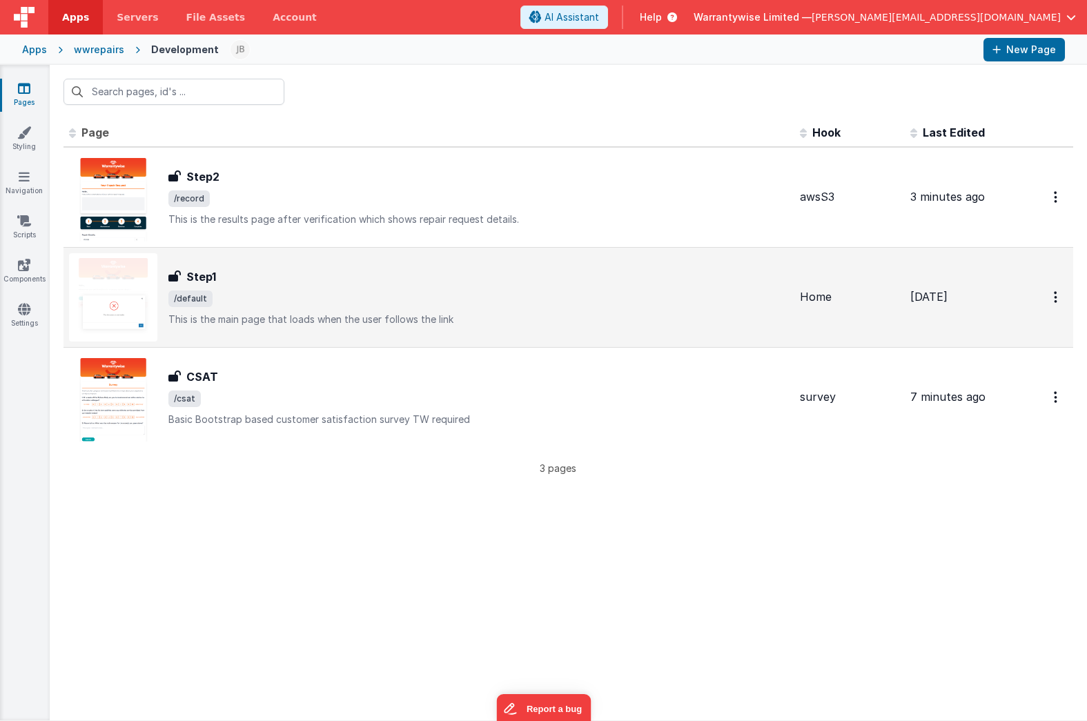
click at [235, 282] on div "Step1" at bounding box center [478, 276] width 620 height 17
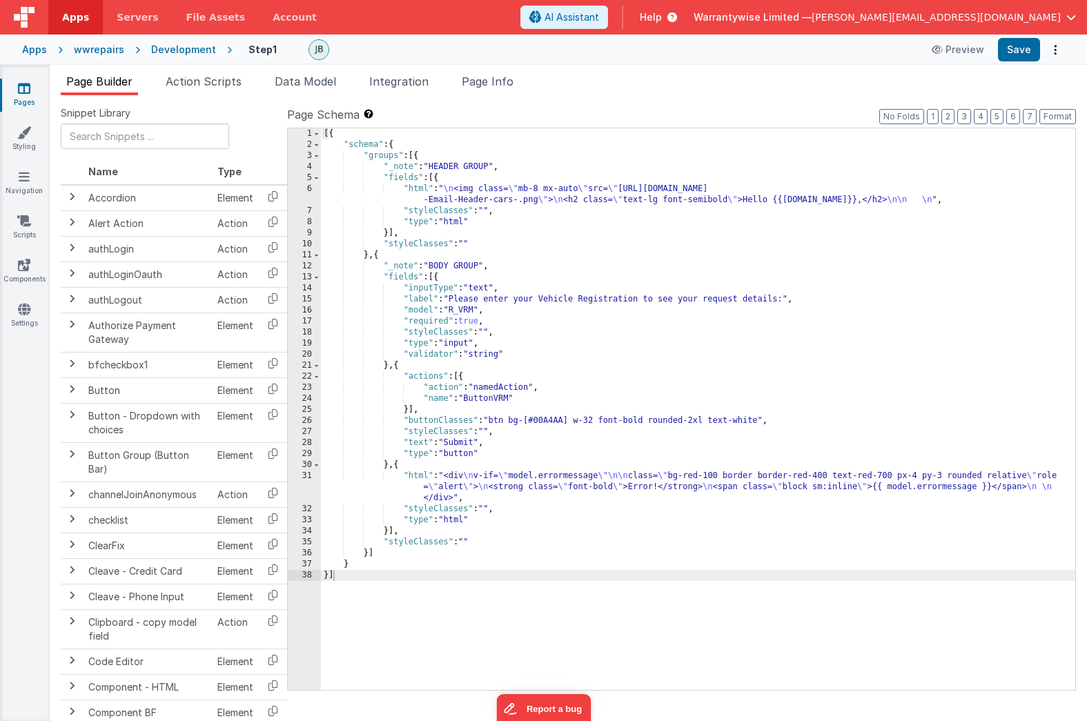
click at [179, 52] on div "Development" at bounding box center [183, 50] width 65 height 14
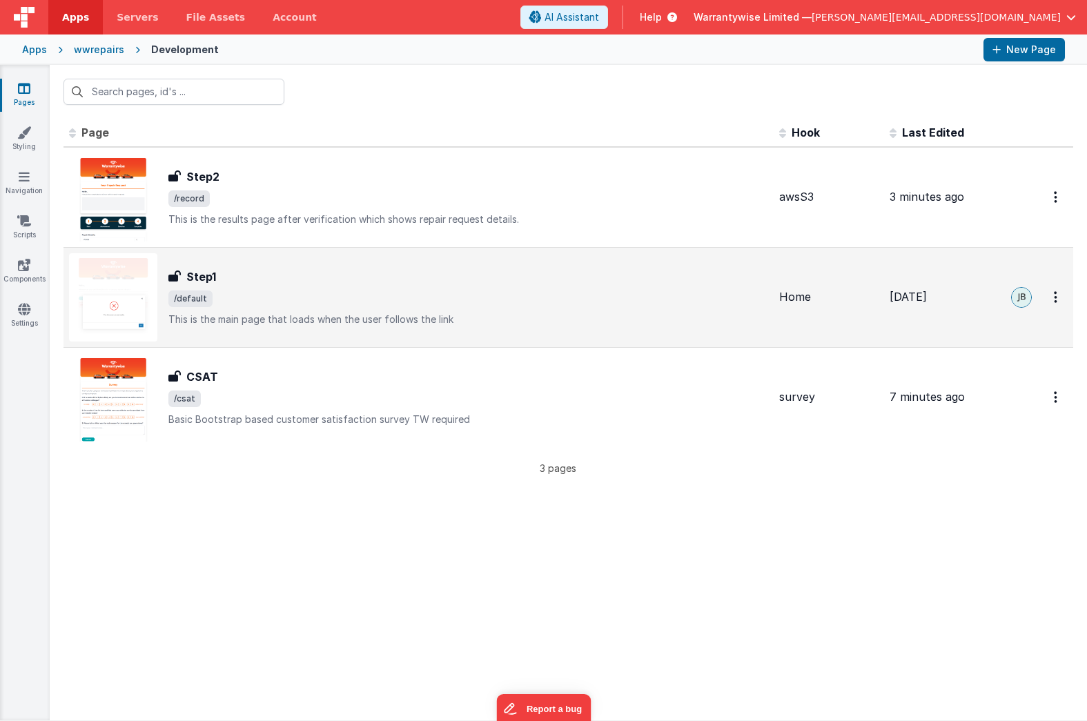
click at [275, 284] on div "Step1" at bounding box center [468, 276] width 600 height 17
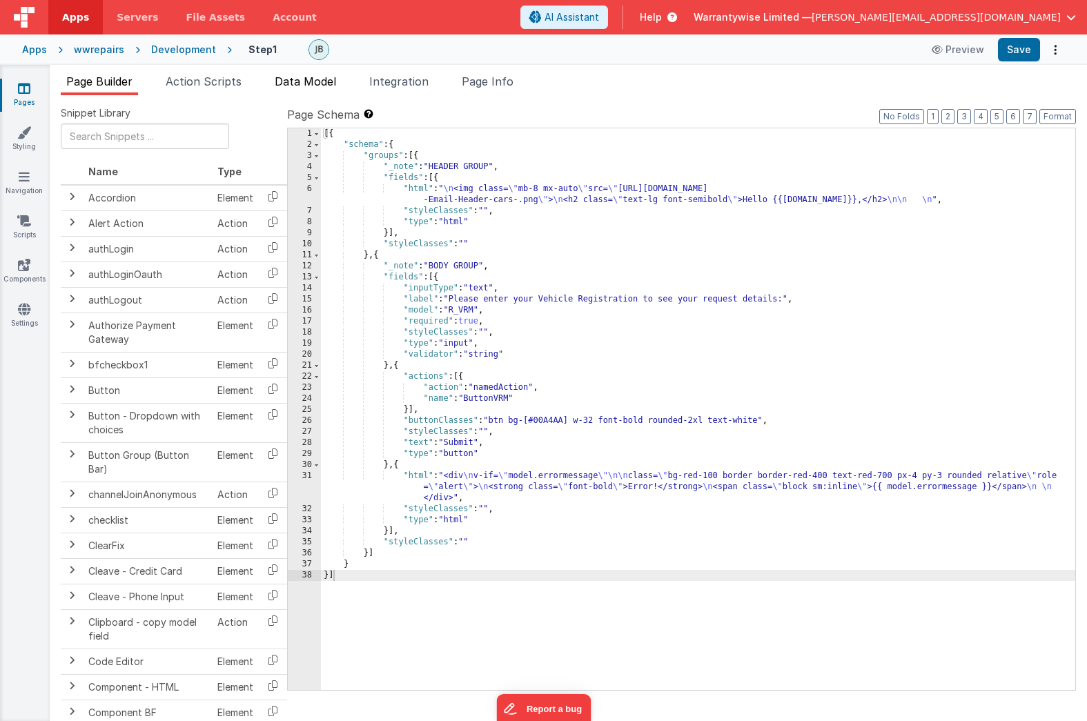
click at [323, 88] on li "Data Model" at bounding box center [305, 84] width 72 height 22
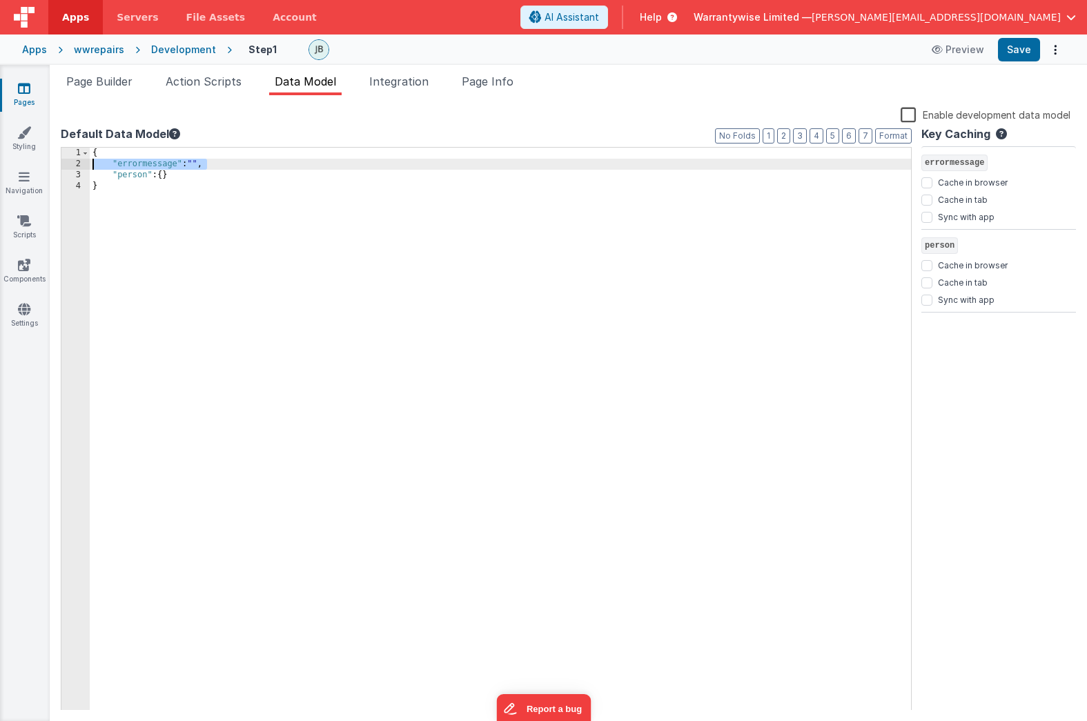
drag, startPoint x: 216, startPoint y: 164, endPoint x: 92, endPoint y: 168, distance: 124.3
click at [92, 168] on div "{ "errormessage" : "" , "person" : { } }" at bounding box center [500, 440] width 821 height 585
click at [163, 53] on div "Development" at bounding box center [183, 50] width 65 height 14
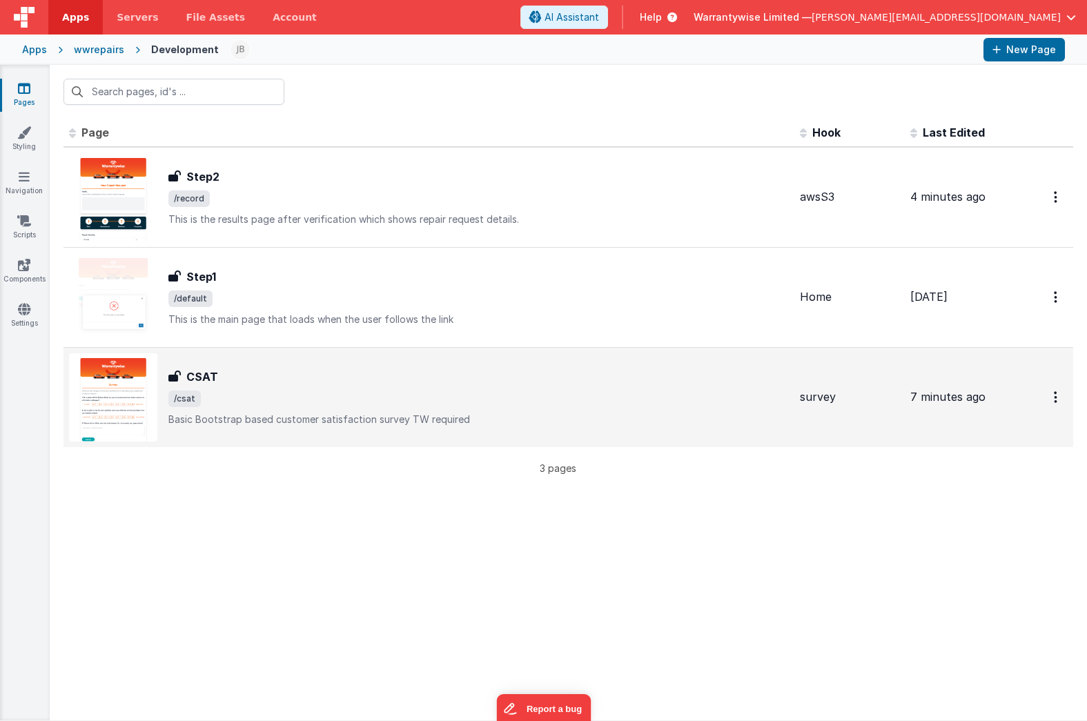
click at [267, 374] on div "CSAT" at bounding box center [478, 377] width 620 height 17
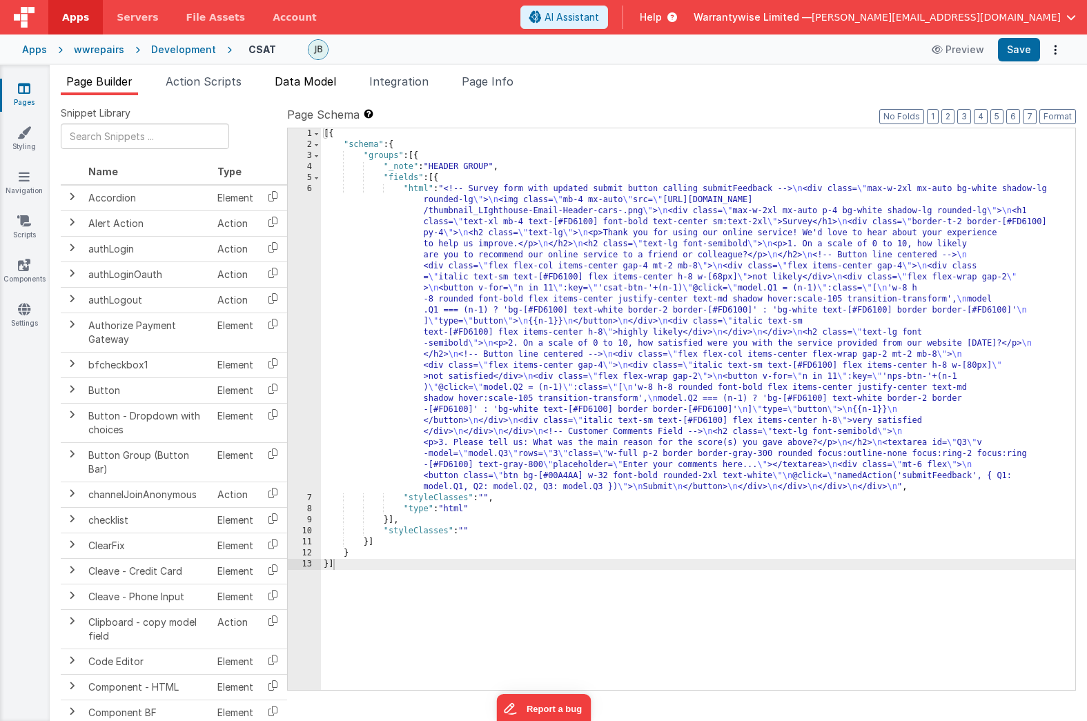
click at [308, 80] on span "Data Model" at bounding box center [305, 82] width 61 height 14
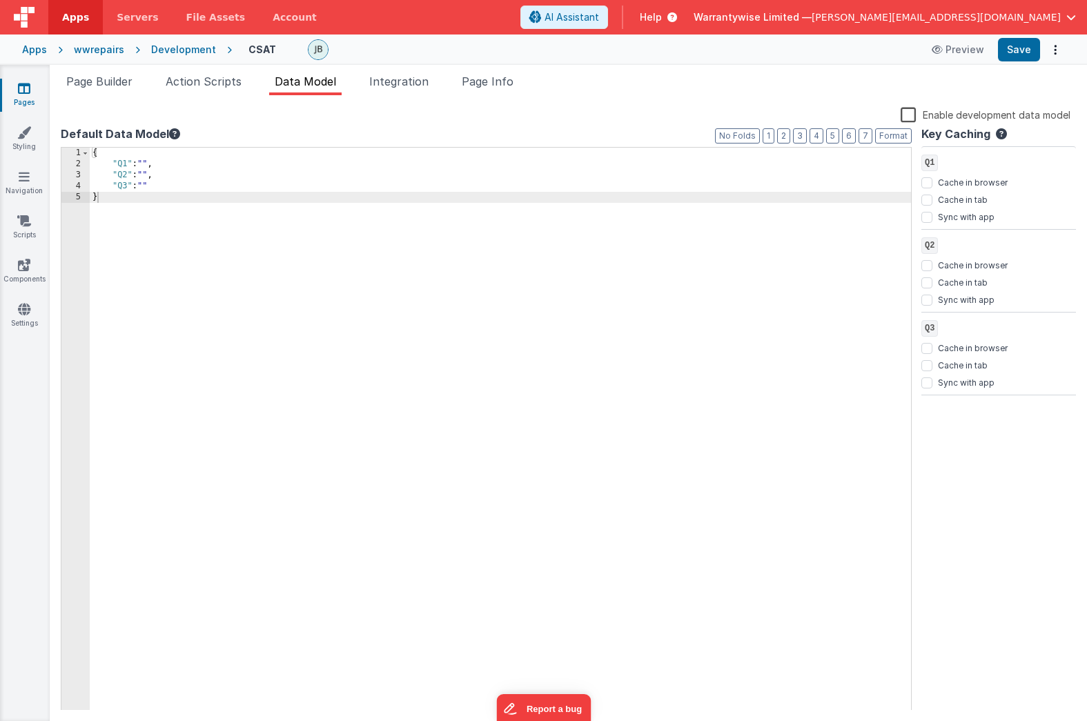
click at [189, 180] on div "{ "Q1" : "" , "Q2" : "" , "Q3" : "" }" at bounding box center [500, 440] width 821 height 585
click at [155, 197] on div "{ "Q1" : "" , "Q2" : "" , "Q3" : "" , "errormessage" : "" }" at bounding box center [500, 440] width 821 height 585
click at [1009, 48] on button "Save" at bounding box center [1019, 49] width 42 height 23
click at [115, 84] on span "Page Builder" at bounding box center [99, 82] width 66 height 14
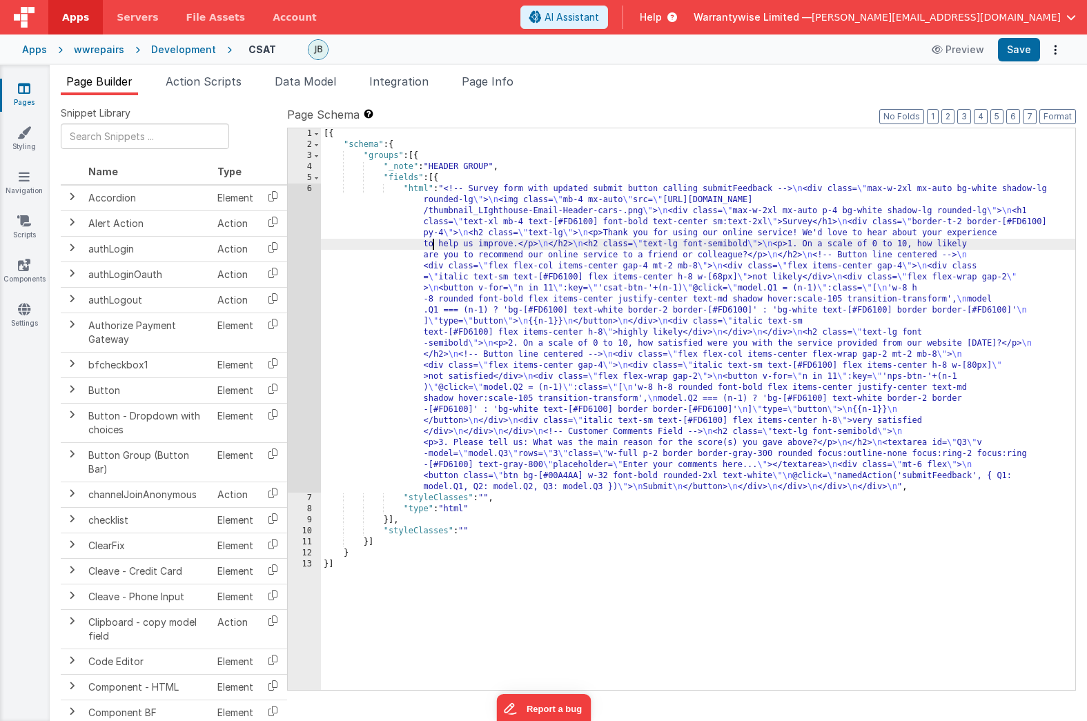
click at [431, 247] on div "[{ "schema" : { "groups" : [{ "_note" : "HEADER GROUP" , "fields" : [{ "html" :…" at bounding box center [698, 420] width 754 height 584
click at [293, 204] on div "6" at bounding box center [304, 338] width 33 height 309
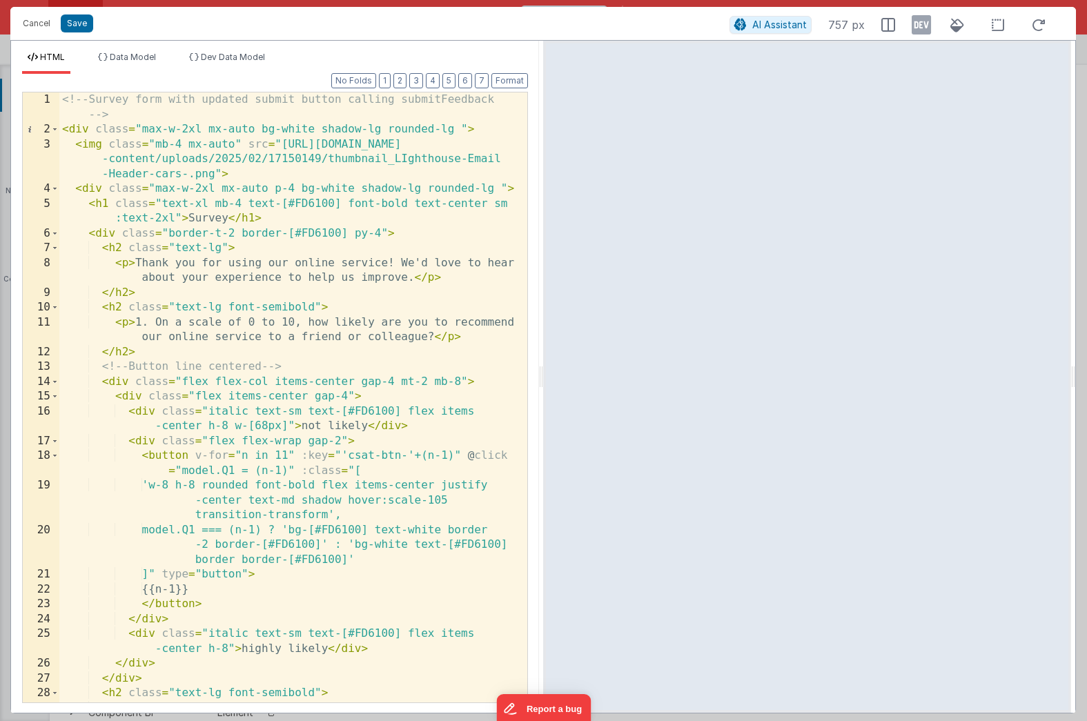
click at [415, 279] on div "<!-- Survey form with updated submit button calling submitFeedback --> < div cl…" at bounding box center [288, 426] width 458 height 669
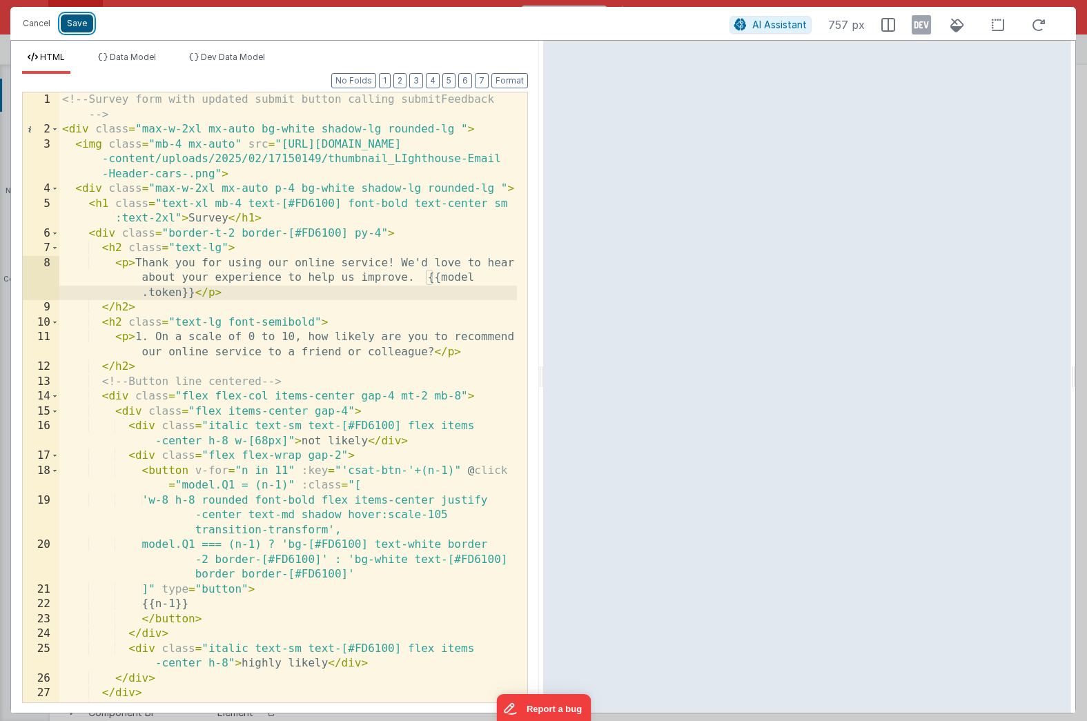
click at [75, 28] on button "Save" at bounding box center [77, 23] width 32 height 18
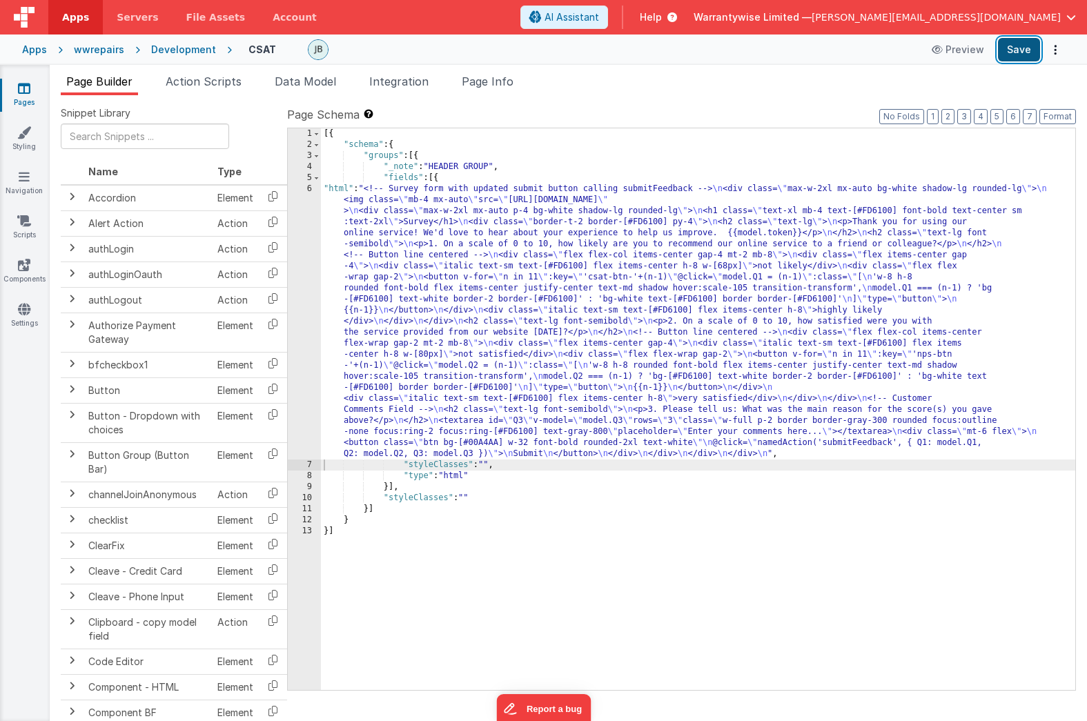
click at [1013, 50] on button "Save" at bounding box center [1019, 49] width 42 height 23
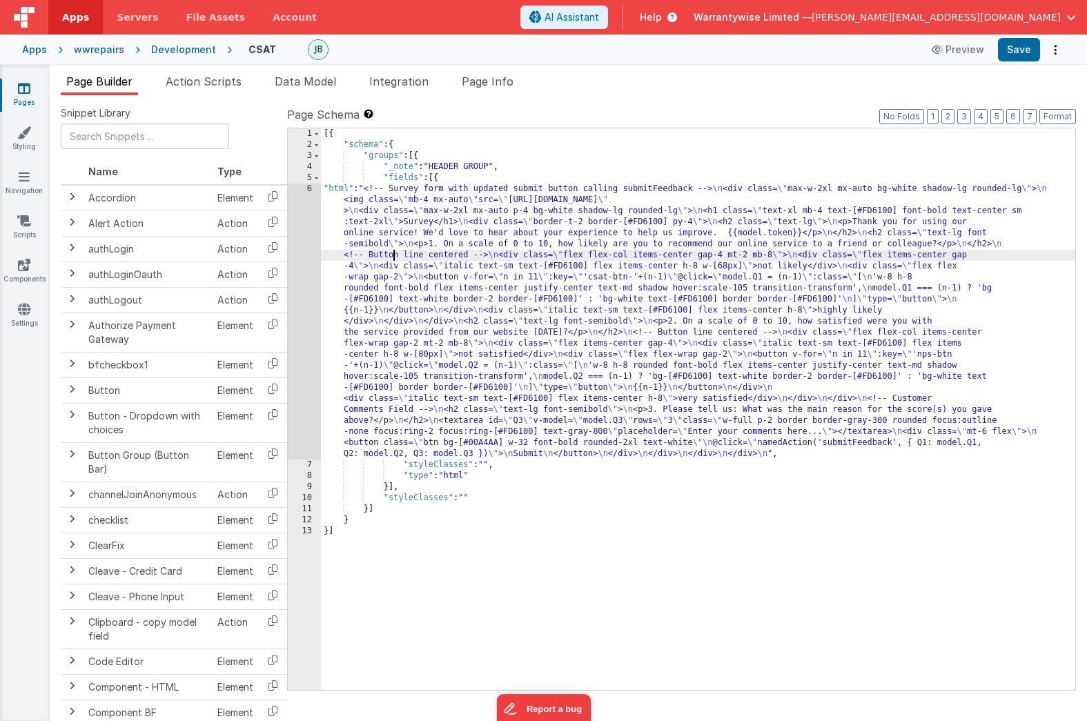
click at [391, 260] on div "[{ "schema" : { "groups" : [{ "_note" : "HEADER GROUP" , "fields" : [{ "html" :…" at bounding box center [698, 420] width 754 height 584
click at [293, 197] on div "6" at bounding box center [304, 322] width 33 height 276
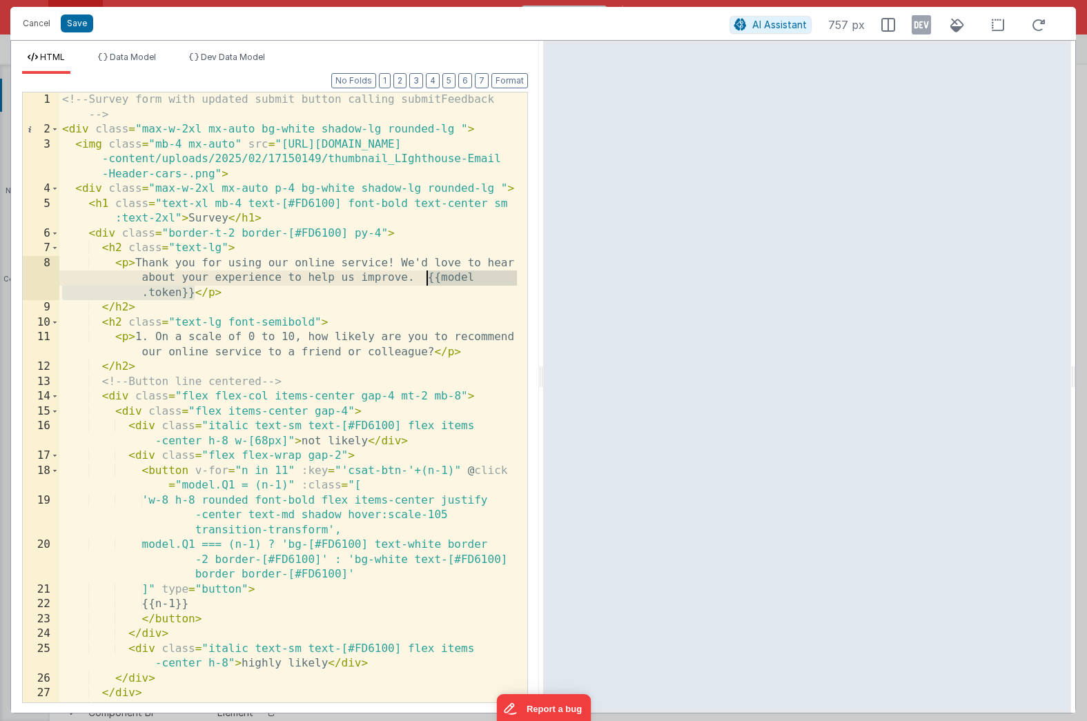
drag, startPoint x: 196, startPoint y: 295, endPoint x: 427, endPoint y: 277, distance: 231.2
click at [427, 277] on div "<!-- Survey form with updated submit button calling submitFeedback --> < div cl…" at bounding box center [288, 426] width 458 height 669
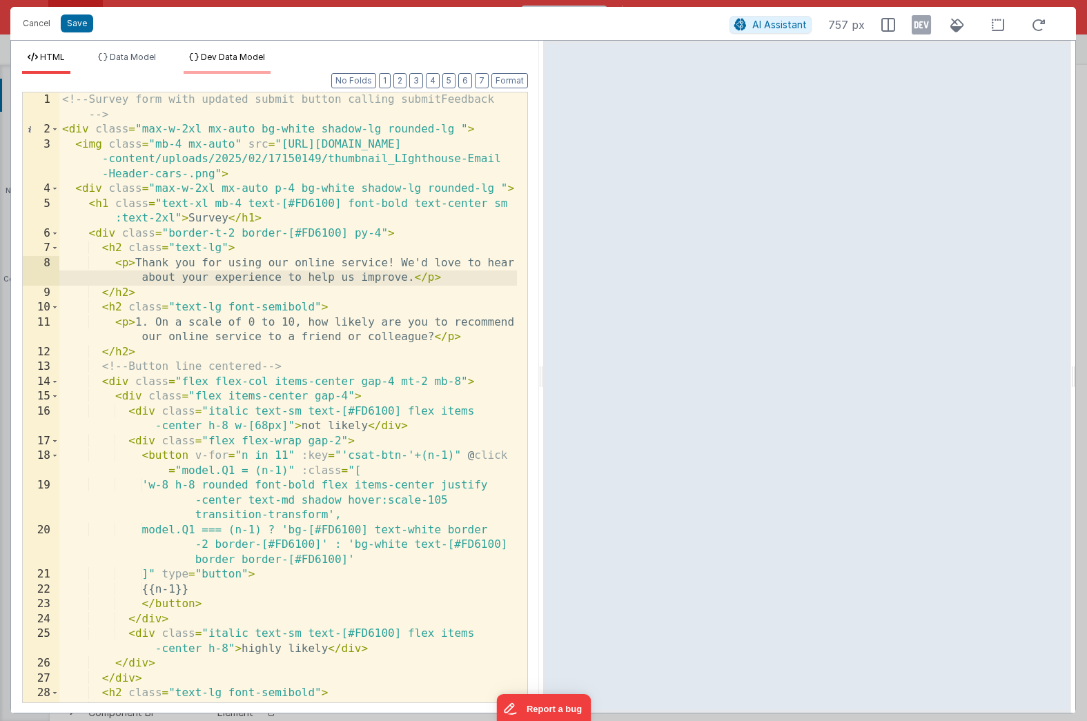
click at [229, 57] on span "Dev Data Model" at bounding box center [233, 57] width 64 height 10
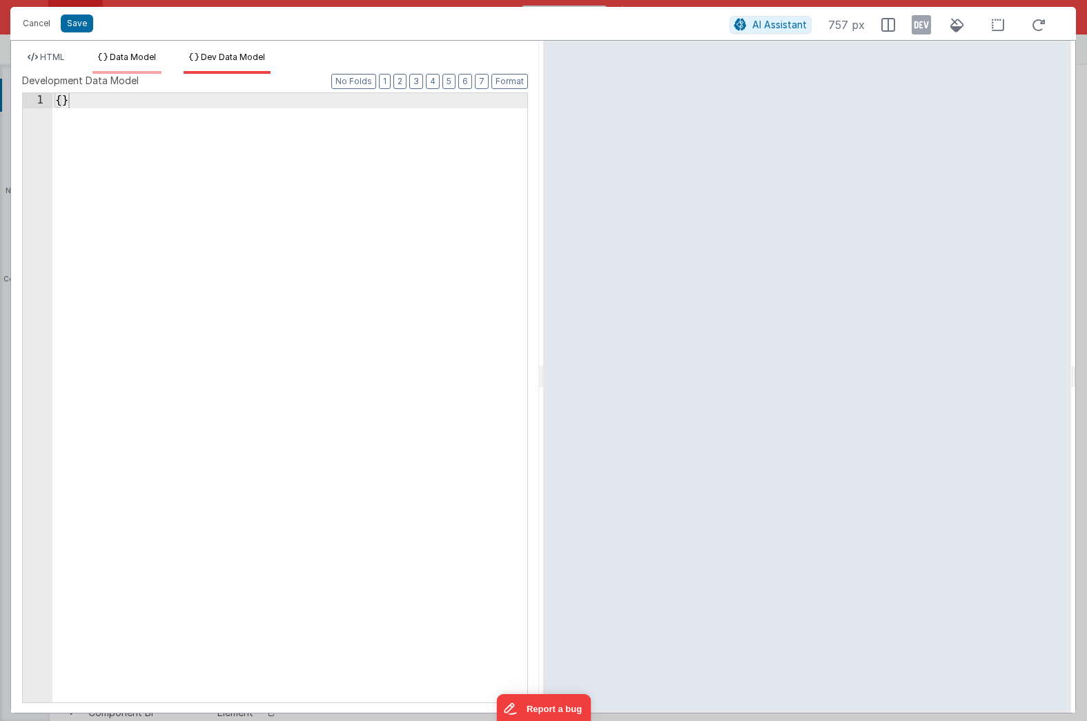
click at [145, 52] on span "Data Model" at bounding box center [133, 57] width 46 height 10
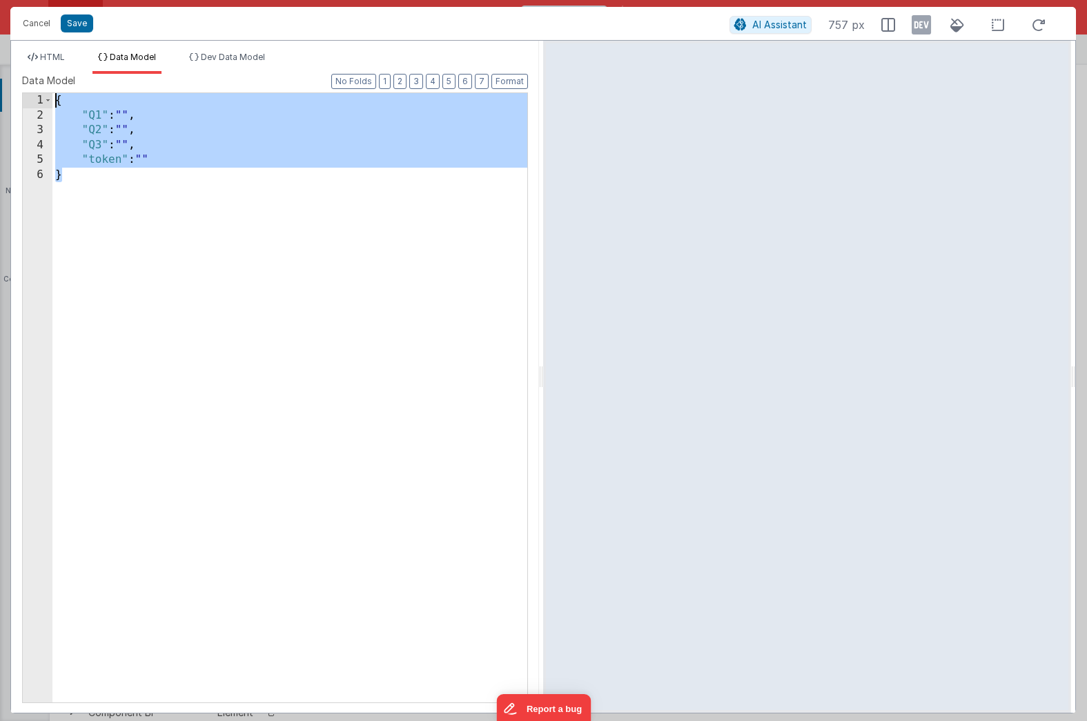
drag, startPoint x: 92, startPoint y: 182, endPoint x: 43, endPoint y: 92, distance: 101.9
click at [43, 92] on div "Format 7 6 5 4 3 2 1 No Folds 1 2 3 4 5 6 { "Q1" : "" , "Q2" : "" , "Q3" : "" ,…" at bounding box center [275, 396] width 506 height 611
click at [214, 53] on span "Dev Data Model" at bounding box center [233, 57] width 64 height 10
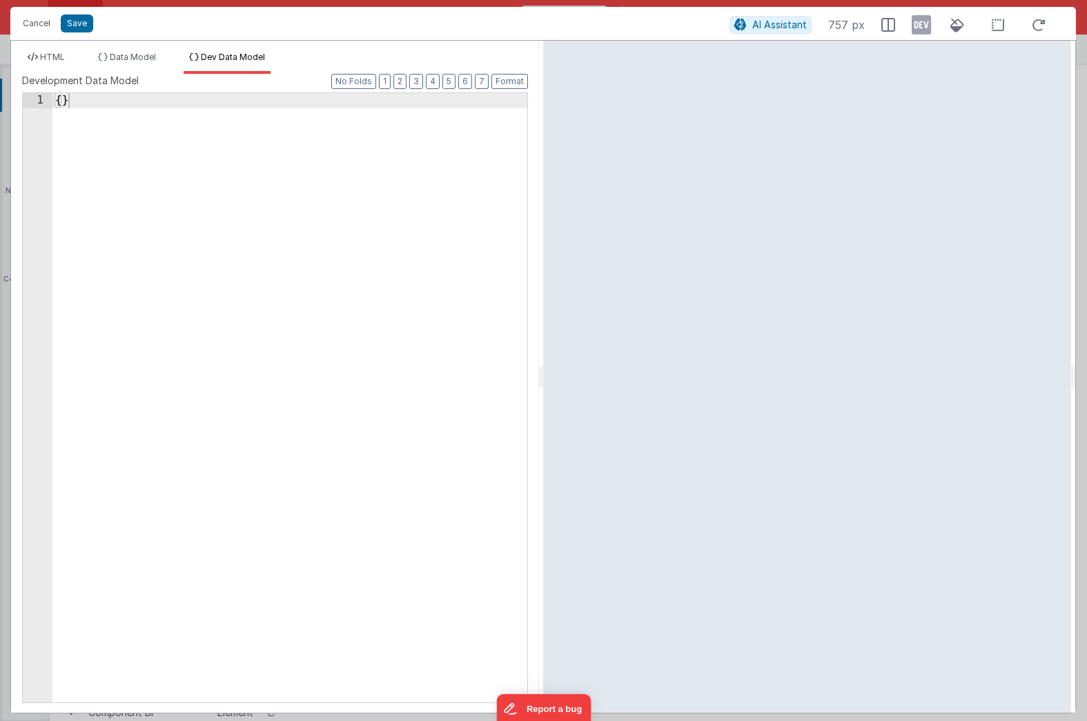
click at [106, 112] on div "{ }" at bounding box center [289, 412] width 475 height 639
click at [68, 104] on div "{ } { "Q1" : "" , "Q2" : "" , "Q3" : "" , "token" : "" }" at bounding box center [289, 412] width 475 height 639
click at [148, 160] on div "{ "Q1" : "" , "Q2" : "" , "Q3" : "" , "token" : "" }" at bounding box center [289, 412] width 475 height 639
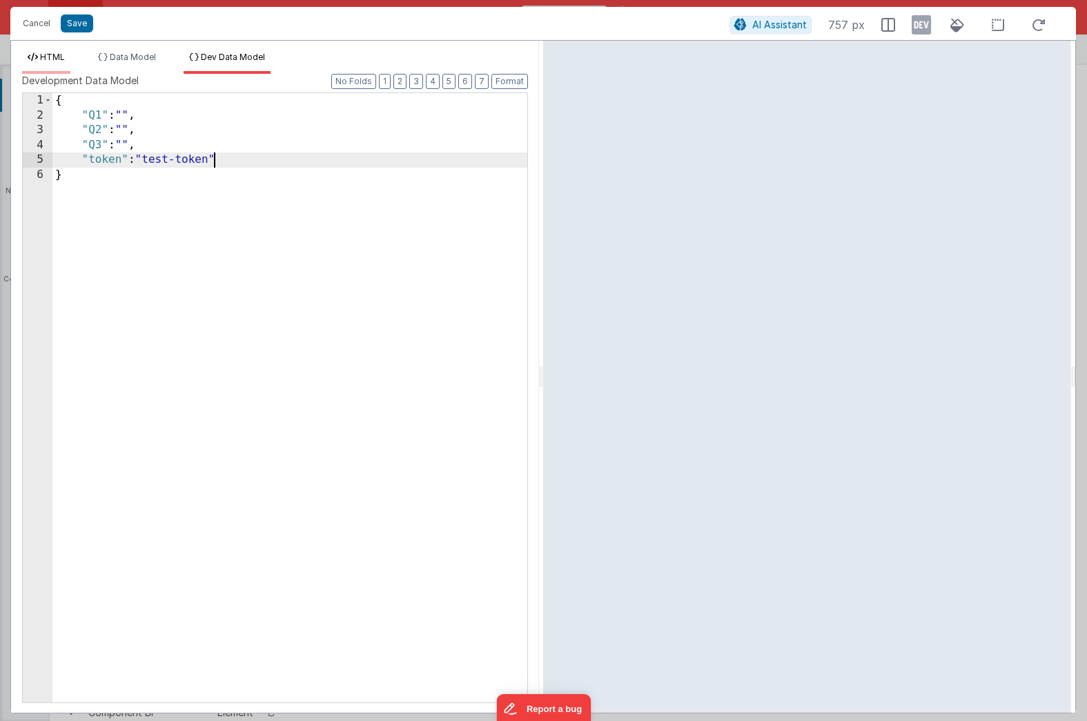
click at [51, 59] on span "HTML" at bounding box center [52, 57] width 25 height 10
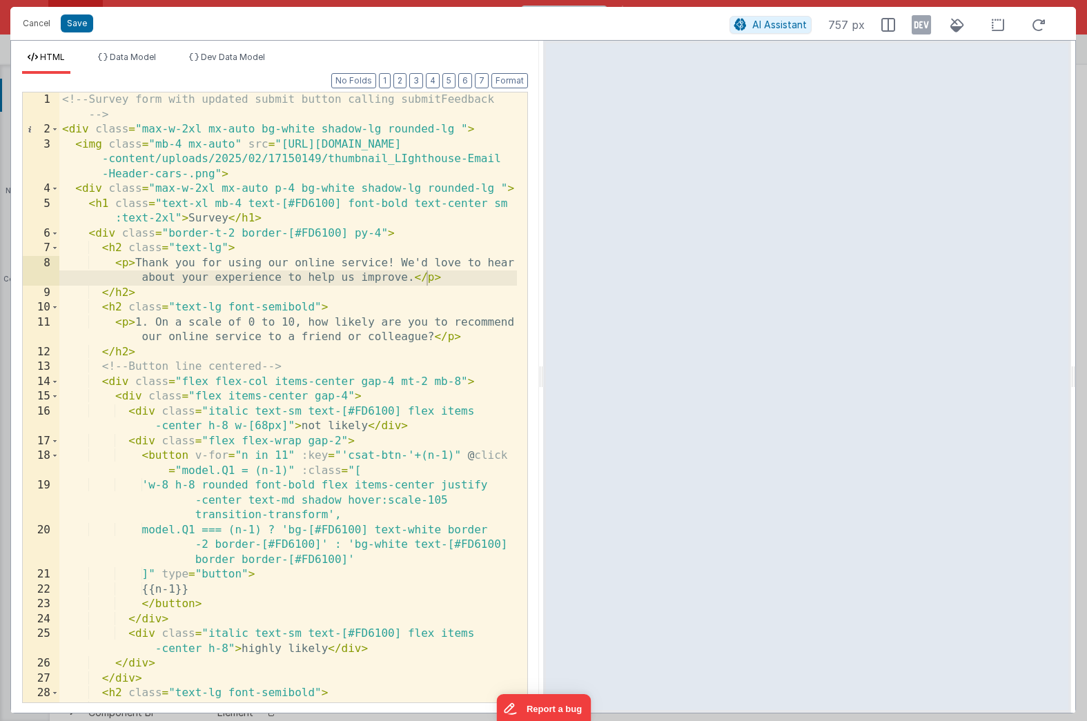
click at [427, 279] on div "<!-- Survey form with updated submit button calling submitFeedback --> < div cl…" at bounding box center [288, 426] width 458 height 669
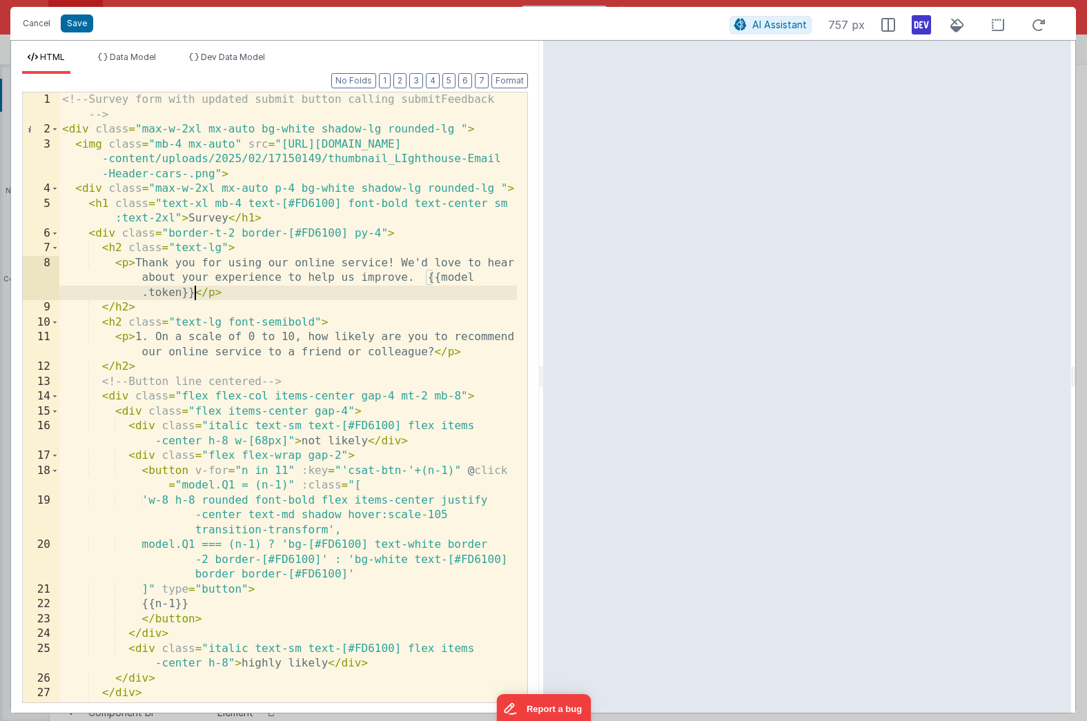
click at [919, 23] on icon at bounding box center [921, 25] width 19 height 22
click at [133, 59] on span "Data Model" at bounding box center [133, 57] width 46 height 10
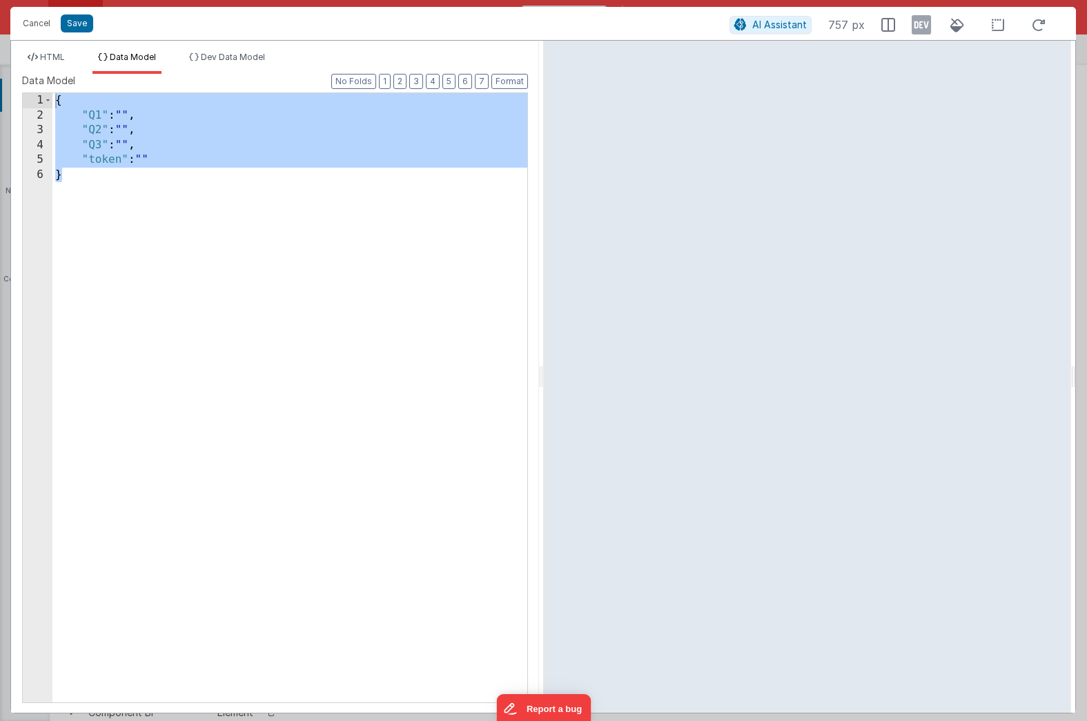
click at [159, 165] on div "{ "Q1" : "" , "Q2" : "" , "Q3" : "" , "token" : "" }" at bounding box center [289, 412] width 475 height 639
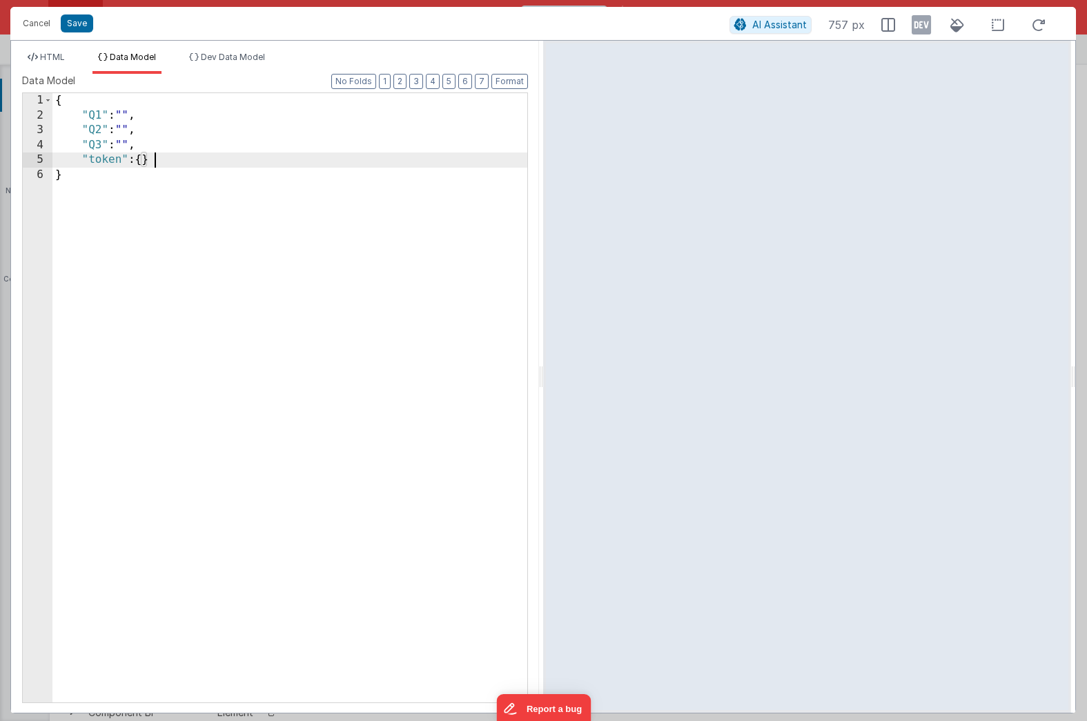
click at [155, 162] on div "{ "Q1" : "" , "Q2" : "" , "Q3" : "" , "token" : { } }" at bounding box center [289, 412] width 475 height 639
drag, startPoint x: 157, startPoint y: 159, endPoint x: 141, endPoint y: 159, distance: 16.6
click at [141, 159] on div "{ "Q1" : "" , "Q2" : "" , "Q3" : "" , "token" : { } }" at bounding box center [289, 412] width 475 height 639
click at [75, 22] on button "Save" at bounding box center [77, 23] width 32 height 18
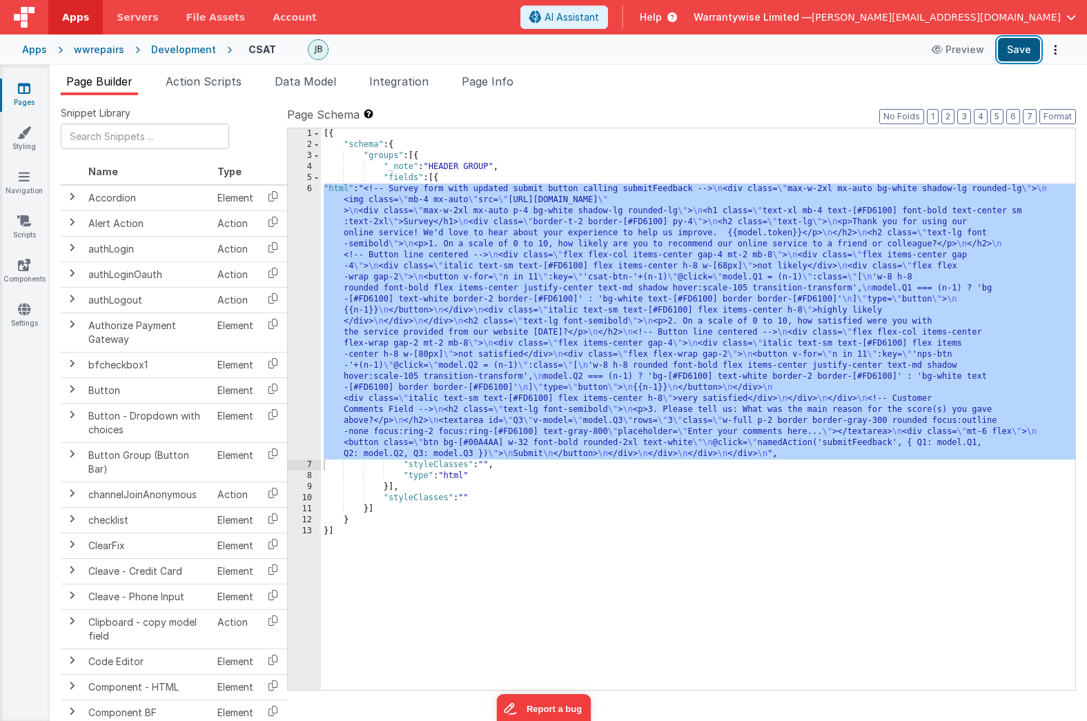
click at [1014, 52] on button "Save" at bounding box center [1019, 49] width 42 height 23
click at [1014, 46] on button "Save" at bounding box center [1019, 49] width 42 height 23
click at [393, 271] on div "[{ "schema" : { "groups" : [{ "_note" : "HEADER GROUP" , "fields" : [{ "html" :…" at bounding box center [698, 420] width 754 height 584
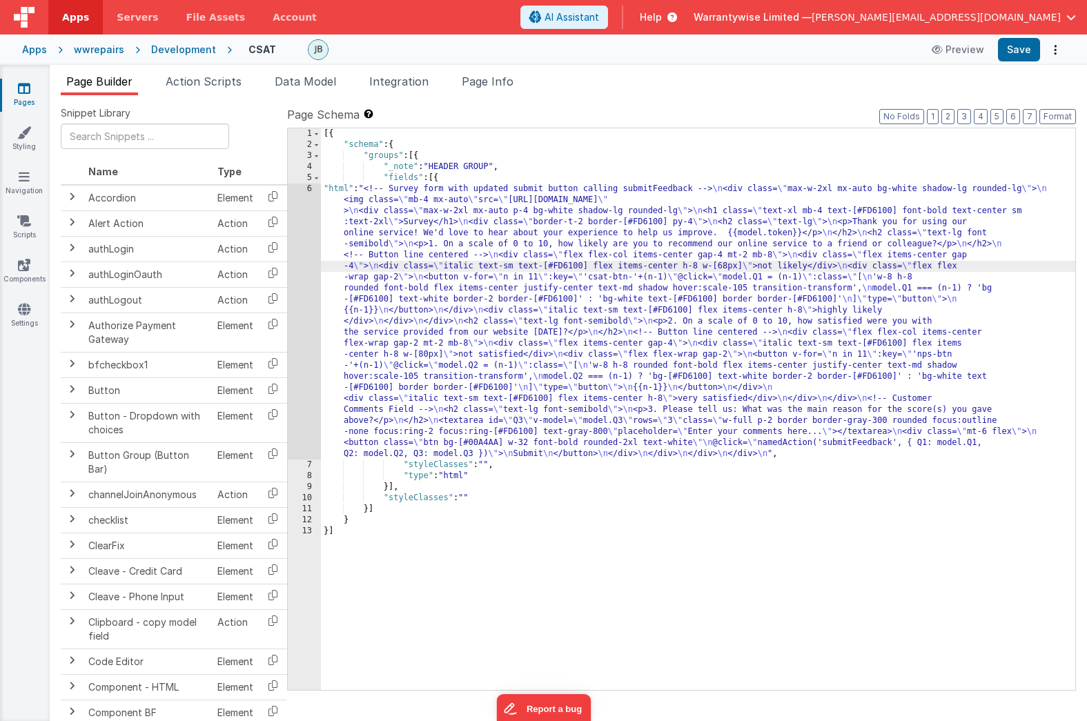
click at [295, 200] on div "6" at bounding box center [304, 322] width 33 height 276
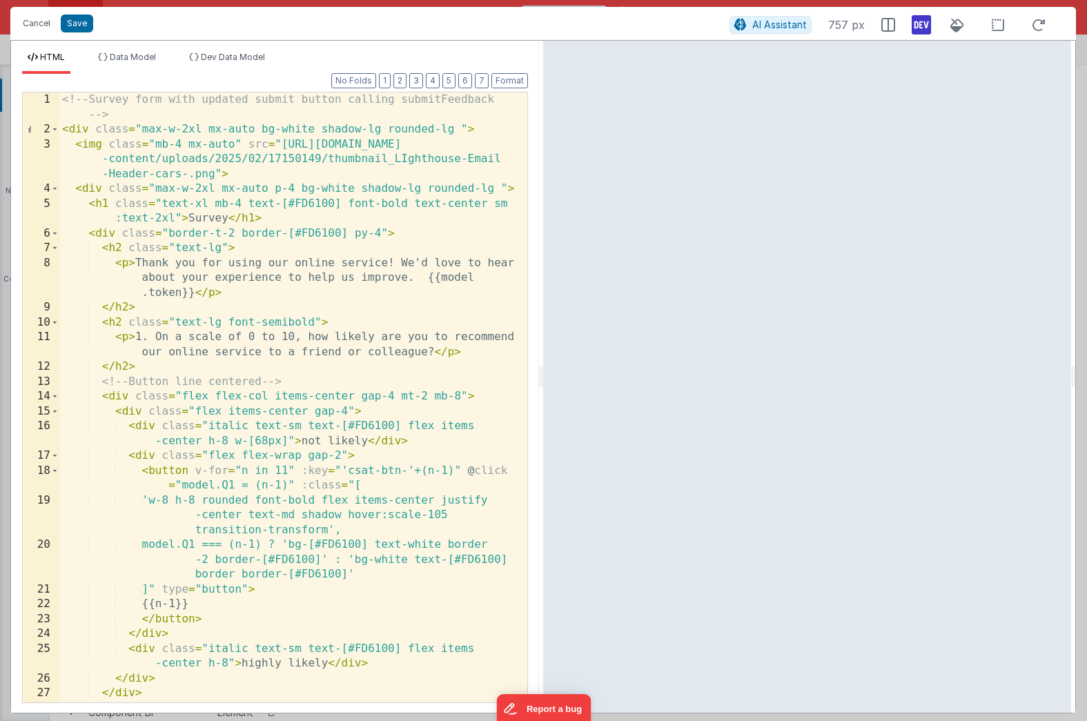
click at [915, 23] on icon at bounding box center [921, 25] width 19 height 22
click at [75, 29] on button "Save" at bounding box center [77, 23] width 32 height 18
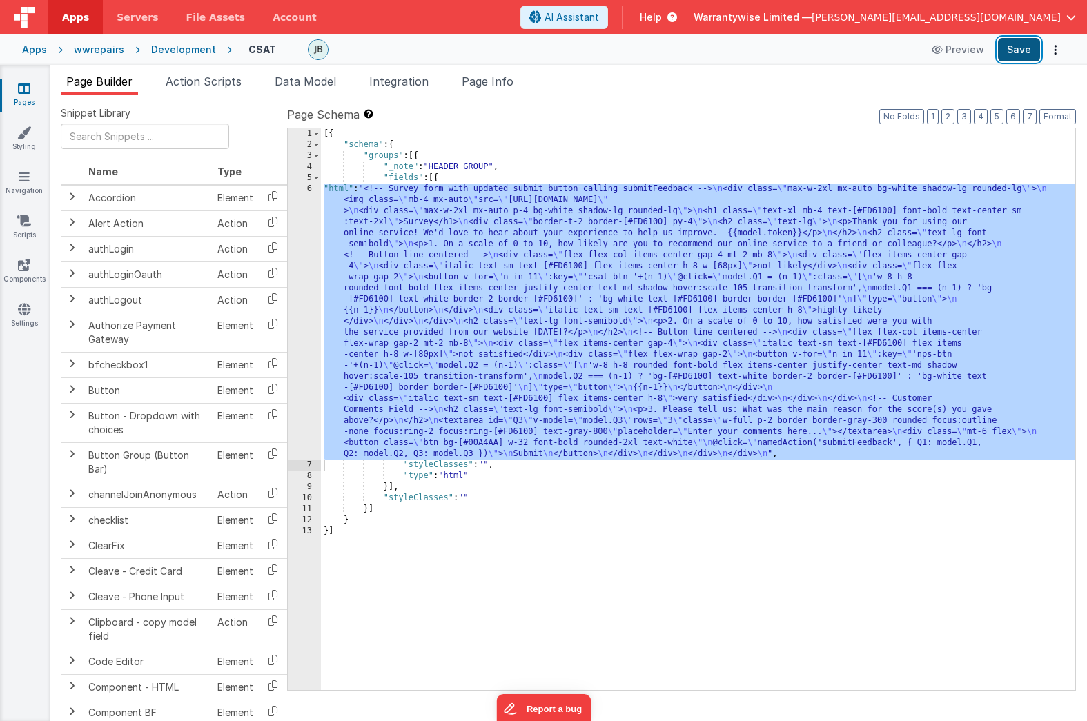
click at [1028, 48] on button "Save" at bounding box center [1019, 49] width 42 height 23
click at [459, 231] on div "[{ "schema" : { "groups" : [{ "_note" : "HEADER GROUP" , "fields" : [{ "html" :…" at bounding box center [698, 420] width 754 height 584
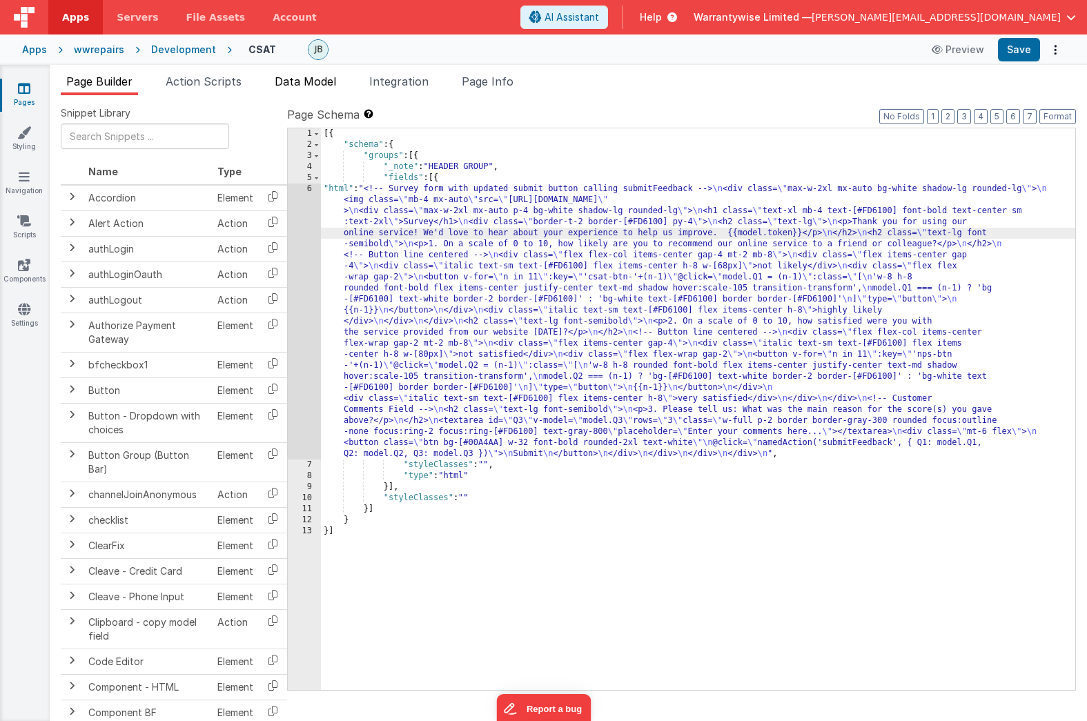
click at [318, 87] on span "Data Model" at bounding box center [305, 82] width 61 height 14
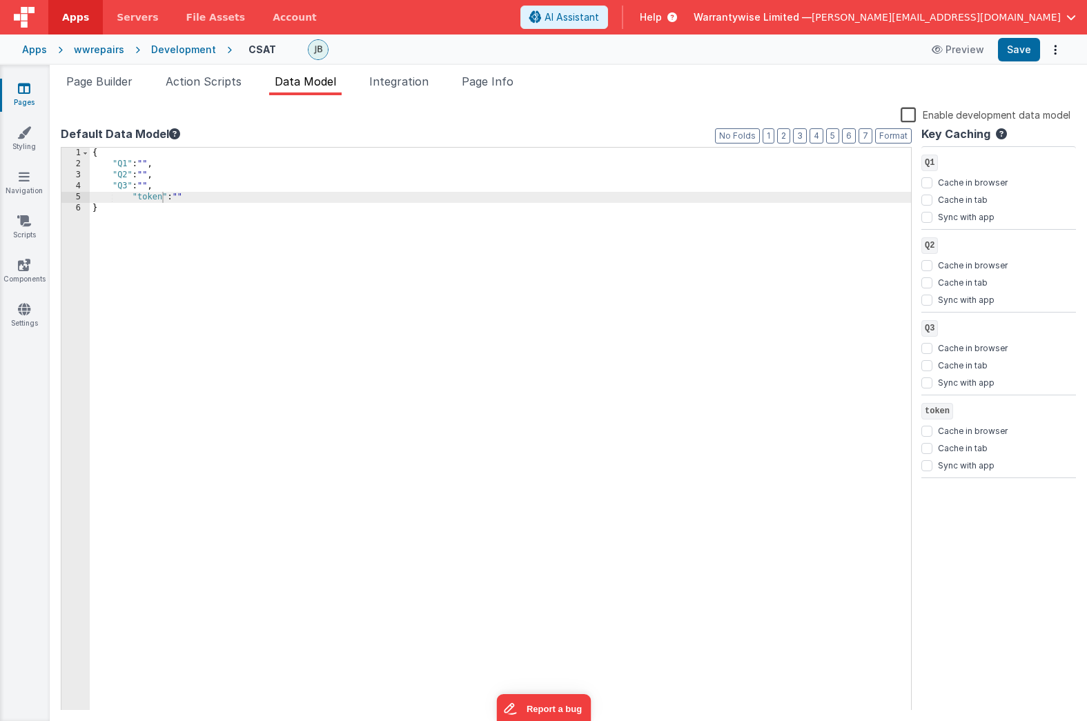
click at [150, 195] on div "{ "Q1" : "" , "Q2" : "" , "Q3" : "" , "token" : "" }" at bounding box center [500, 440] width 821 height 585
click at [144, 195] on div "{ "Q1" : "" , "Q2" : "" , "Q3" : "" , "ID" : "" }" at bounding box center [500, 440] width 821 height 585
click at [148, 195] on div "{ "Q1" : "" , "Q2" : "" , "Q3" : "" , "linkedtoken" : "" }" at bounding box center [500, 440] width 821 height 585
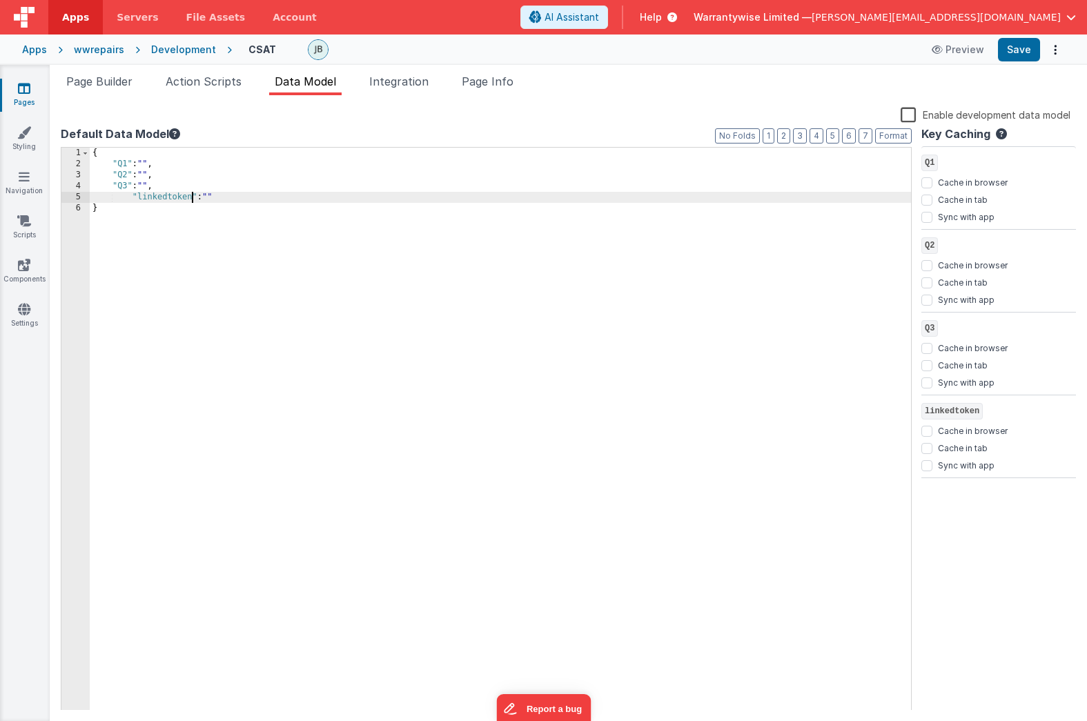
click at [148, 195] on div "{ "Q1" : "" , "Q2" : "" , "Q3" : "" , "linkedtoken" : "" }" at bounding box center [500, 440] width 821 height 585
click at [130, 202] on div "{ "Q1" : "" , "Q2" : "" , "Q3" : "" , "linkedtoken" : "" }" at bounding box center [500, 440] width 821 height 585
click at [1024, 49] on button "Save" at bounding box center [1019, 49] width 42 height 23
click at [96, 83] on span "Page Builder" at bounding box center [99, 82] width 66 height 14
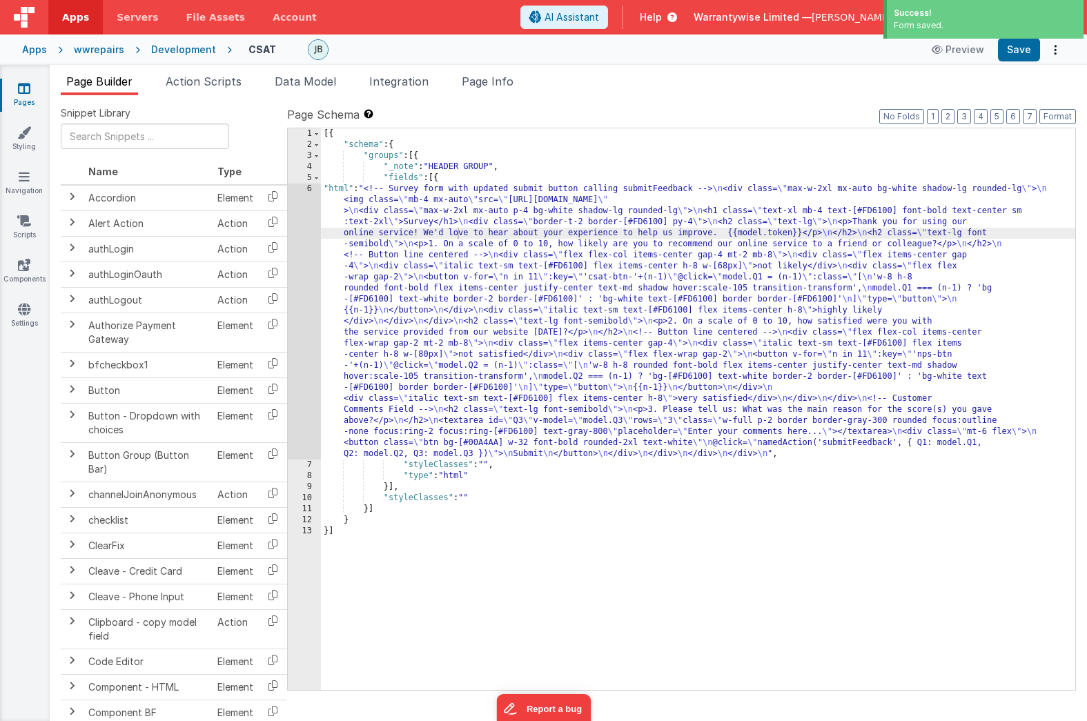
click at [488, 302] on div "[{ "schema" : { "groups" : [{ "_note" : "HEADER GROUP" , "fields" : [{ "html" :…" at bounding box center [698, 420] width 754 height 584
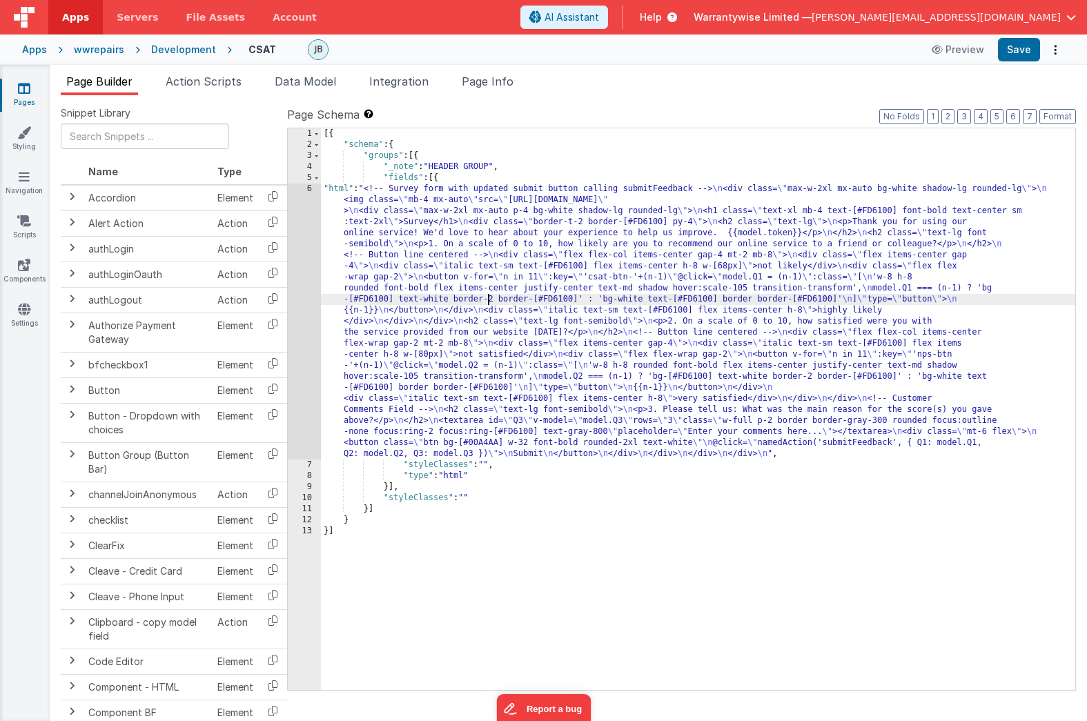
click at [294, 215] on div "6" at bounding box center [304, 322] width 33 height 276
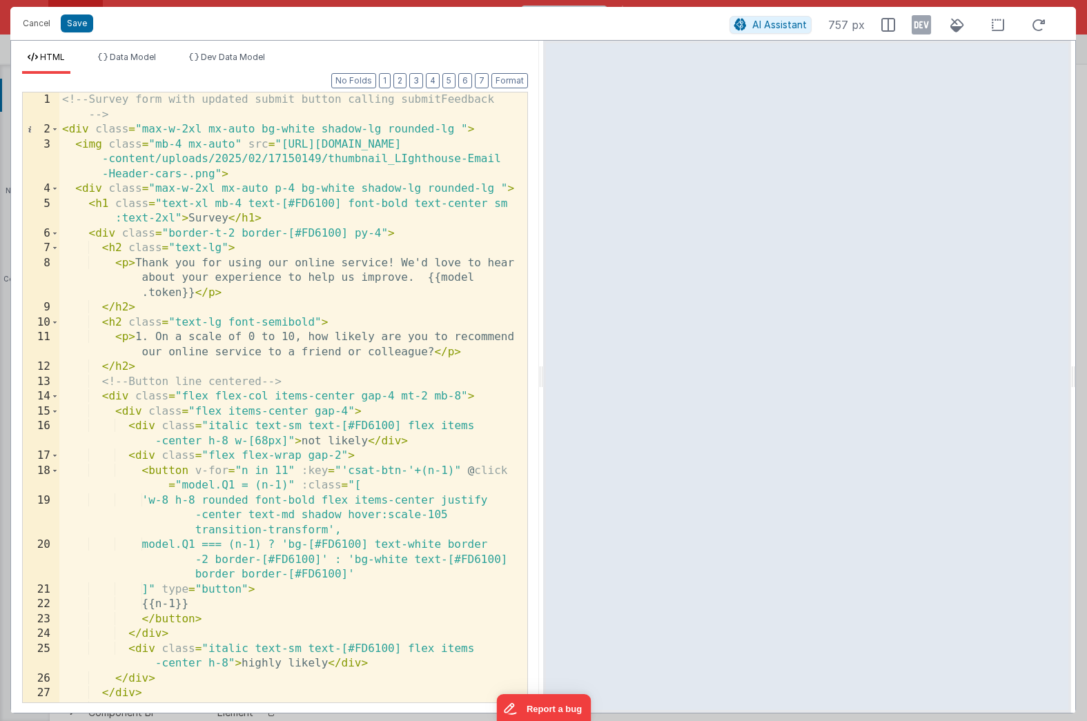
click at [148, 295] on div "<!-- Survey form with updated submit button calling submitFeedback --> < div cl…" at bounding box center [288, 426] width 458 height 669
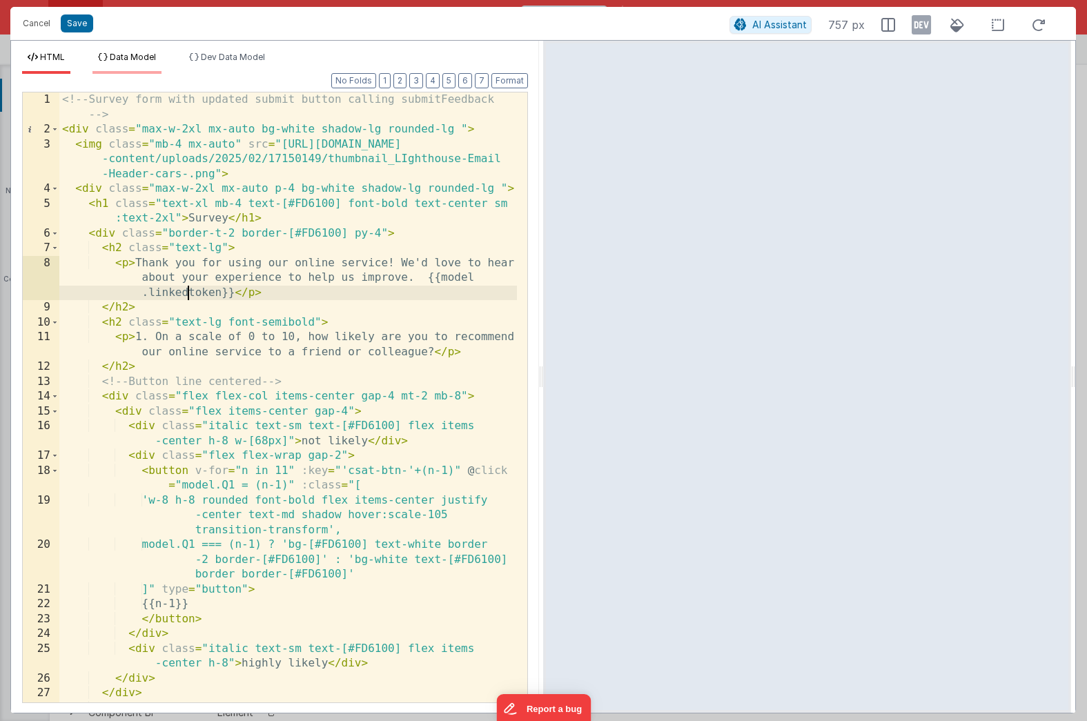
click at [133, 58] on span "Data Model" at bounding box center [133, 57] width 46 height 10
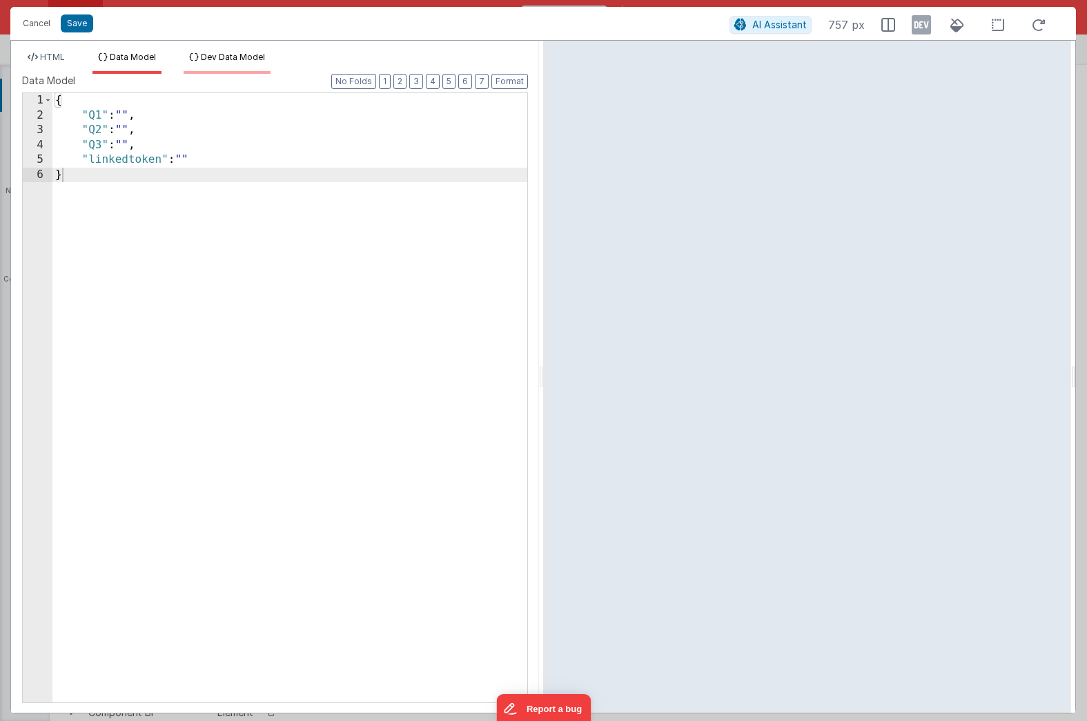
click at [215, 57] on span "Dev Data Model" at bounding box center [233, 57] width 64 height 10
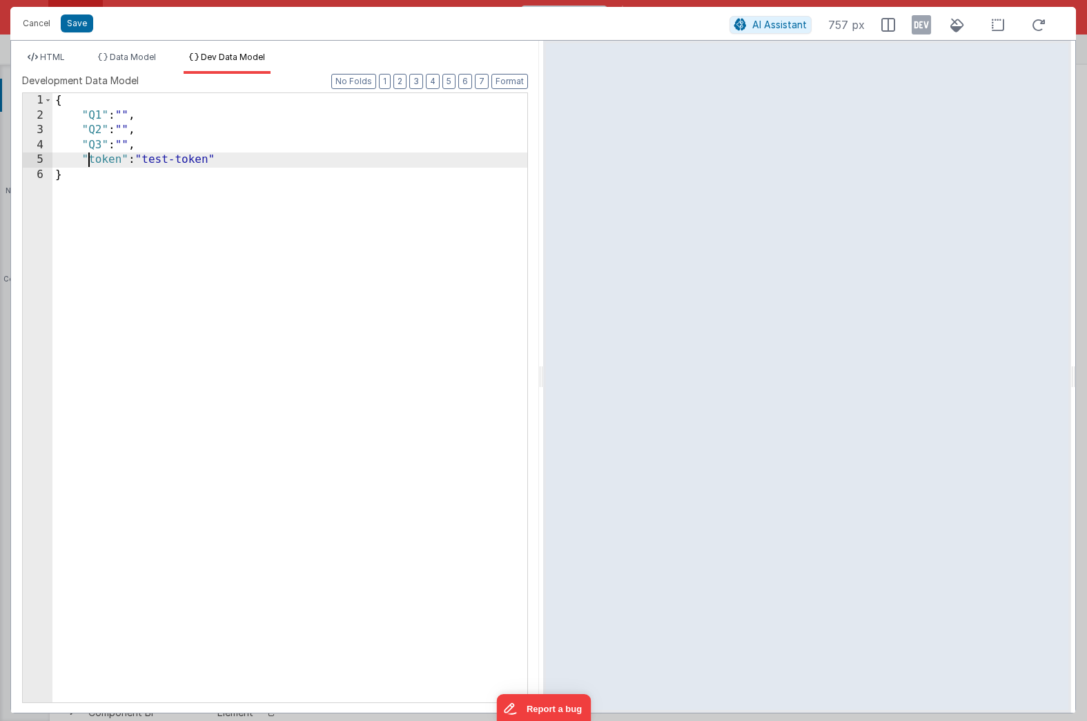
click at [86, 157] on div "{ "Q1" : "" , "Q2" : "" , "Q3" : "" , "token" : "test-token" }" at bounding box center [289, 412] width 475 height 639
click at [74, 28] on button "Save" at bounding box center [77, 23] width 32 height 18
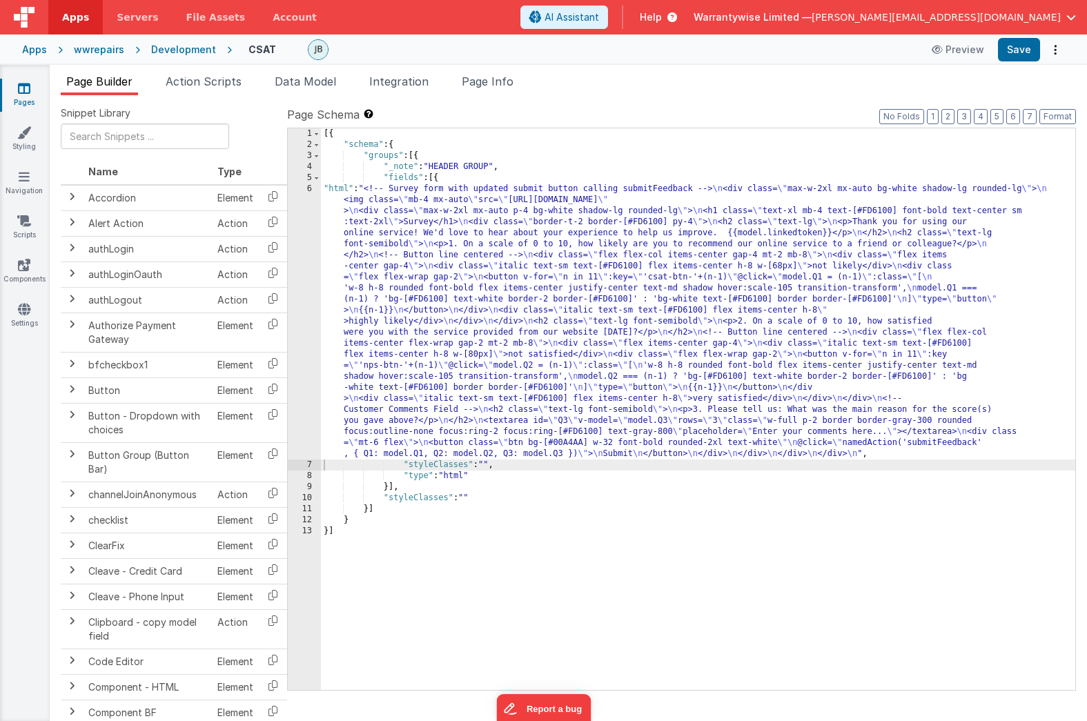
click at [294, 215] on div "6" at bounding box center [304, 322] width 33 height 276
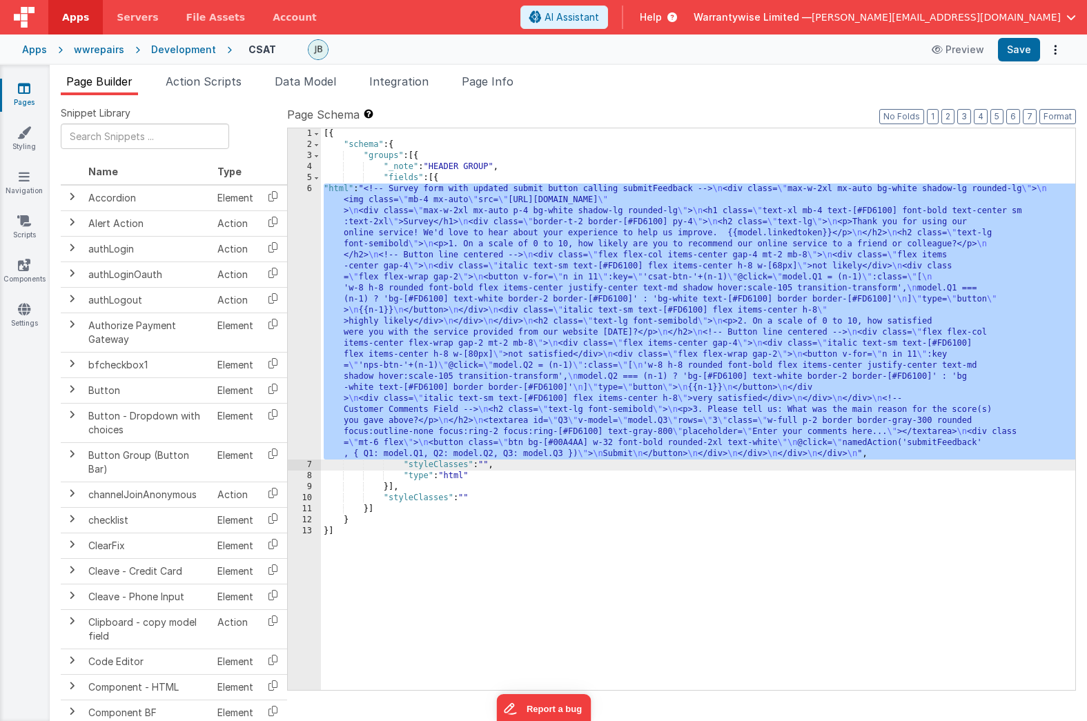
click at [296, 197] on div "6" at bounding box center [304, 322] width 33 height 276
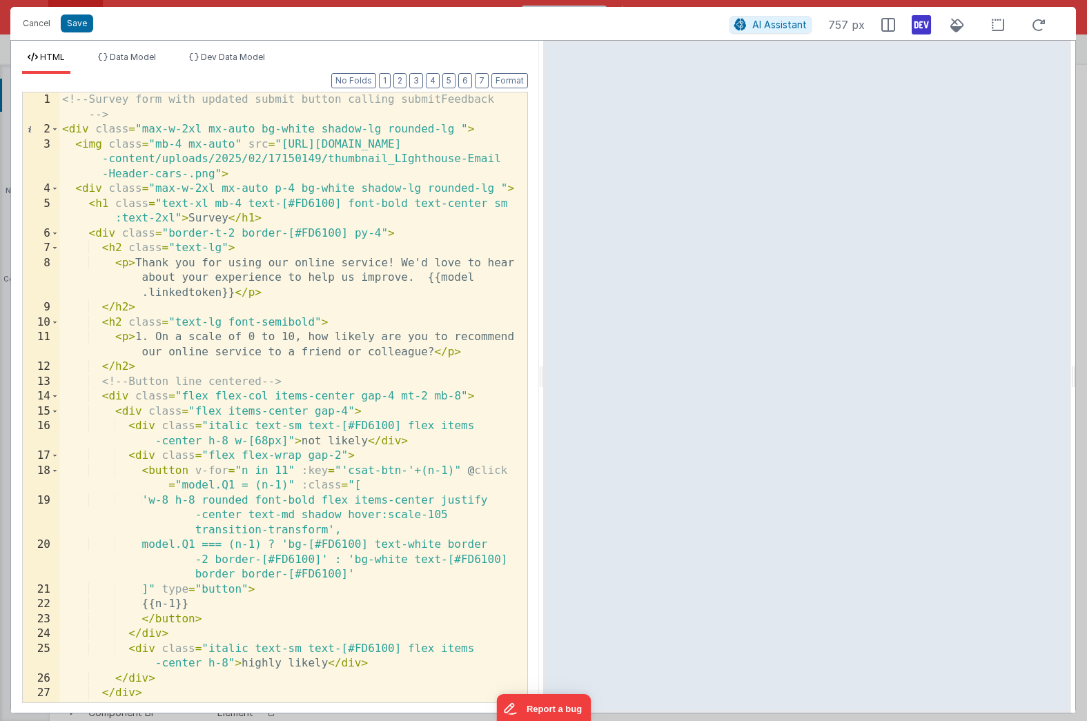
click at [921, 25] on icon at bounding box center [921, 25] width 19 height 22
click at [68, 23] on button "Save" at bounding box center [77, 23] width 32 height 18
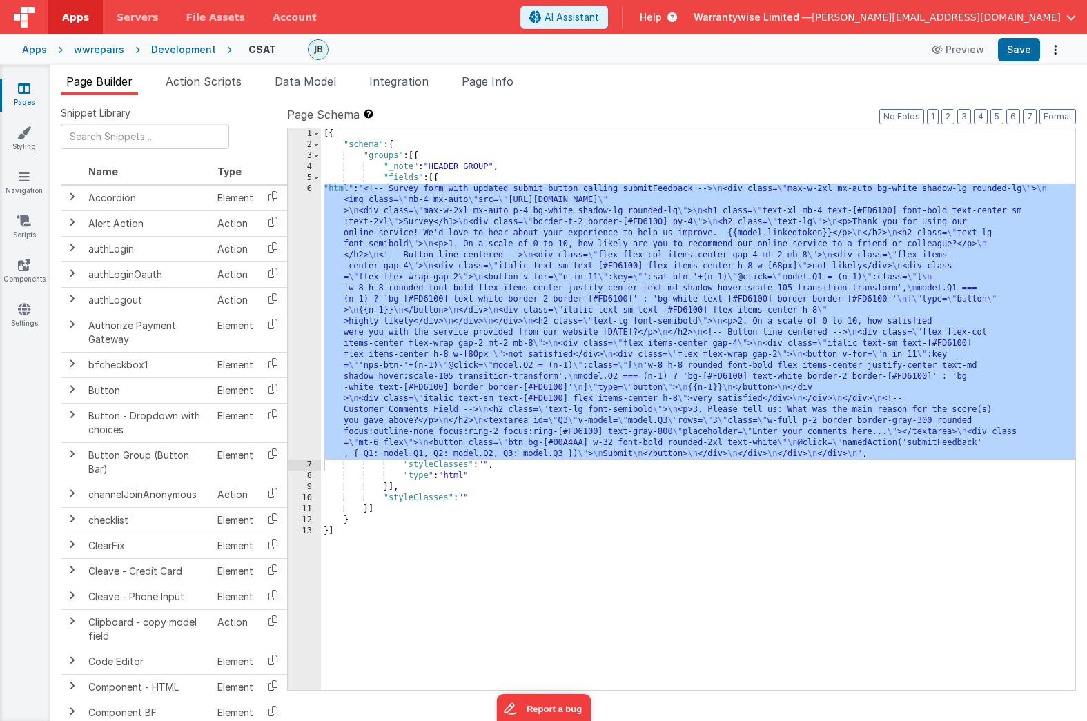
click at [178, 48] on div "Development" at bounding box center [183, 50] width 65 height 14
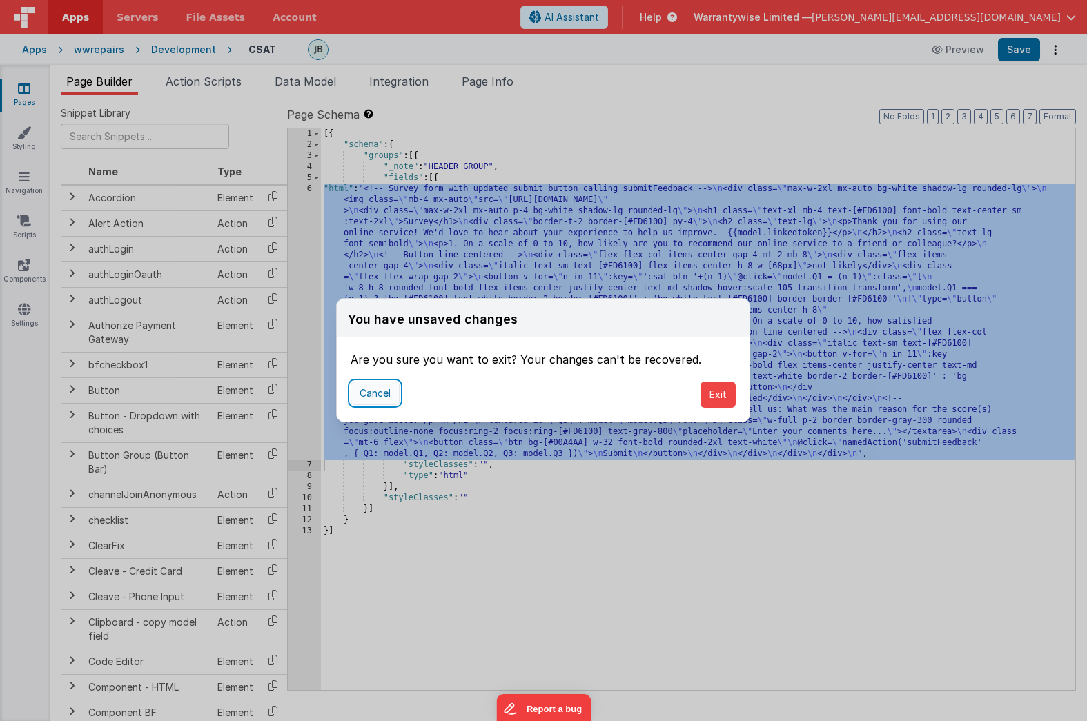
click at [369, 402] on button "Cancel" at bounding box center [375, 393] width 49 height 23
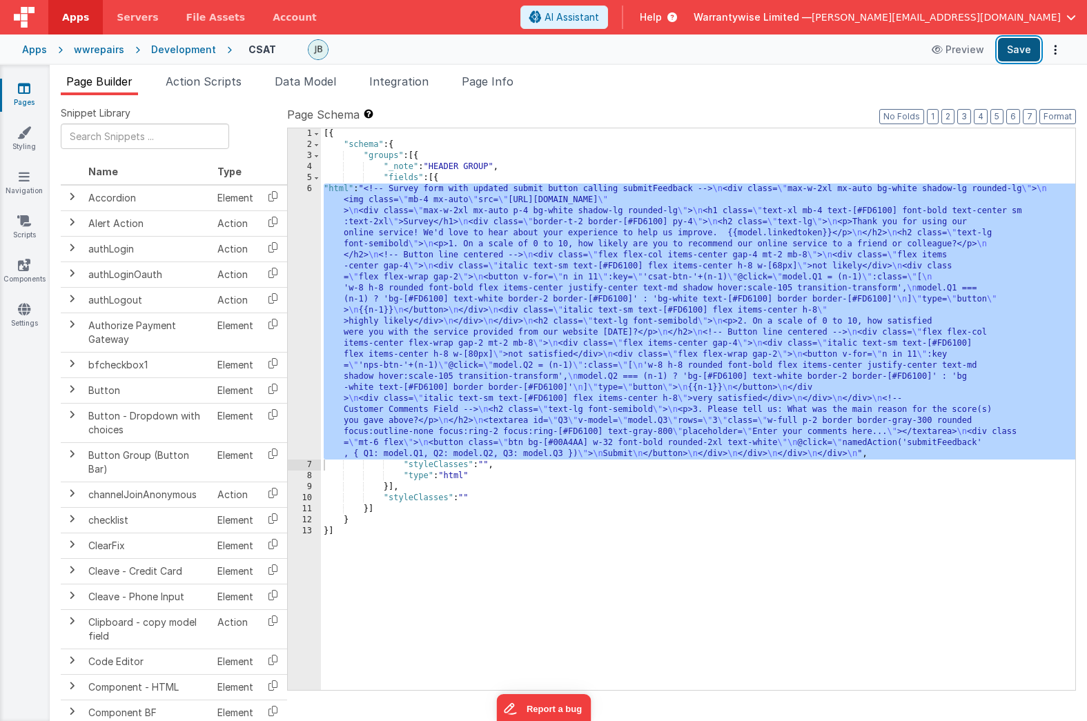
click at [1016, 55] on button "Save" at bounding box center [1019, 49] width 42 height 23
click at [162, 50] on div "Development" at bounding box center [183, 50] width 65 height 14
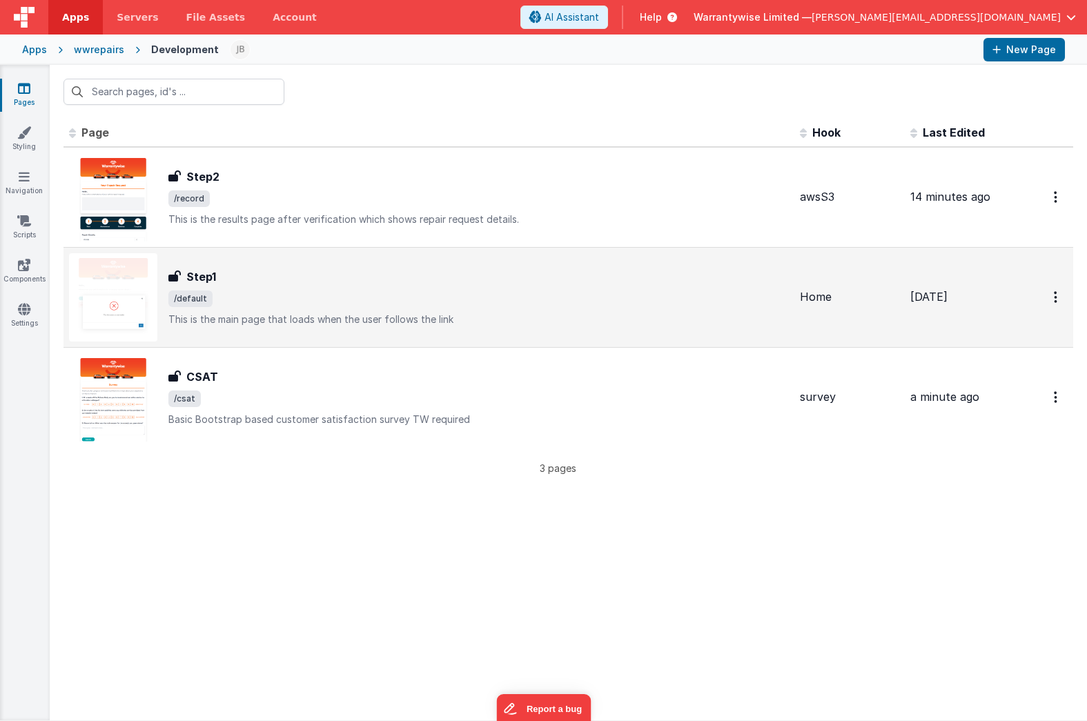
click at [280, 287] on div "Step1 Step1 /default This is the main page that loads when the user follows the…" at bounding box center [478, 297] width 620 height 58
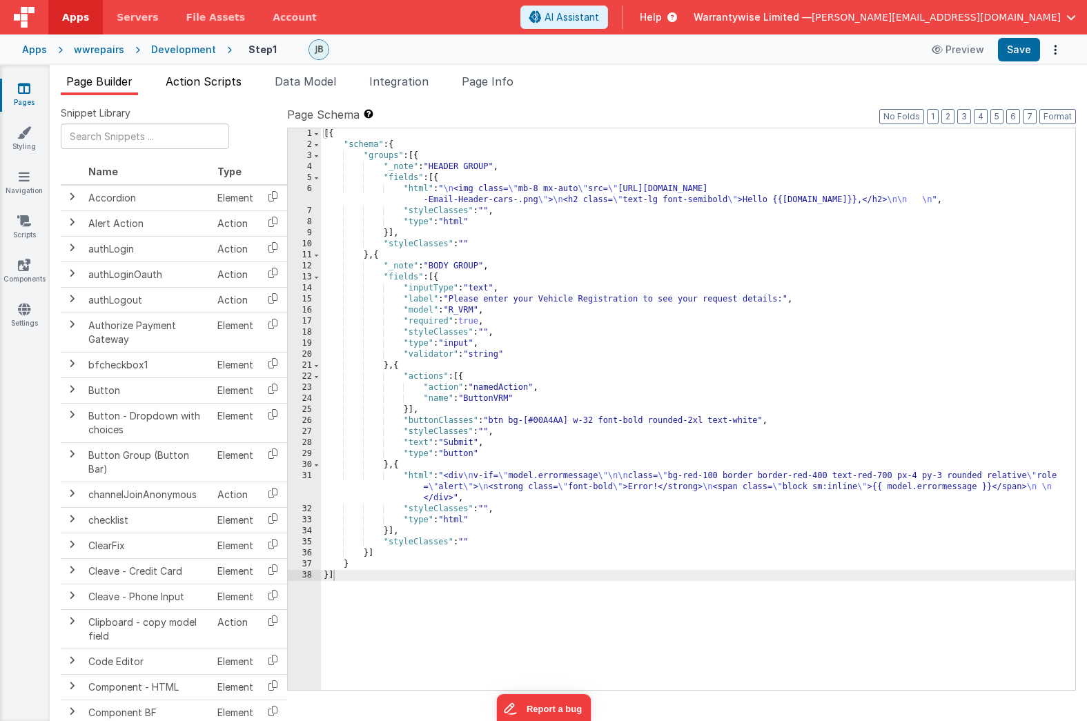
click at [208, 84] on span "Action Scripts" at bounding box center [204, 82] width 76 height 14
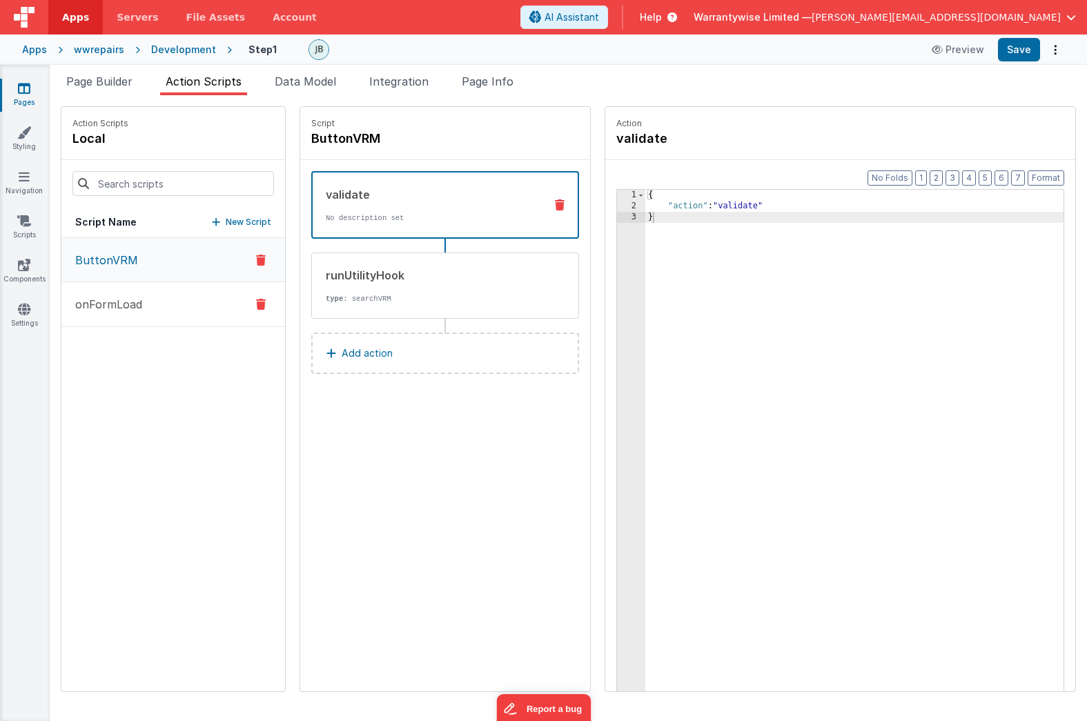
click at [170, 304] on button "onFormLoad" at bounding box center [173, 304] width 224 height 45
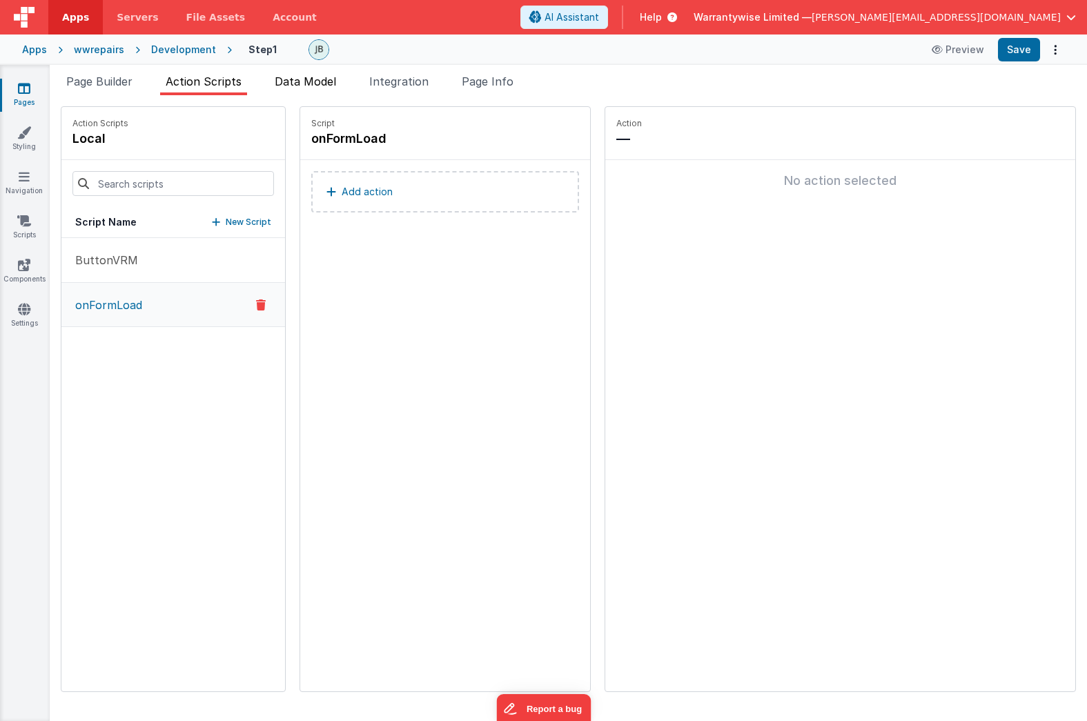
click at [304, 86] on span "Data Model" at bounding box center [305, 82] width 61 height 14
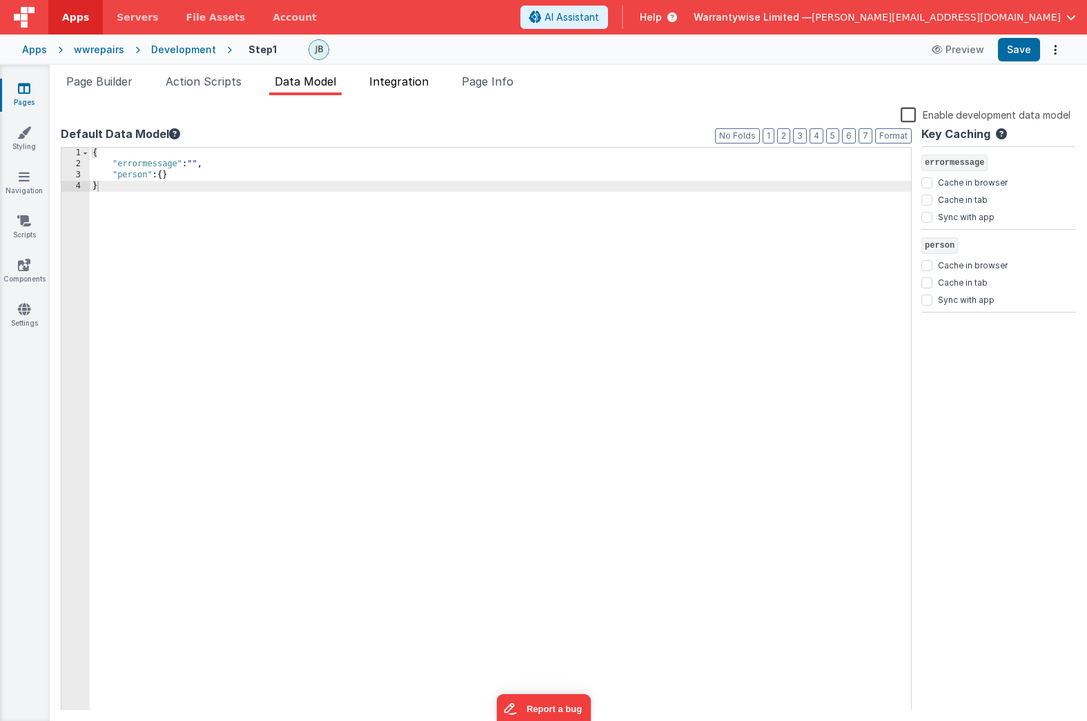
click at [433, 79] on li "Integration" at bounding box center [399, 84] width 70 height 22
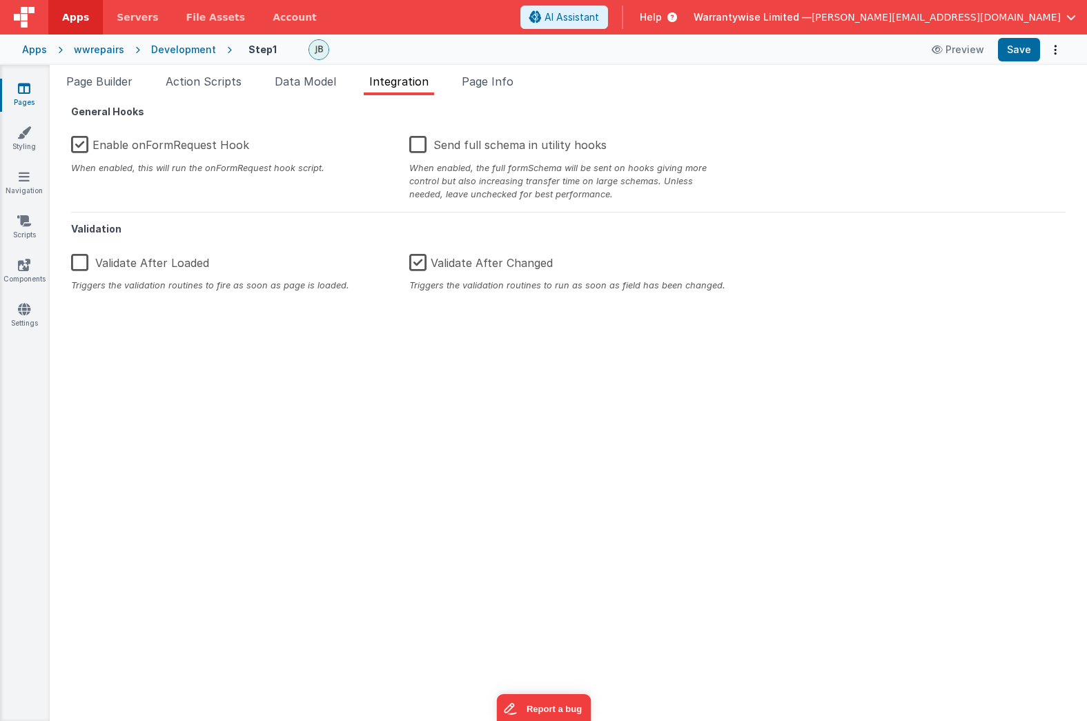
click at [151, 48] on div "Development" at bounding box center [183, 50] width 65 height 14
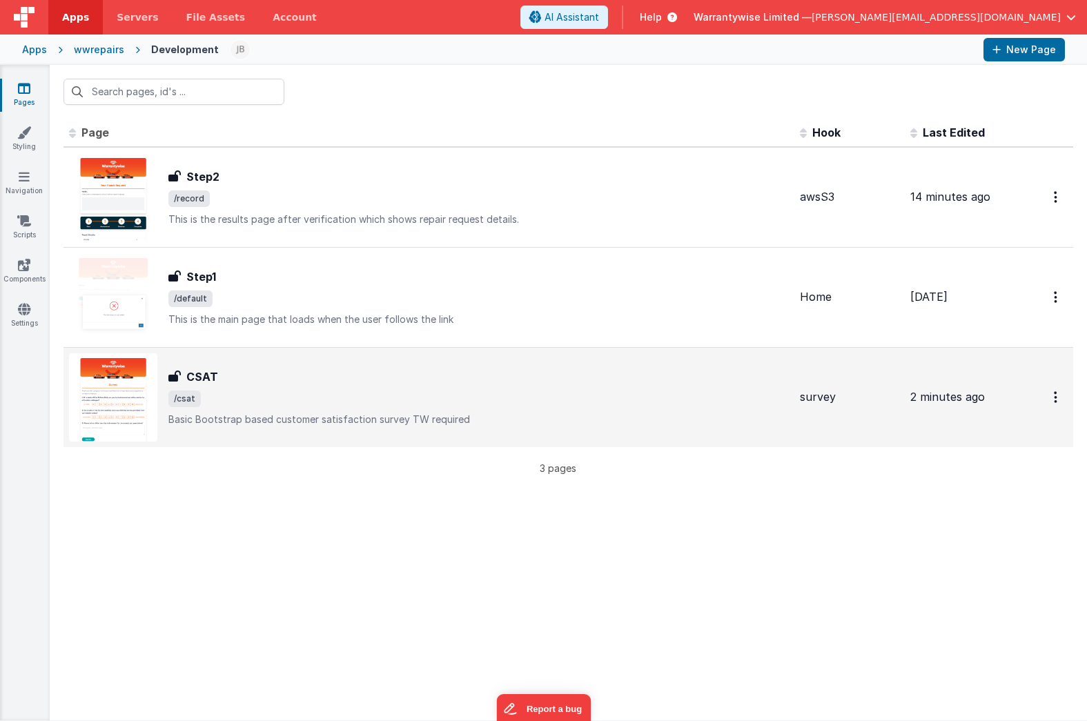
click at [278, 375] on div "CSAT" at bounding box center [478, 377] width 620 height 17
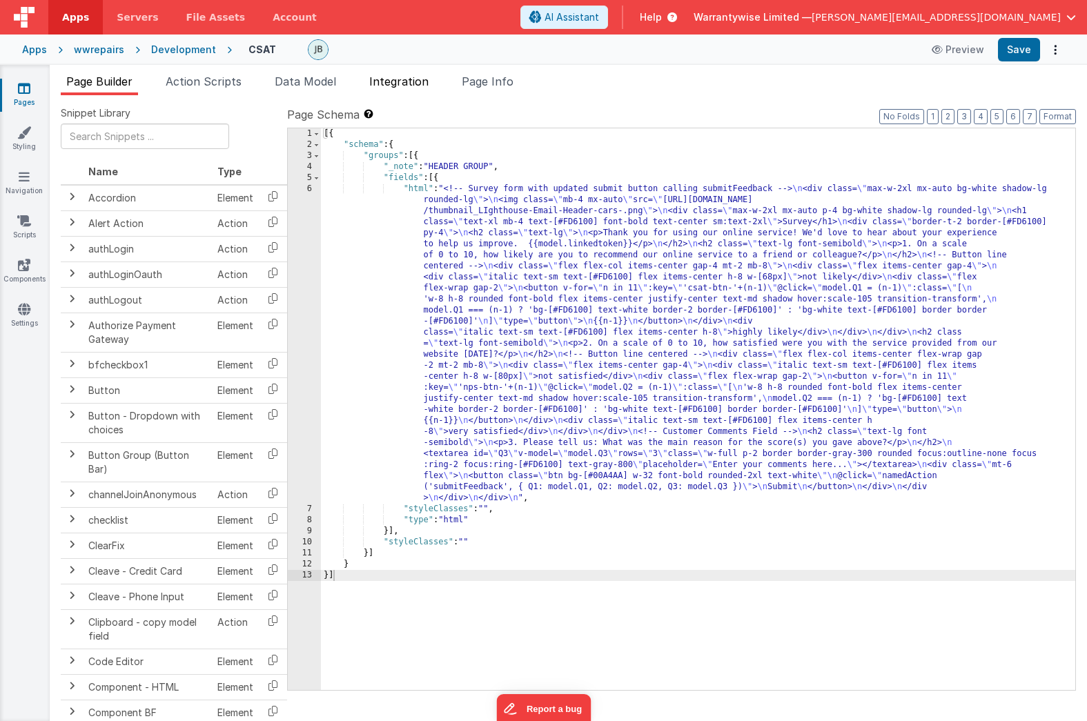
click at [395, 87] on span "Integration" at bounding box center [398, 82] width 59 height 14
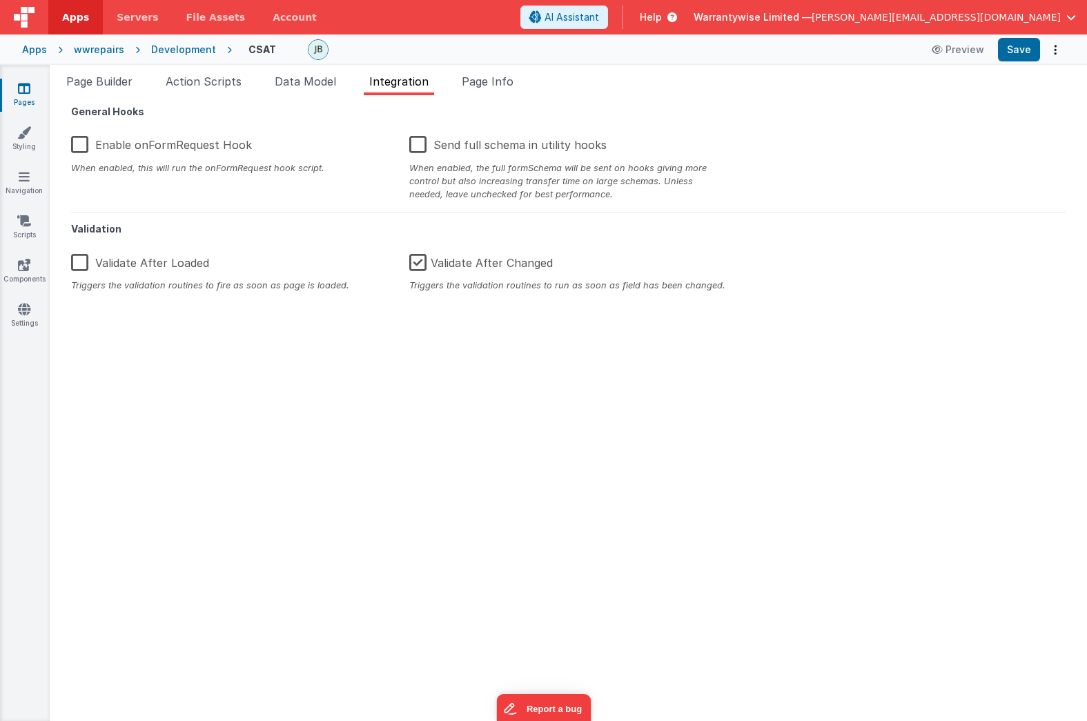
click at [81, 146] on label "Enable onFormRequest Hook" at bounding box center [161, 143] width 181 height 30
click at [0, 0] on input "Enable onFormRequest Hook" at bounding box center [0, 0] width 0 height 0
click at [1017, 51] on button "Save" at bounding box center [1019, 49] width 42 height 23
click at [170, 49] on div "Development" at bounding box center [183, 50] width 65 height 14
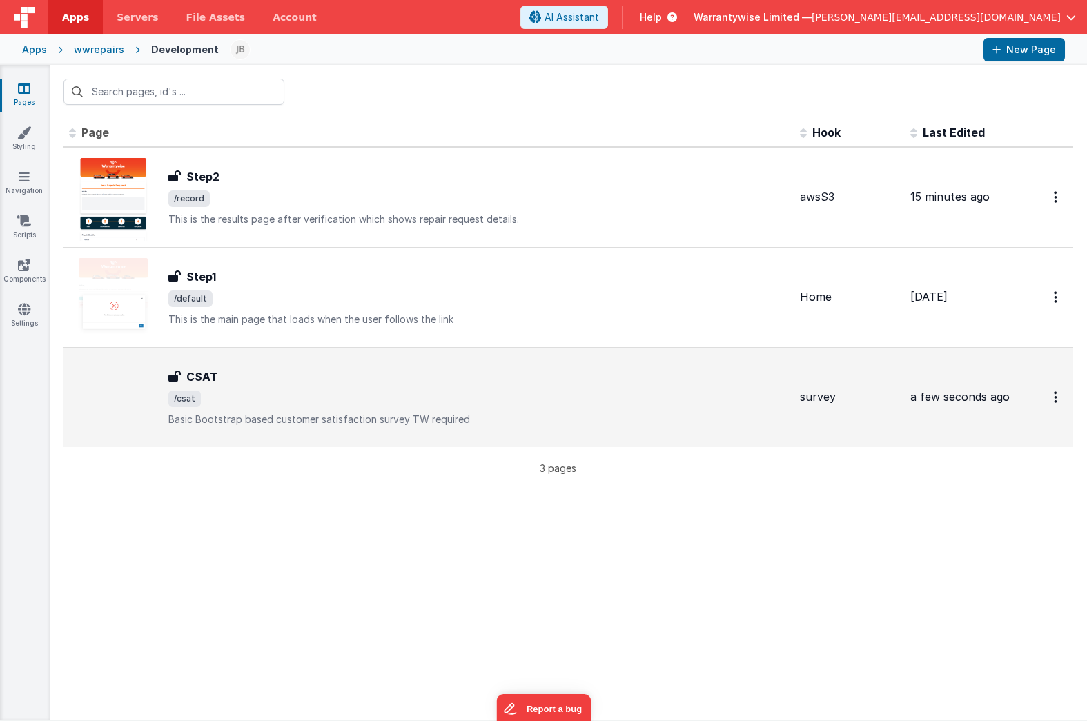
click at [310, 402] on span "/csat" at bounding box center [478, 399] width 620 height 17
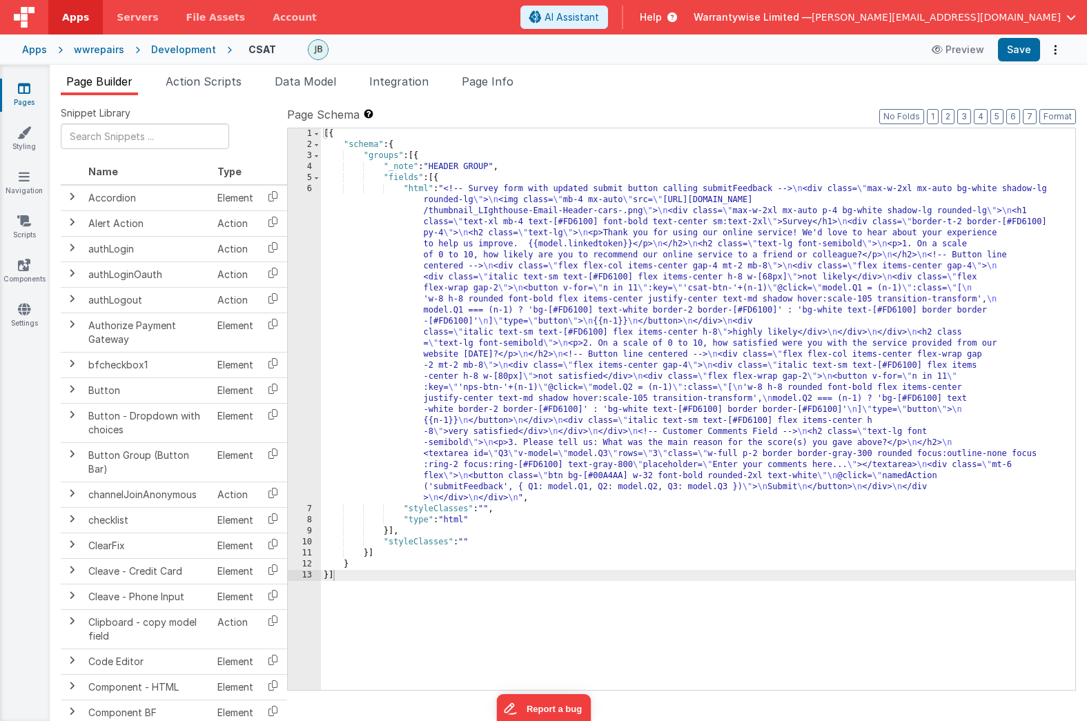
click at [496, 297] on div "[{ "schema" : { "groups" : [{ "_note" : "HEADER GROUP" , "fields" : [{ "html" :…" at bounding box center [698, 420] width 754 height 584
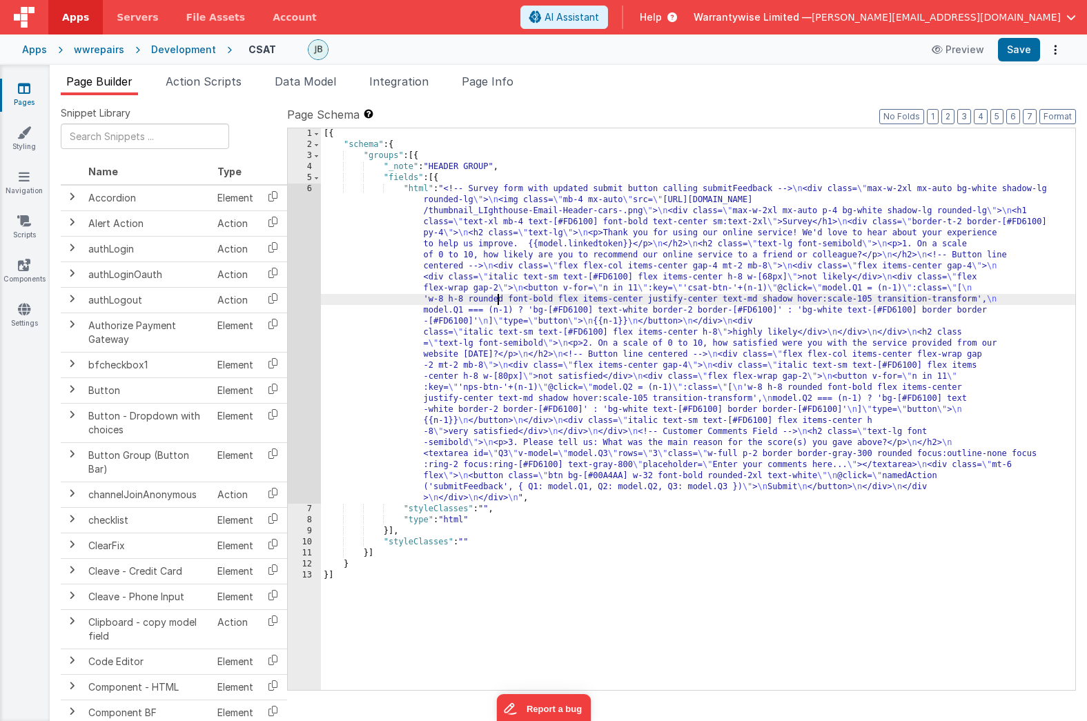
click at [293, 202] on div "6" at bounding box center [304, 344] width 33 height 320
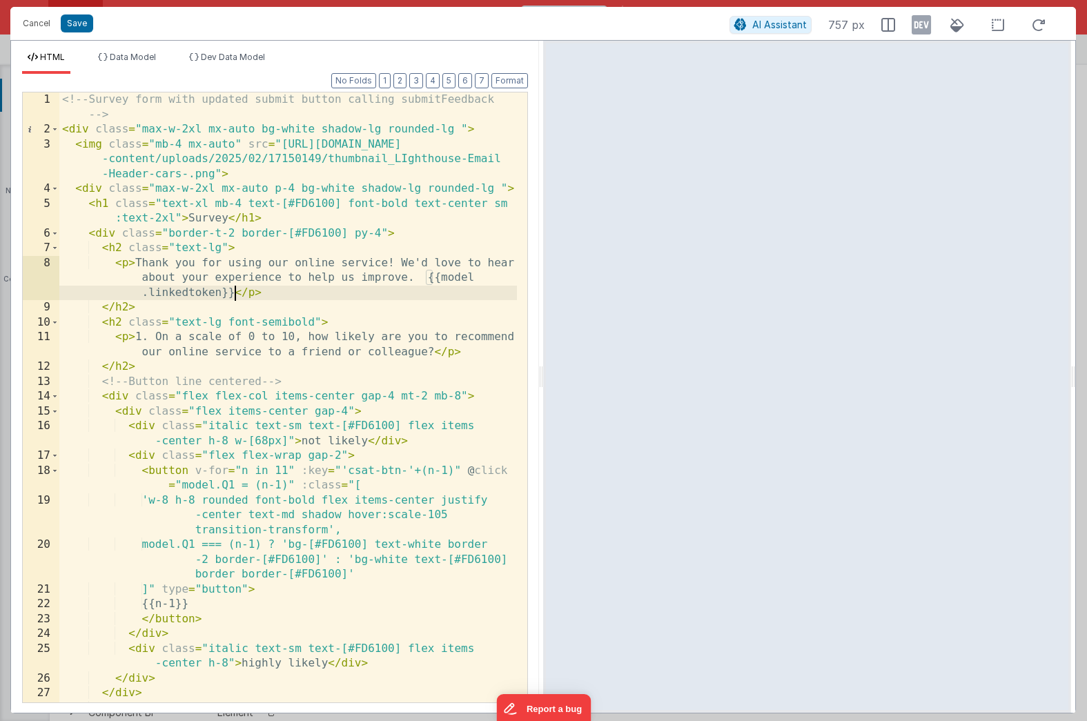
click at [235, 292] on div "<!-- Survey form with updated submit button calling submitFeedback --> < div cl…" at bounding box center [288, 426] width 458 height 669
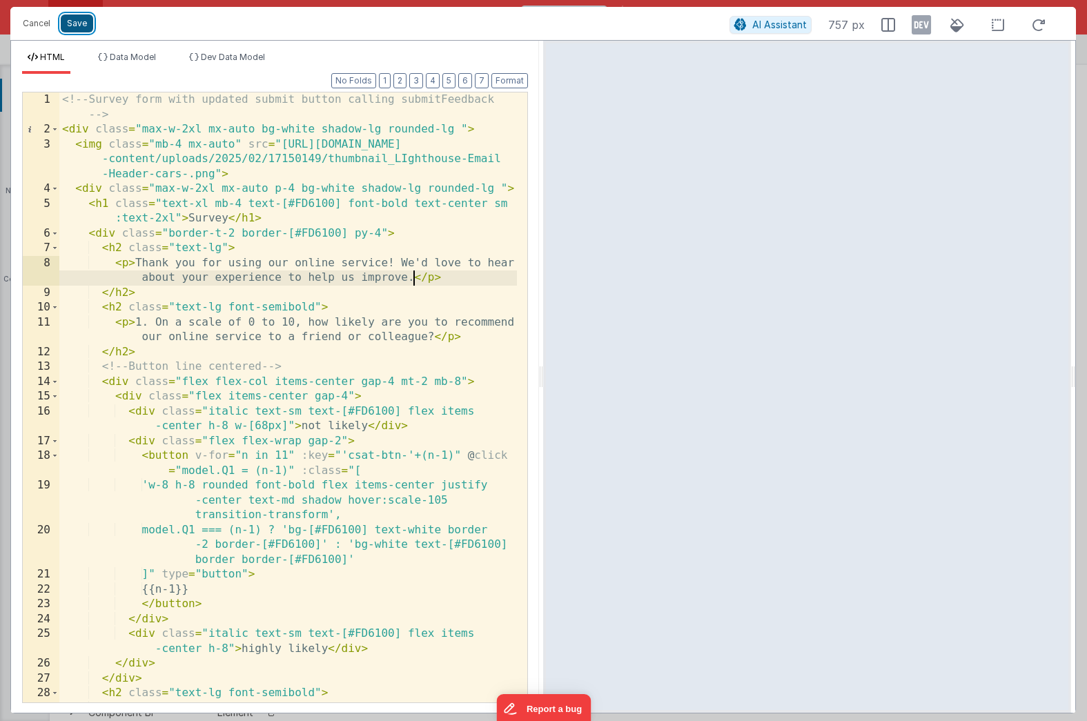
click at [73, 28] on button "Save" at bounding box center [77, 23] width 32 height 18
